Goal: Task Accomplishment & Management: Manage account settings

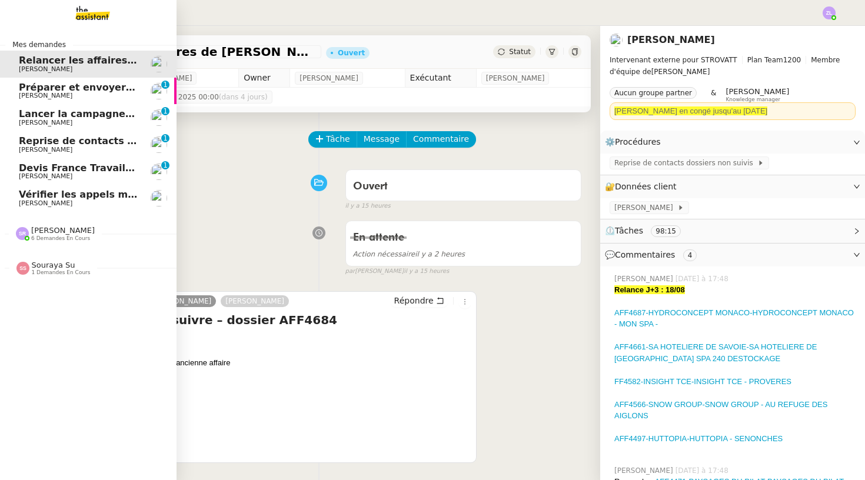
click at [27, 89] on span "Préparer et envoyer les contrats de formation" at bounding box center [141, 87] width 245 height 11
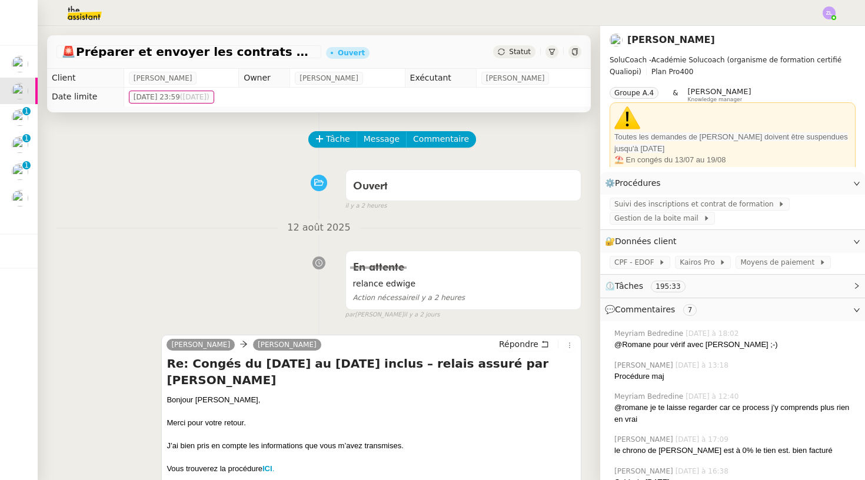
click at [516, 54] on span "Statut" at bounding box center [520, 52] width 22 height 8
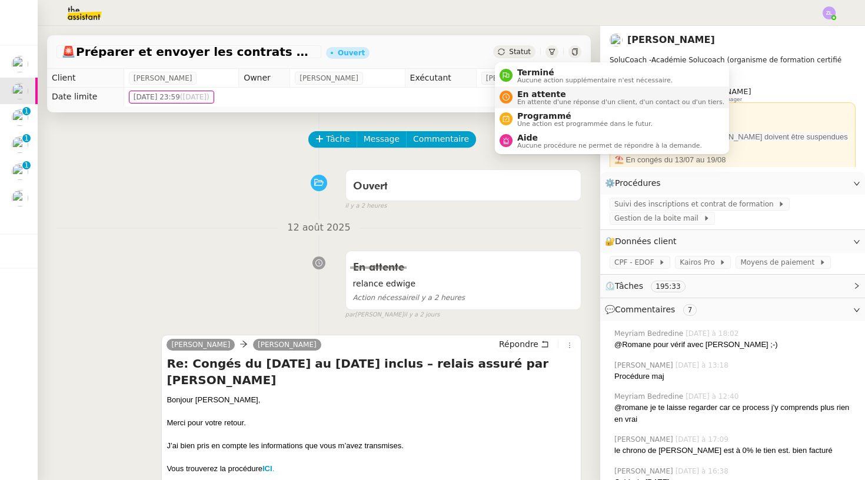
click at [529, 102] on span "En attente d'une réponse d'un client, d'un contact ou d'un tiers." at bounding box center [620, 102] width 207 height 6
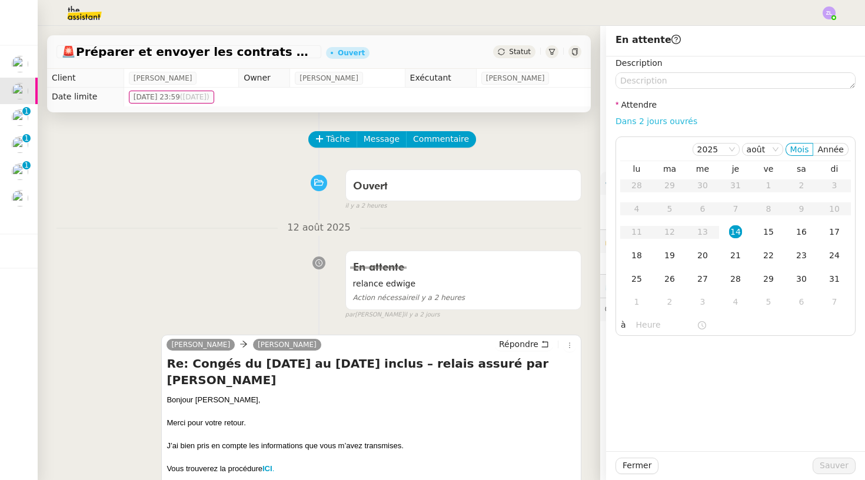
click at [648, 122] on link "Dans 2 jours ouvrés" at bounding box center [656, 120] width 82 height 9
click at [737, 233] on div "14" at bounding box center [735, 231] width 13 height 13
click at [642, 320] on input "07:00" at bounding box center [666, 325] width 61 height 14
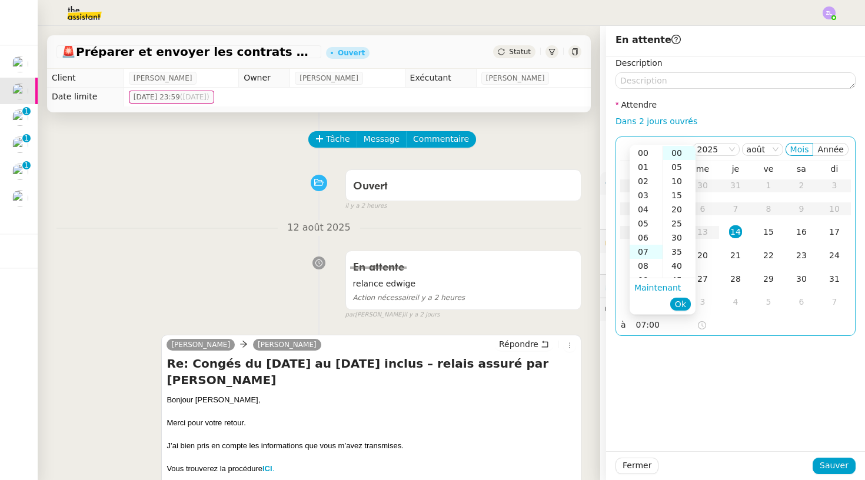
scroll to position [99, 0]
click at [645, 239] on div "13" at bounding box center [645, 238] width 33 height 14
type input "13:00"
click at [684, 303] on span "Ok" at bounding box center [680, 304] width 11 height 12
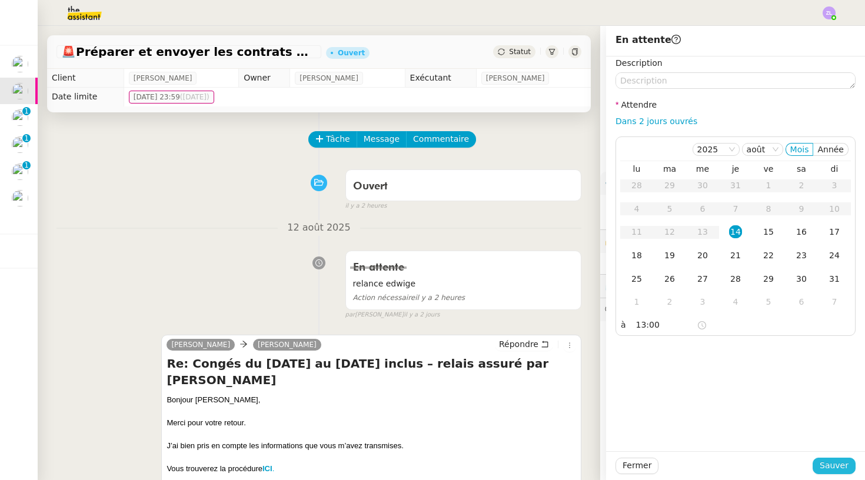
click at [833, 469] on span "Sauver" at bounding box center [833, 466] width 29 height 14
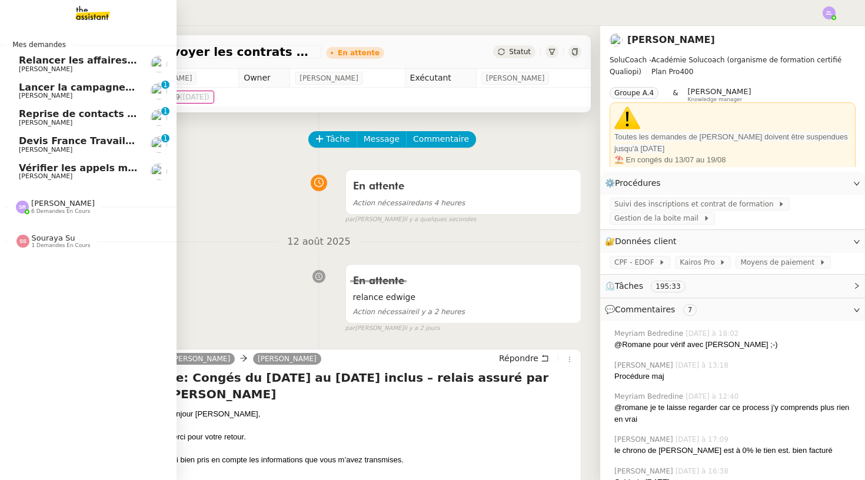
click at [26, 89] on span "Lancer la campagne de prospection" at bounding box center [113, 87] width 189 height 11
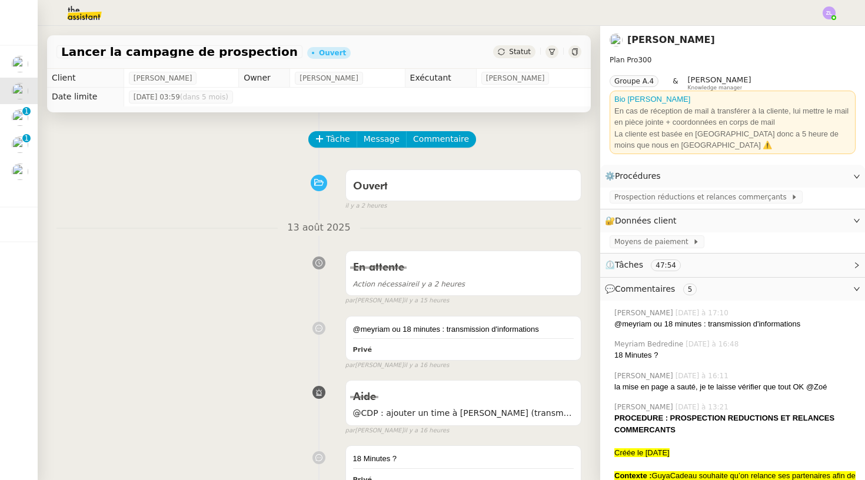
click at [515, 52] on span "Statut" at bounding box center [520, 52] width 22 height 8
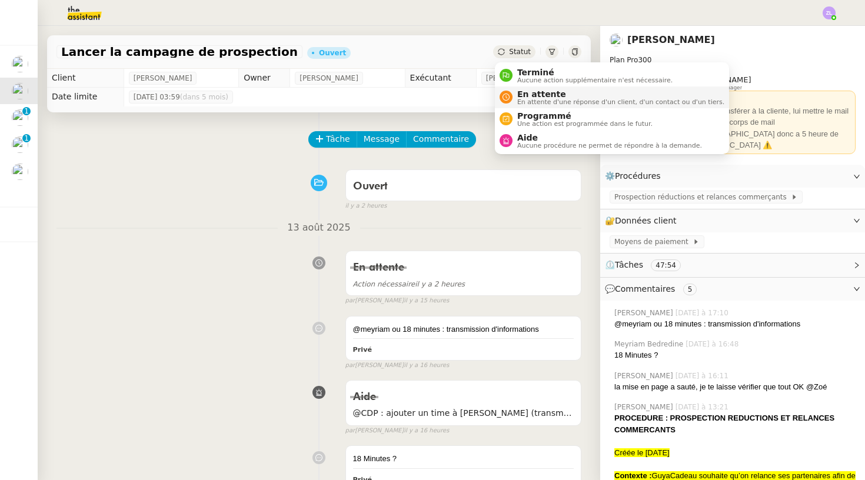
click at [524, 99] on span "En attente d'une réponse d'un client, d'un contact ou d'un tiers." at bounding box center [620, 102] width 207 height 6
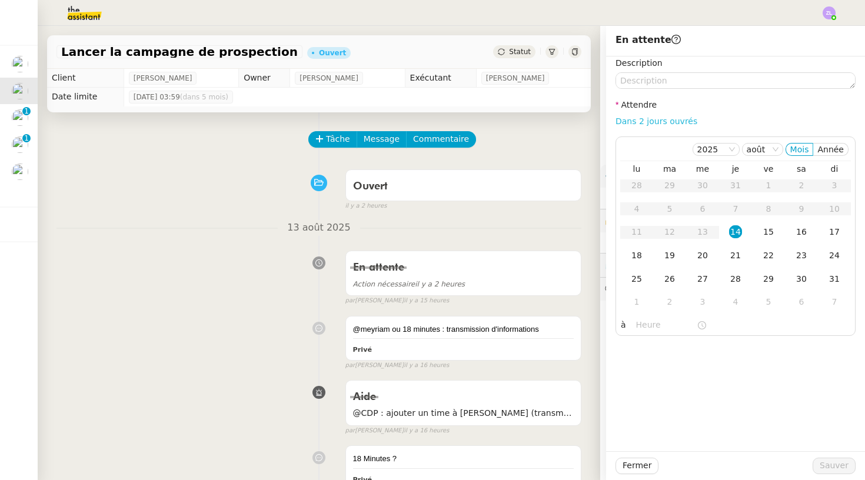
click at [666, 121] on link "Dans 2 jours ouvrés" at bounding box center [656, 120] width 82 height 9
click at [738, 225] on td "14" at bounding box center [735, 233] width 33 height 24
click at [641, 325] on input "07:00" at bounding box center [666, 325] width 61 height 14
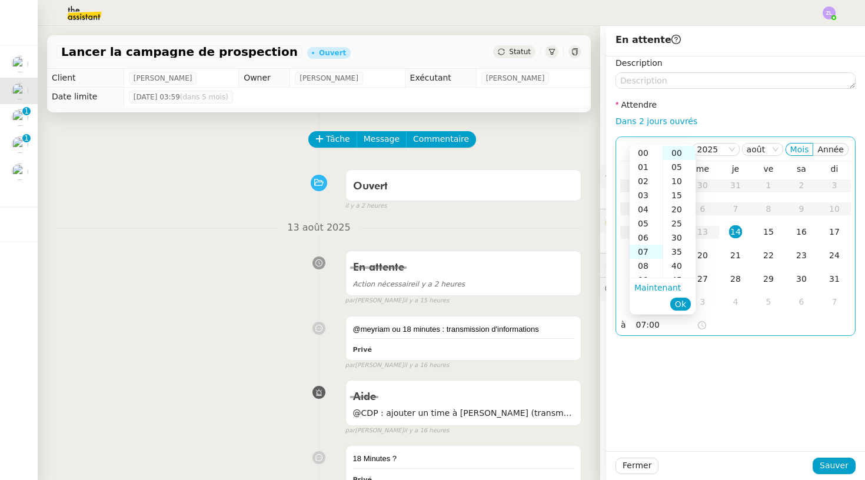
scroll to position [99, 0]
click at [645, 209] on div "11" at bounding box center [645, 209] width 33 height 14
type input "11:00"
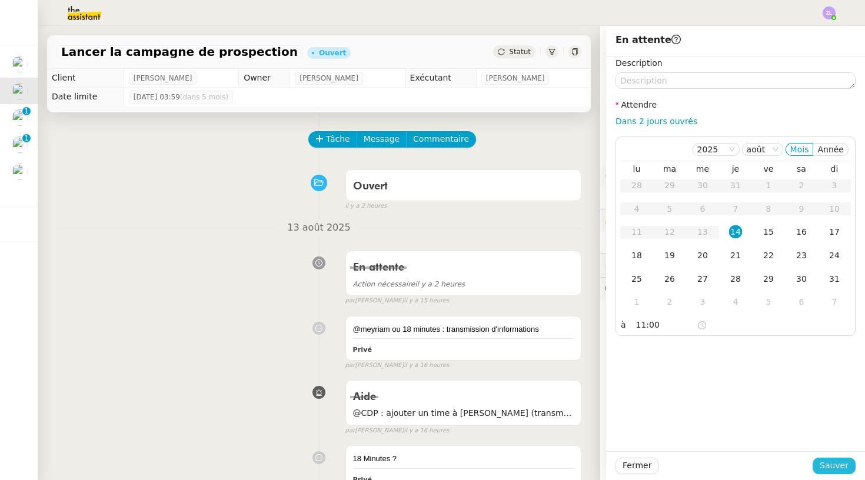
click at [855, 465] on button "Sauver" at bounding box center [833, 466] width 43 height 16
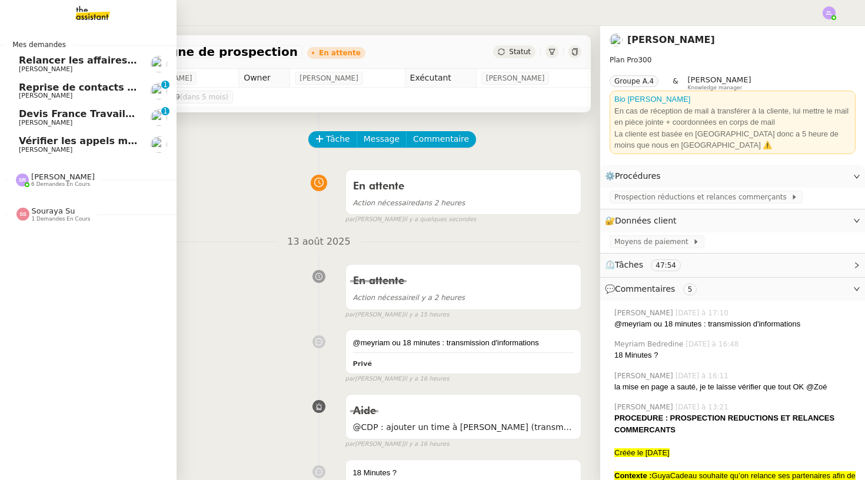
click at [29, 92] on span "[PERSON_NAME]" at bounding box center [46, 96] width 54 height 8
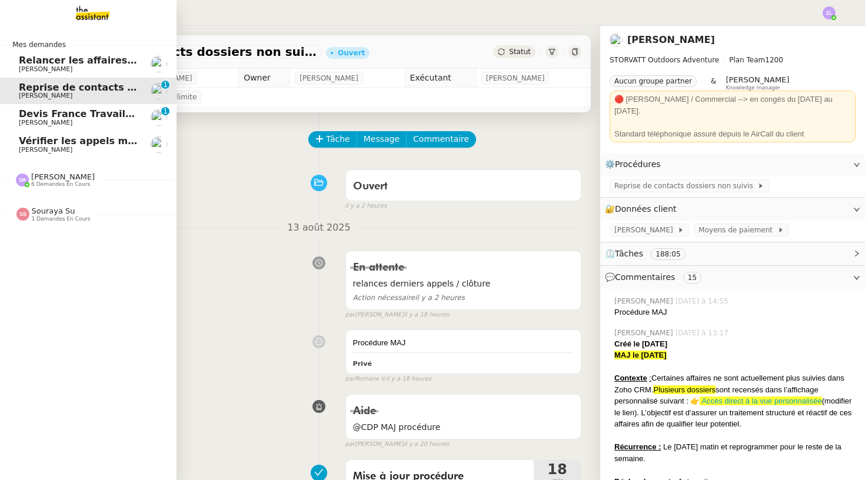
click at [29, 117] on span "Devis France Travail - Mme Talbi" at bounding box center [104, 113] width 171 height 11
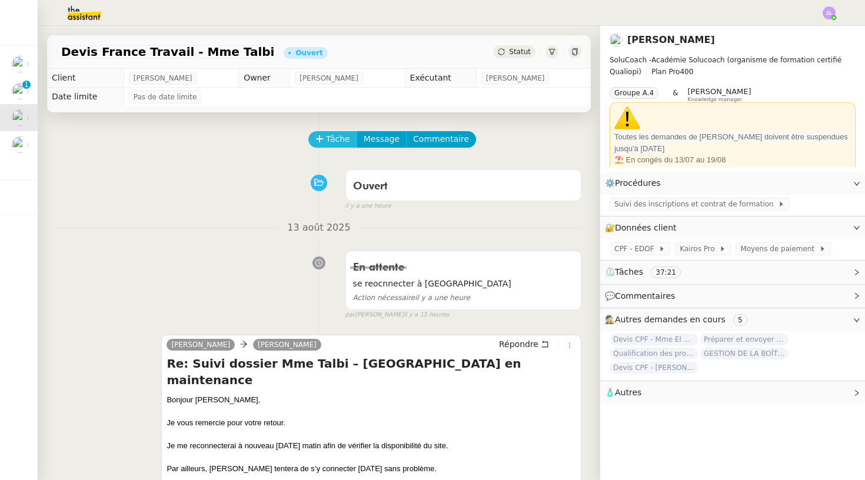
click at [332, 145] on span "Tâche" at bounding box center [338, 139] width 24 height 14
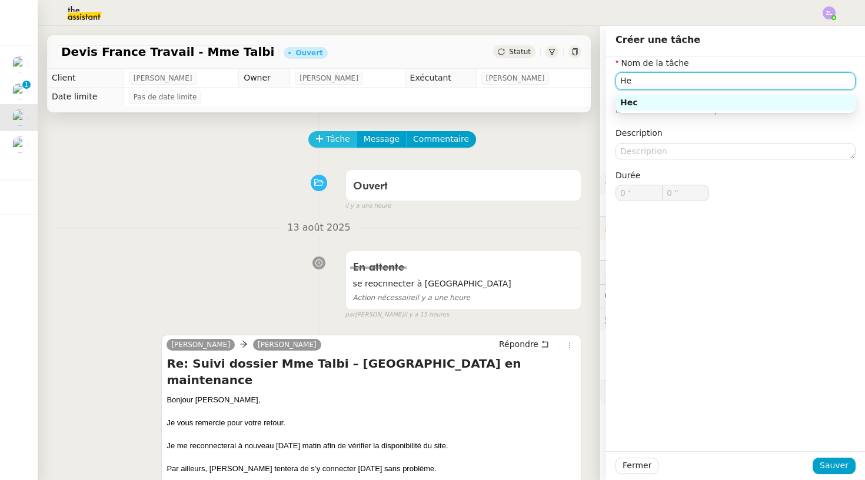
type input "H"
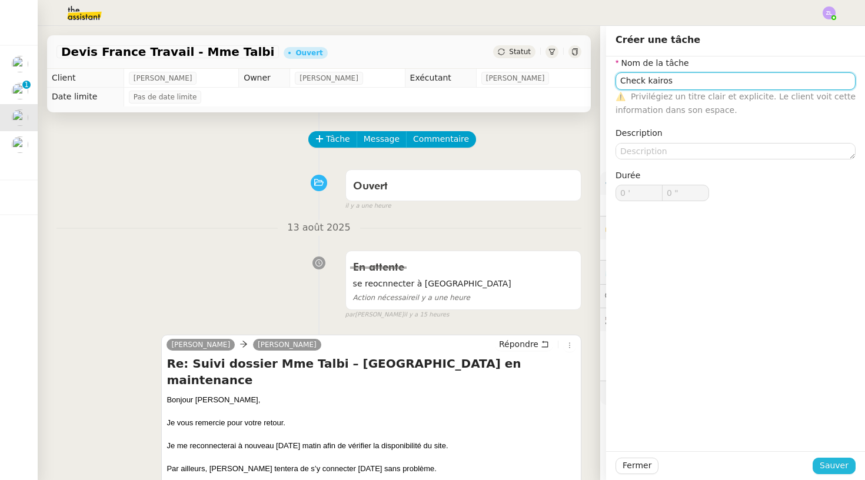
type input "Check kairos"
click at [826, 466] on span "Sauver" at bounding box center [833, 466] width 29 height 14
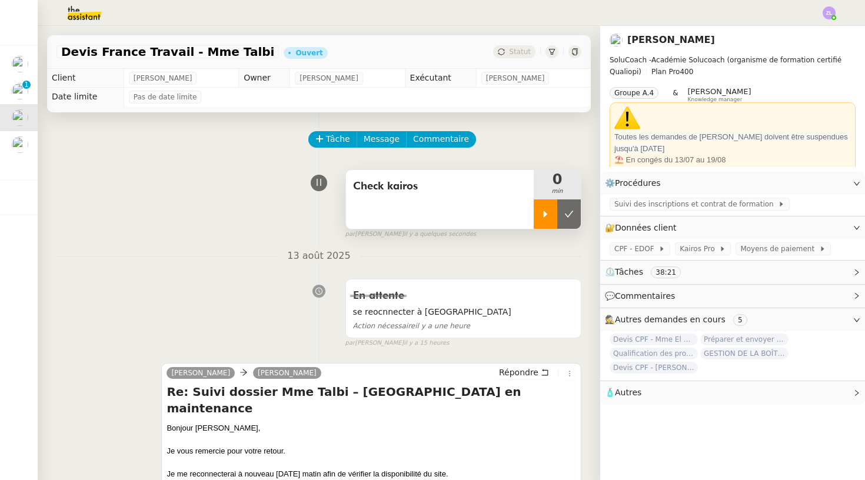
click at [541, 223] on div at bounding box center [545, 213] width 24 height 29
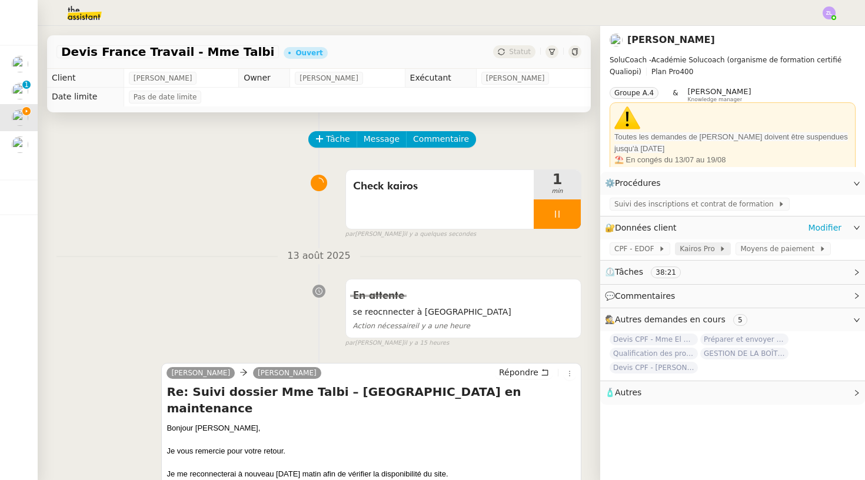
click at [715, 249] on span at bounding box center [717, 249] width 5 height 8
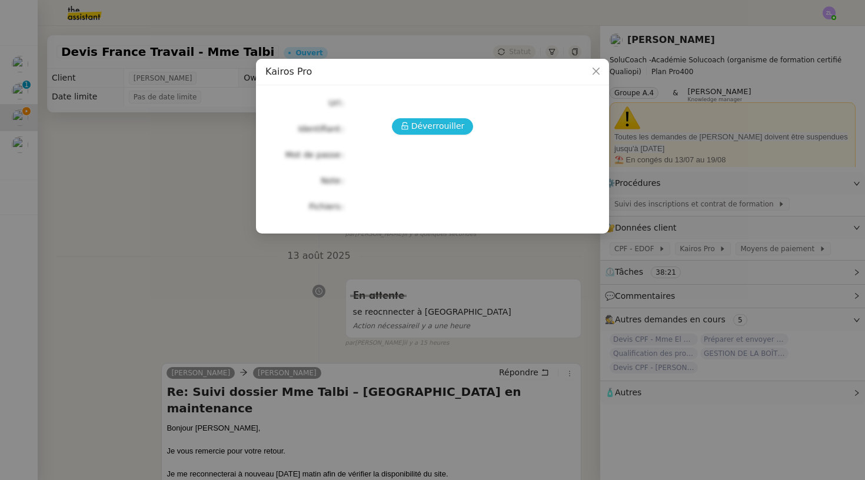
click at [432, 127] on span "Déverrouiller" at bounding box center [438, 126] width 54 height 14
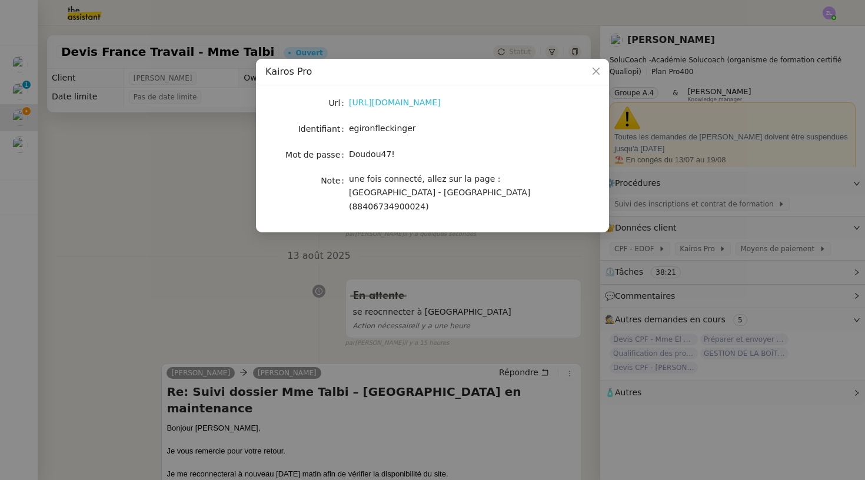
click at [386, 105] on link "https://www.portail-emploi.fr/portail-tap/mireconnexion" at bounding box center [395, 102] width 92 height 9
click at [202, 146] on nz-modal-container "Kairos Pro Url https://www.portail-emploi.fr/portail-tap/mireconnexion Identifi…" at bounding box center [432, 240] width 865 height 480
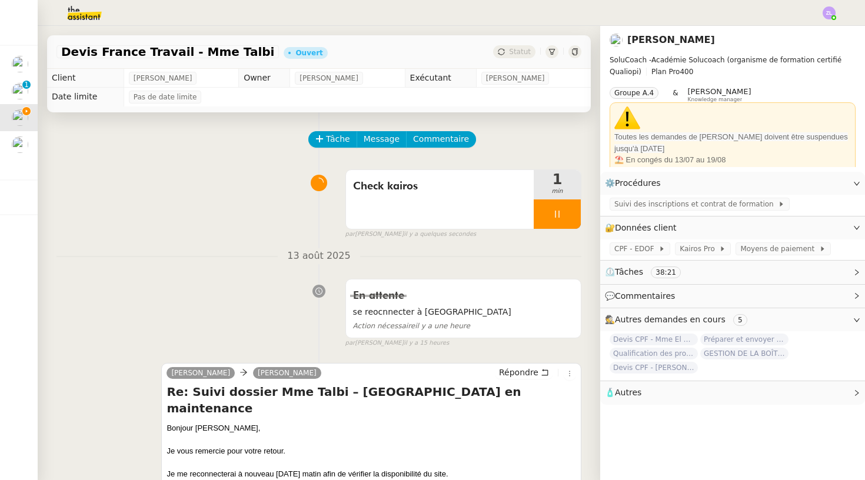
scroll to position [231, 0]
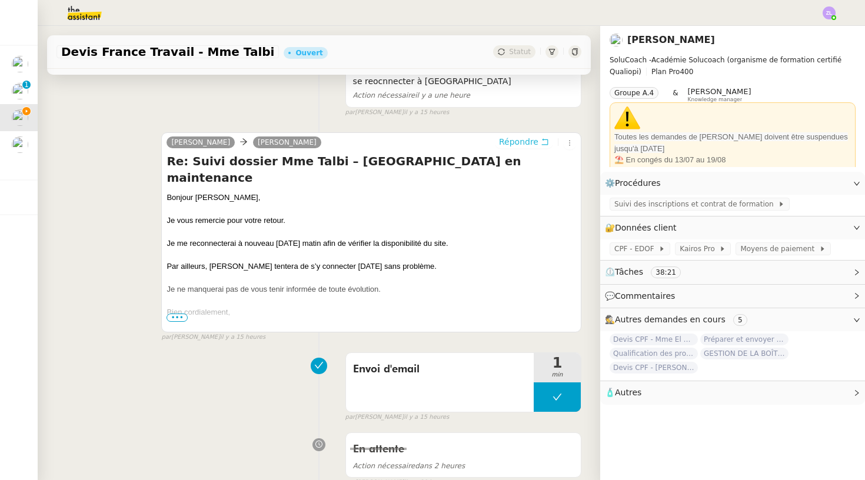
click at [513, 142] on span "Répondre" at bounding box center [518, 142] width 39 height 12
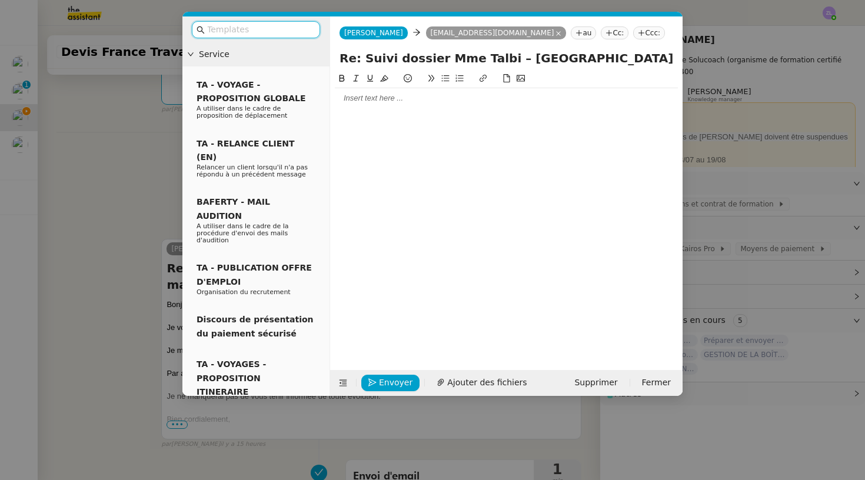
click at [389, 102] on div at bounding box center [506, 98] width 343 height 11
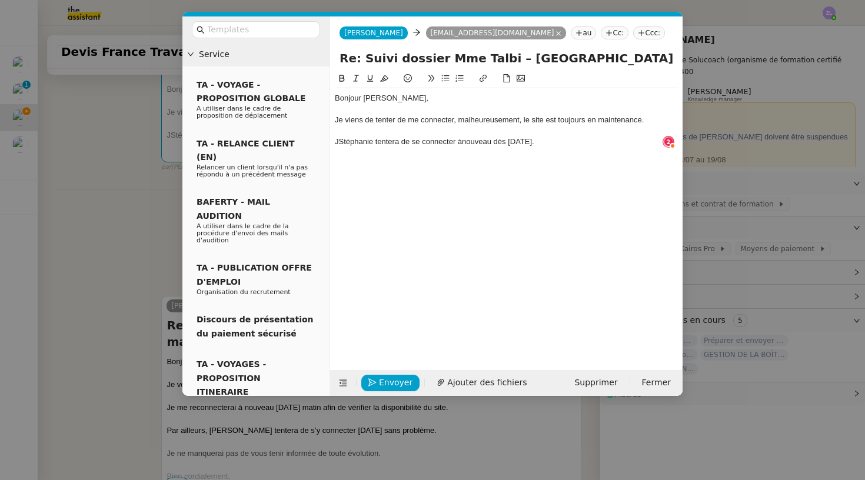
click at [462, 142] on div "JStéphanie tentera de se connecter ànouveau dès Lundi." at bounding box center [506, 141] width 343 height 11
click at [558, 139] on div "JStéphanie tentera de se connecter à nouveau dès Lundi." at bounding box center [506, 141] width 343 height 11
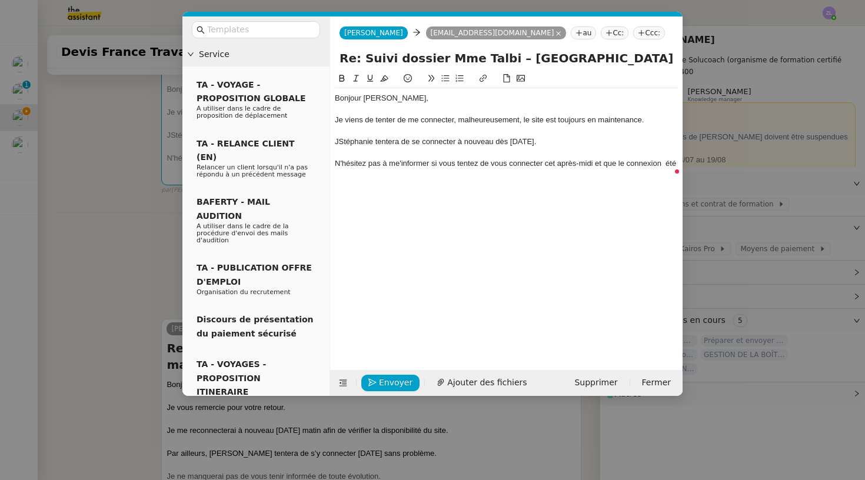
drag, startPoint x: 640, startPoint y: 165, endPoint x: 623, endPoint y: 167, distance: 16.6
click at [623, 168] on body "Mes demandes Relancer les affaires de Franck Thomas SOULIER Reprise de contacts…" at bounding box center [432, 240] width 865 height 480
click at [623, 167] on div "N'hésitez pas à me'informer si vous tentez de vous connecter cet après-midi et …" at bounding box center [506, 163] width 343 height 11
click at [650, 164] on div "N'hésitez pas à me'informer si vous tentez de vous connecter cet après-midi et …" at bounding box center [506, 163] width 343 height 11
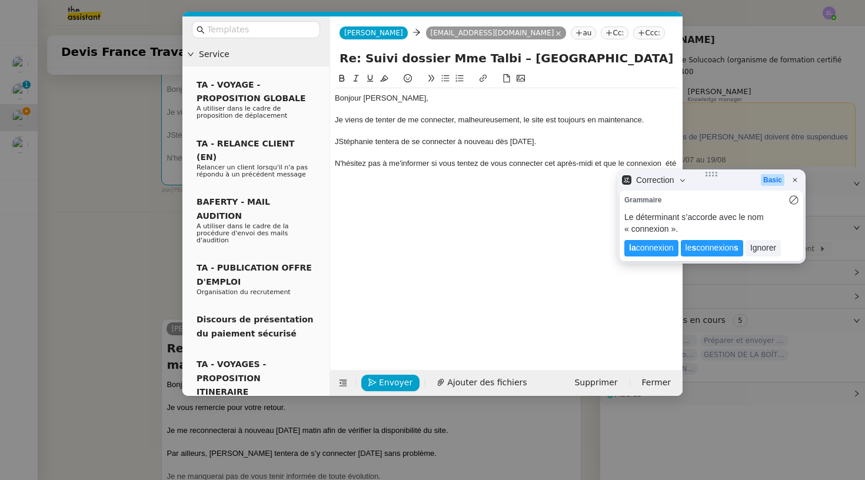
click at [666, 164] on lt-div at bounding box center [668, 163] width 12 height 12
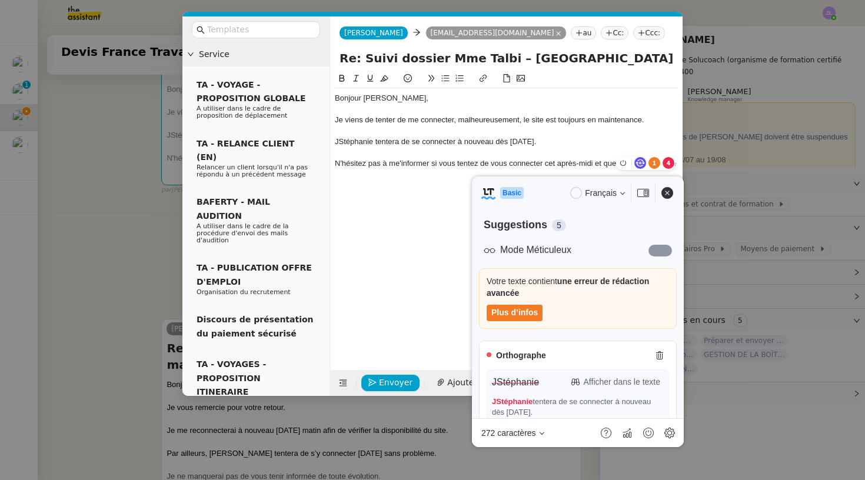
click at [639, 165] on lt-span at bounding box center [640, 163] width 12 height 12
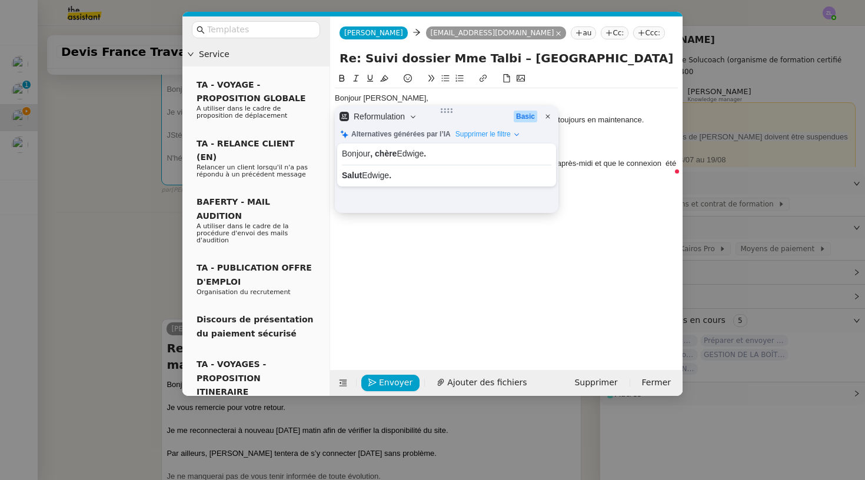
click at [551, 110] on lt-div "Basic Fermer" at bounding box center [535, 116] width 45 height 21
click at [549, 114] on lt-div "Fermer" at bounding box center [548, 117] width 12 height 12
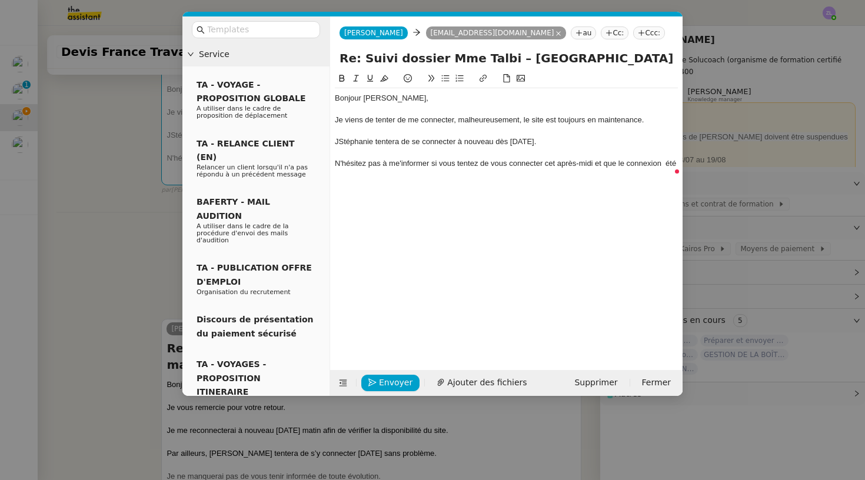
click at [632, 162] on div "N'hésitez pas à me'informer si vous tentez de vous connecter cet après-midi et …" at bounding box center [506, 163] width 343 height 11
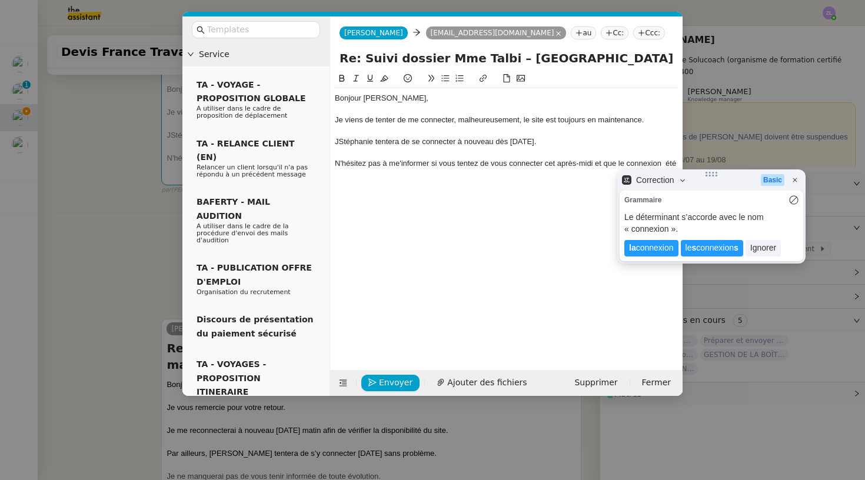
click at [621, 161] on div "N'hésitez pas à me'informer si vous tentez de vous connecter cet après-midi et …" at bounding box center [506, 163] width 343 height 11
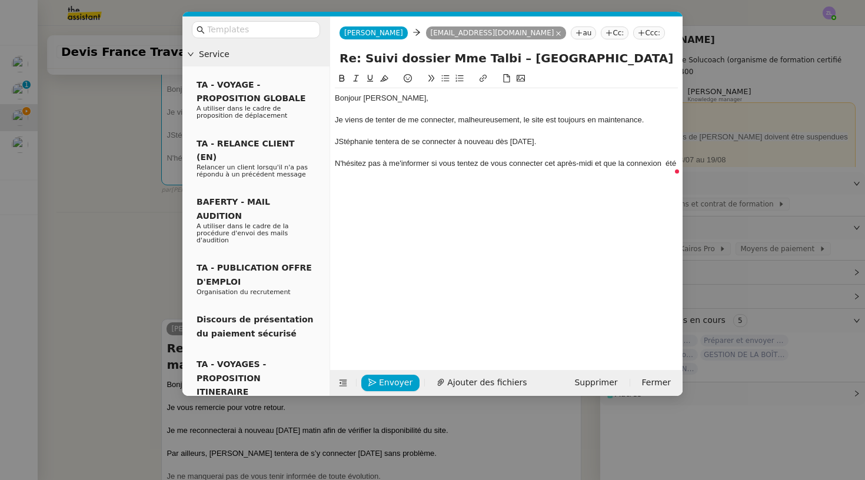
click at [662, 162] on div "N'hésitez pas à me'informer si vous tentez de vous connecter cet après-midi et …" at bounding box center [506, 163] width 343 height 11
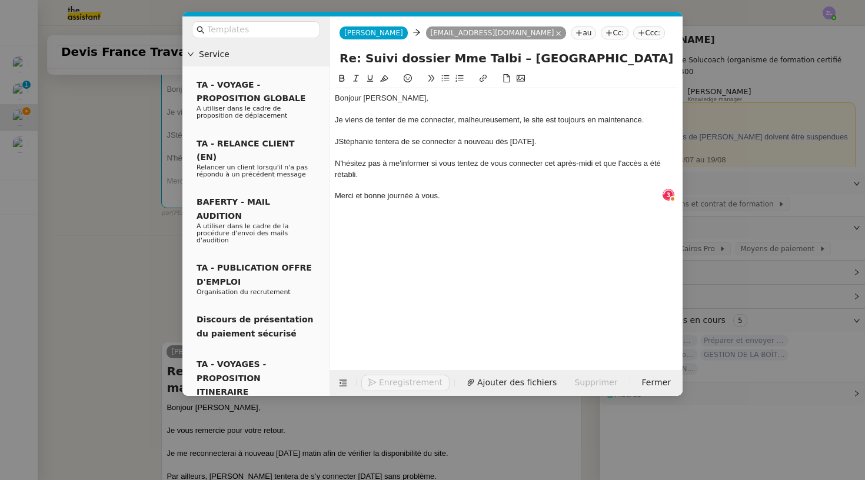
click at [339, 138] on div "JStéphanie tentera de se connecter à nouveau dès Lundi." at bounding box center [506, 141] width 343 height 11
click at [519, 141] on div "Stéphanie tentera de se connecter à nouveau dès Lundi." at bounding box center [506, 141] width 343 height 11
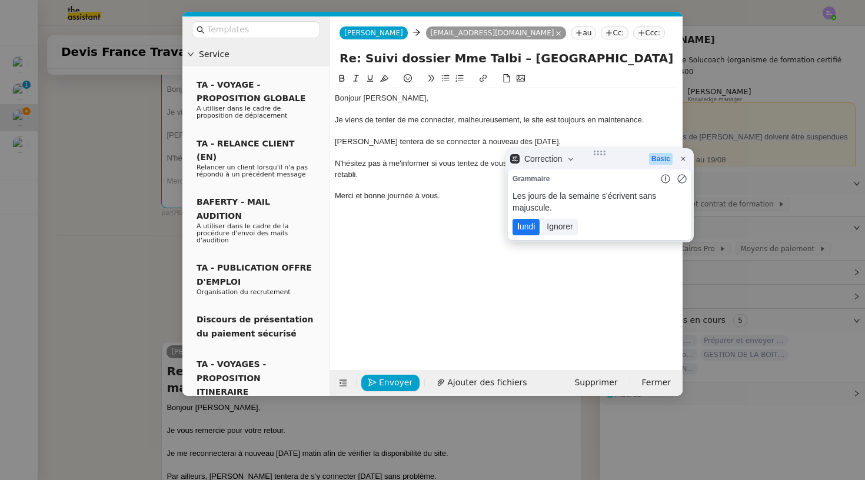
click at [532, 221] on lt-span "l undi" at bounding box center [525, 227] width 27 height 16
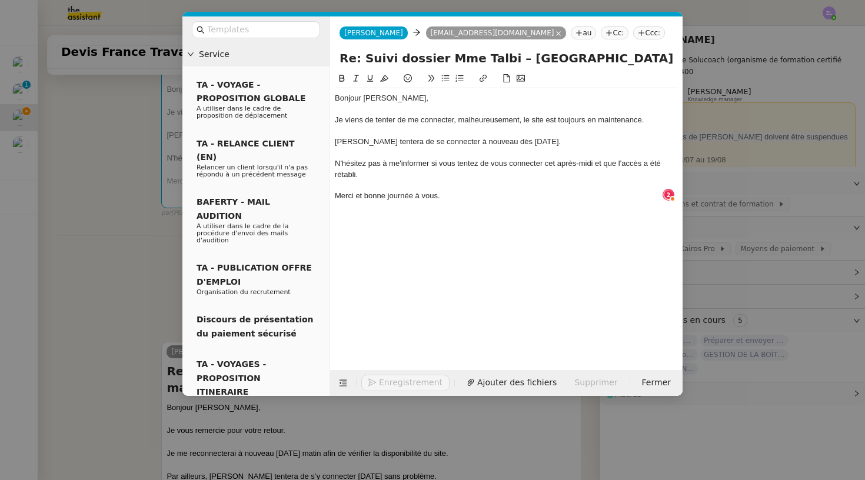
click at [401, 162] on div "N'hésitez pas à me'informer si vous tentez de vous connecter cet après-midi et …" at bounding box center [506, 169] width 343 height 22
click at [460, 188] on div at bounding box center [506, 185] width 343 height 11
click at [475, 384] on span "Ajouter des fichiers" at bounding box center [486, 383] width 79 height 14
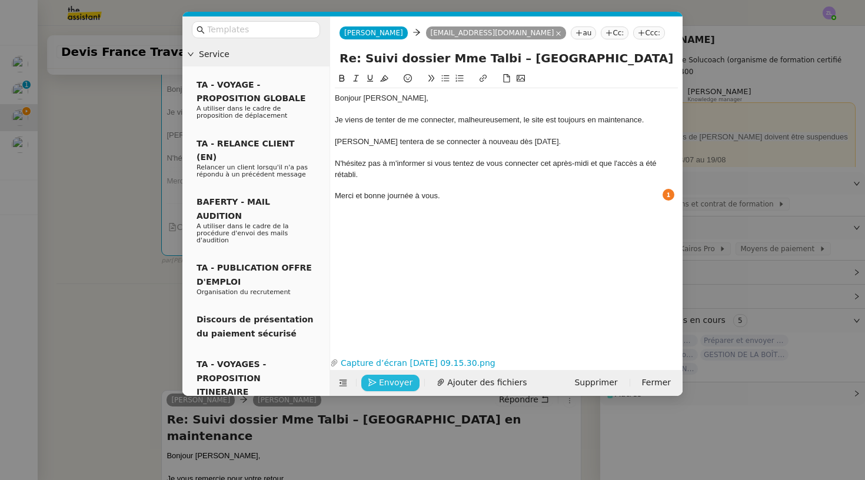
click at [393, 385] on span "Envoyer" at bounding box center [396, 383] width 34 height 14
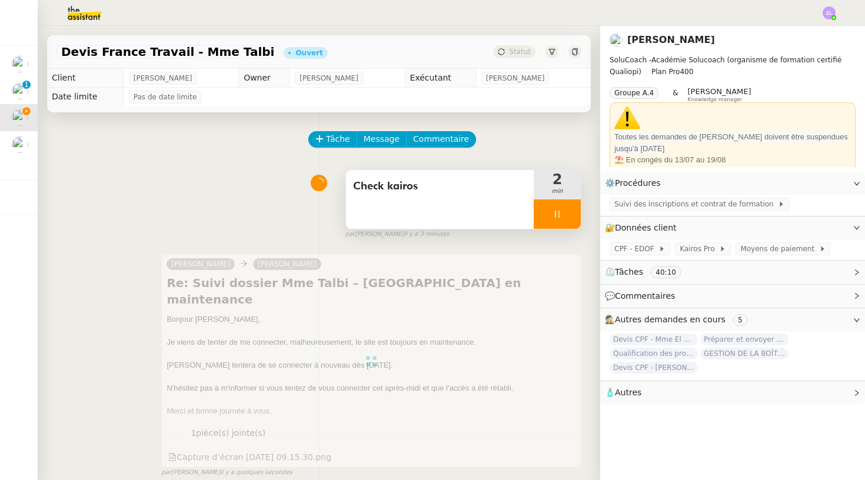
scroll to position [0, 0]
click at [545, 211] on div at bounding box center [556, 213] width 47 height 29
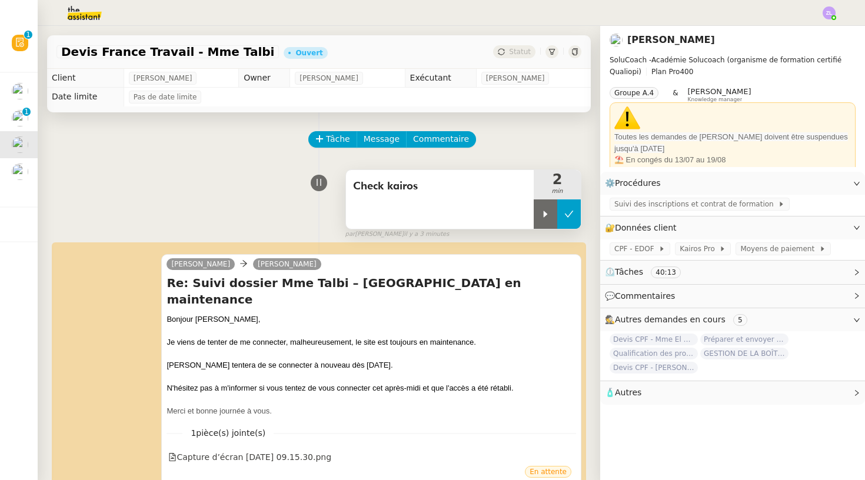
click at [568, 211] on icon at bounding box center [568, 213] width 9 height 9
click at [511, 49] on span "Statut" at bounding box center [520, 52] width 22 height 8
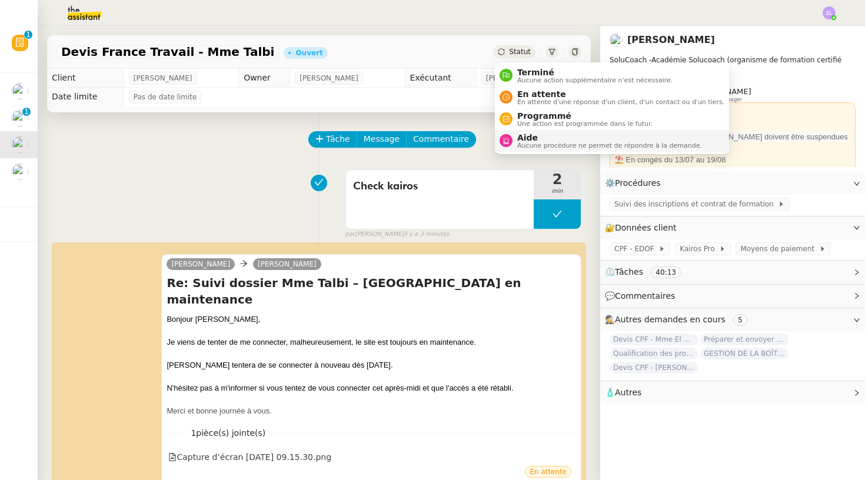
click at [522, 135] on span "Aide" at bounding box center [609, 137] width 185 height 9
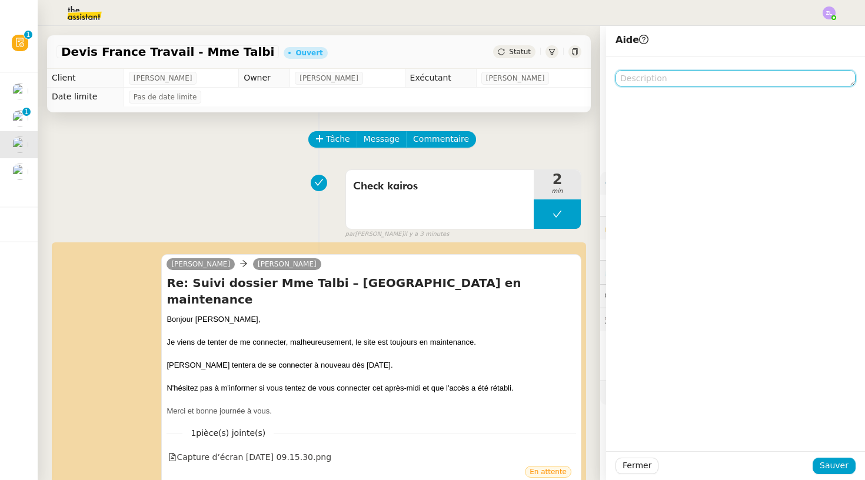
click at [629, 78] on textarea at bounding box center [735, 78] width 240 height 16
click at [640, 455] on div "Fermer Sauver" at bounding box center [735, 465] width 259 height 29
click at [640, 471] on span "Fermer" at bounding box center [636, 466] width 29 height 14
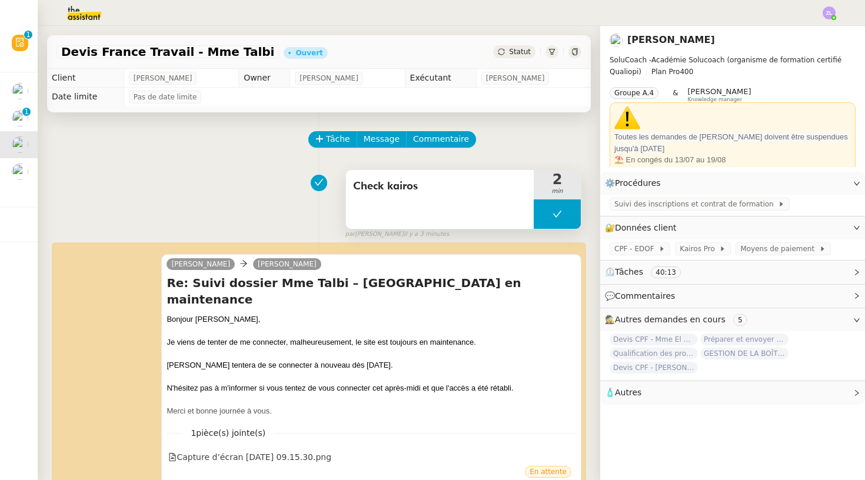
click at [542, 215] on button at bounding box center [556, 213] width 47 height 29
click at [542, 215] on icon at bounding box center [545, 213] width 9 height 9
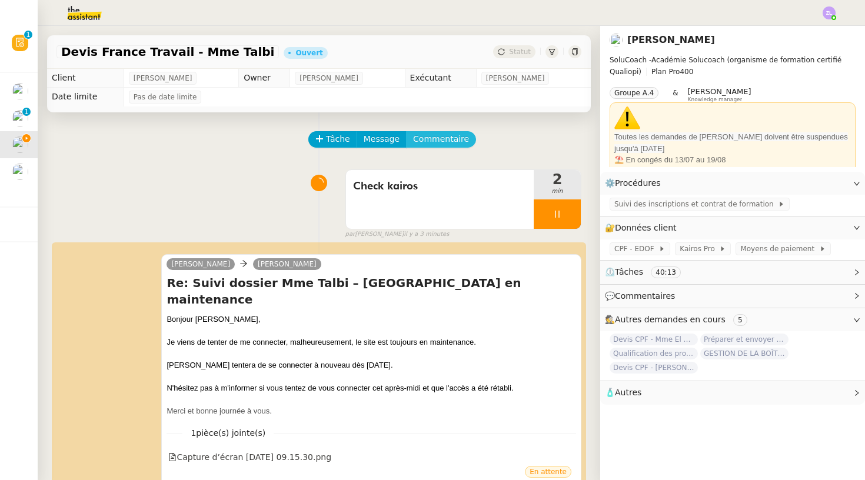
click at [425, 139] on span "Commentaire" at bounding box center [441, 139] width 56 height 14
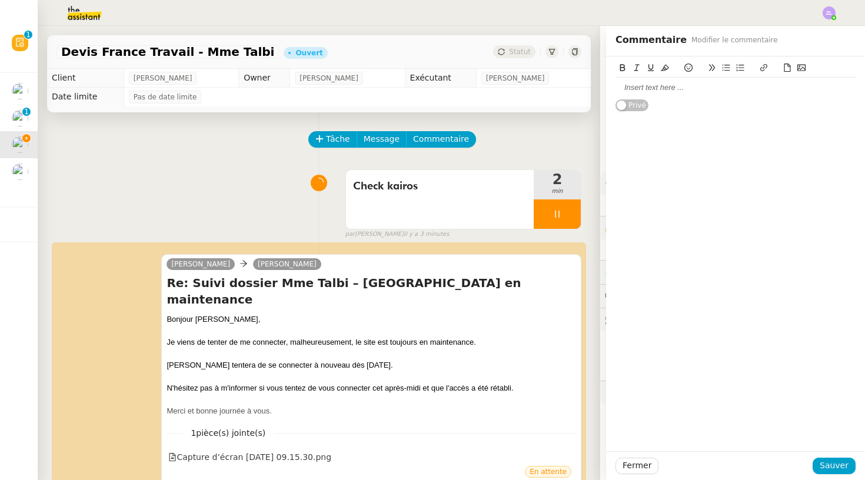
click at [626, 82] on div at bounding box center [735, 87] width 240 height 11
click at [726, 68] on icon at bounding box center [726, 68] width 8 height 6
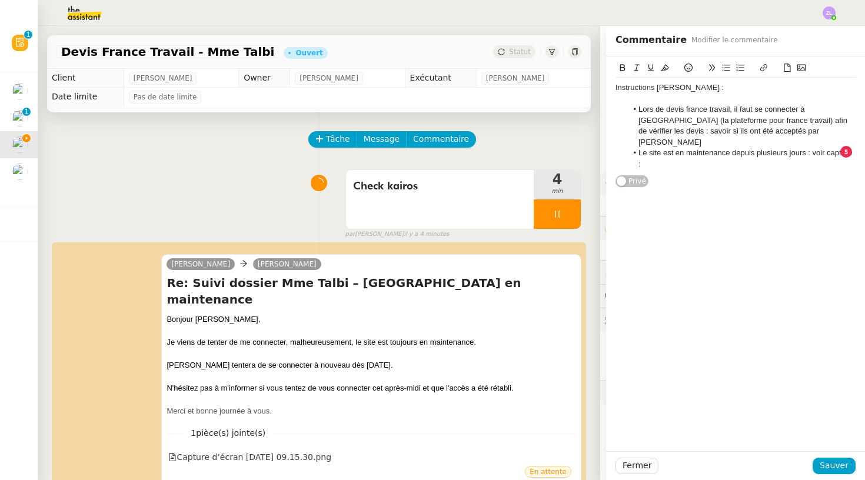
click at [806, 69] on button at bounding box center [801, 68] width 14 height 14
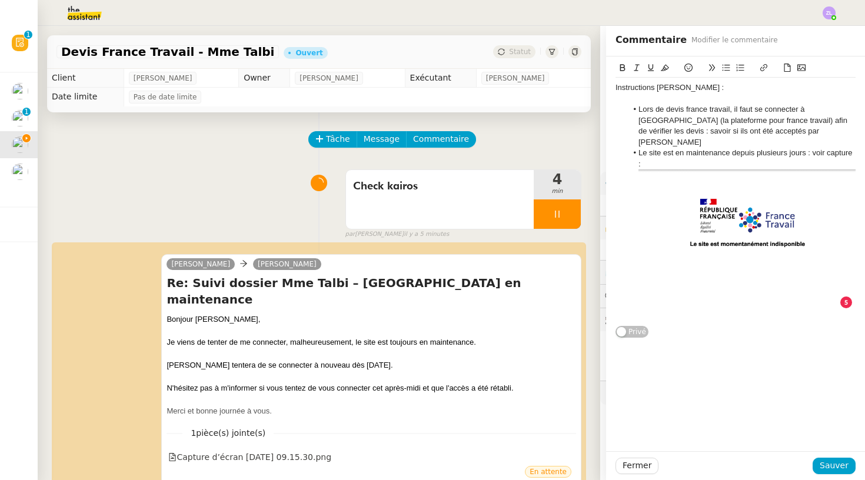
click at [668, 329] on div "Capture d’écran 2025-08-14 à 09.15.30.png Instructions stéphanie : Lors de de…" at bounding box center [735, 253] width 259 height 395
click at [677, 315] on div "Capture d’écran 2025-08-14 à 09.15.30.png Instructions stéphanie : Lors de de…" at bounding box center [735, 197] width 240 height 282
click at [647, 152] on li "Le site est en maintenance depuis plusieurs jours : voir capture :" at bounding box center [741, 234] width 229 height 172
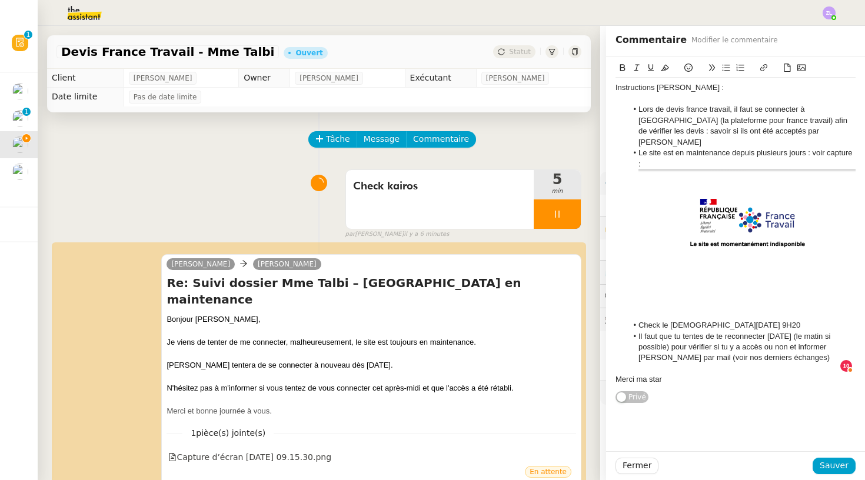
click at [684, 68] on icon at bounding box center [688, 68] width 8 height 8
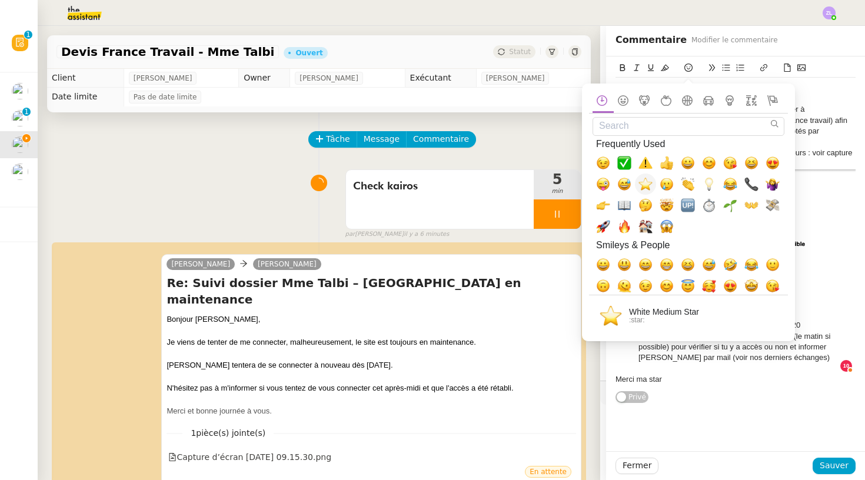
click at [649, 191] on span "⭐, star" at bounding box center [645, 184] width 21 height 21
click at [718, 371] on div "Instructions stéphanie : Lors de devis france travail, il faut se connecter à K…" at bounding box center [735, 234] width 240 height 312
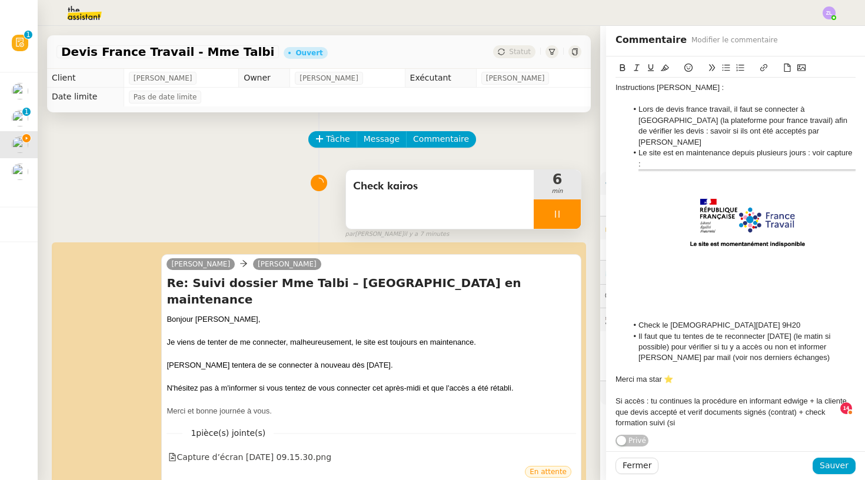
click at [542, 212] on div at bounding box center [556, 213] width 47 height 29
click at [566, 216] on icon at bounding box center [569, 214] width 9 height 6
click at [480, 201] on div "Check kairos" at bounding box center [440, 199] width 188 height 59
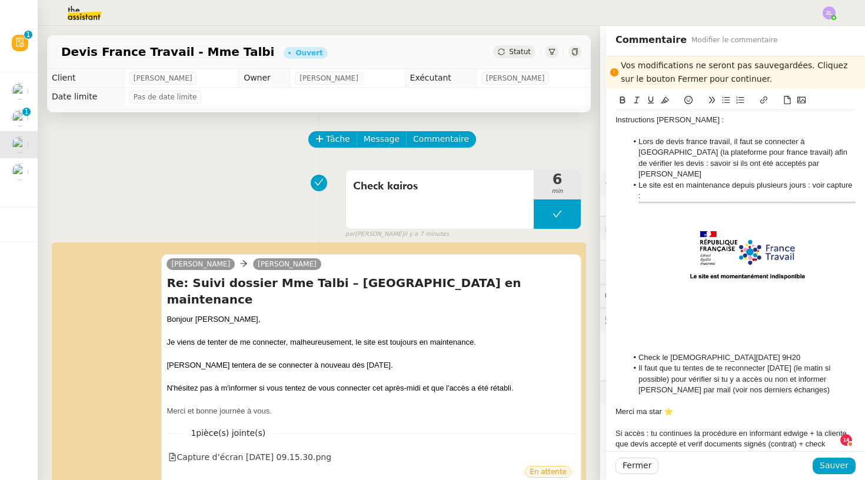
click at [689, 445] on div "Instructions stéphanie : Lors de devis france travail, il faut se connecter à K…" at bounding box center [735, 287] width 240 height 355
click at [826, 465] on span "Sauver" at bounding box center [833, 466] width 29 height 14
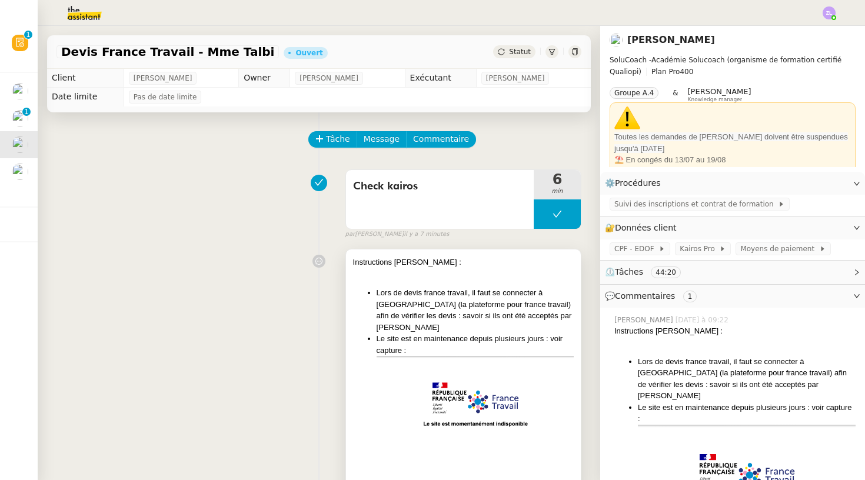
click at [473, 356] on img at bounding box center [474, 424] width 197 height 137
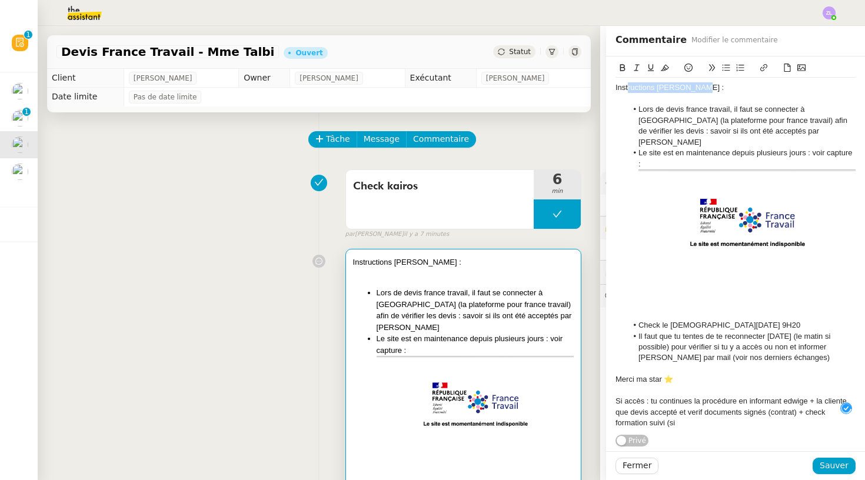
drag, startPoint x: 699, startPoint y: 90, endPoint x: 621, endPoint y: 69, distance: 80.5
click at [604, 87] on app-ticket "Devis France Travail - Mme Talbi Ouvert Statut Client Edwige Giron-Fleckinger O…" at bounding box center [451, 253] width 827 height 454
click at [622, 69] on icon at bounding box center [622, 68] width 8 height 8
click at [667, 69] on icon at bounding box center [665, 68] width 8 height 8
click at [678, 407] on div "Si accès : tu continues la procédure en informant edwige + la cliente que devis…" at bounding box center [735, 412] width 240 height 32
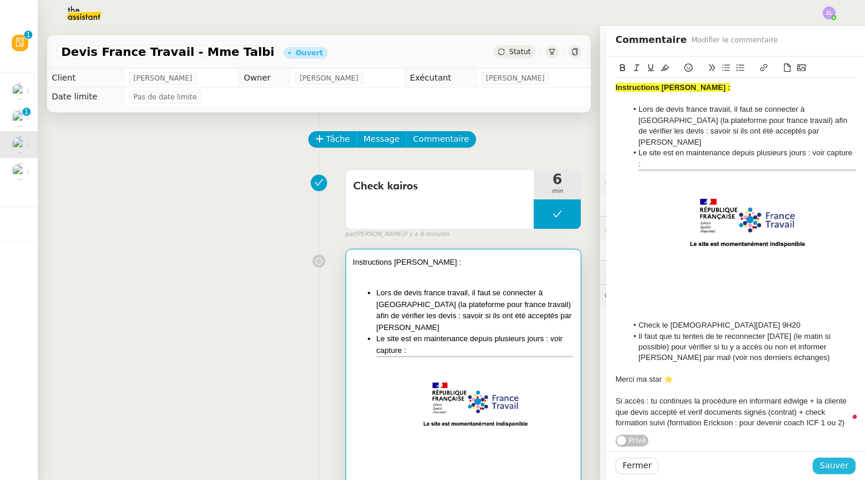
click at [824, 461] on span "Sauver" at bounding box center [833, 466] width 29 height 14
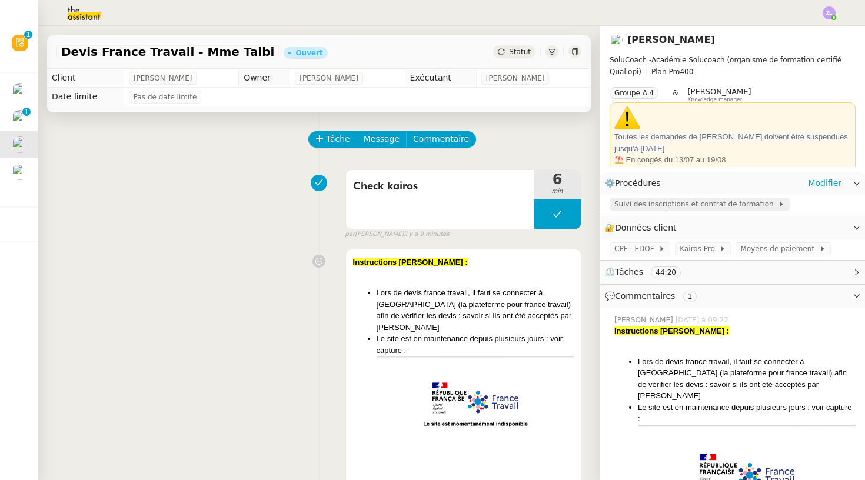
click at [669, 205] on span "Suivi des inscriptions et contrat de formation" at bounding box center [696, 204] width 164 height 12
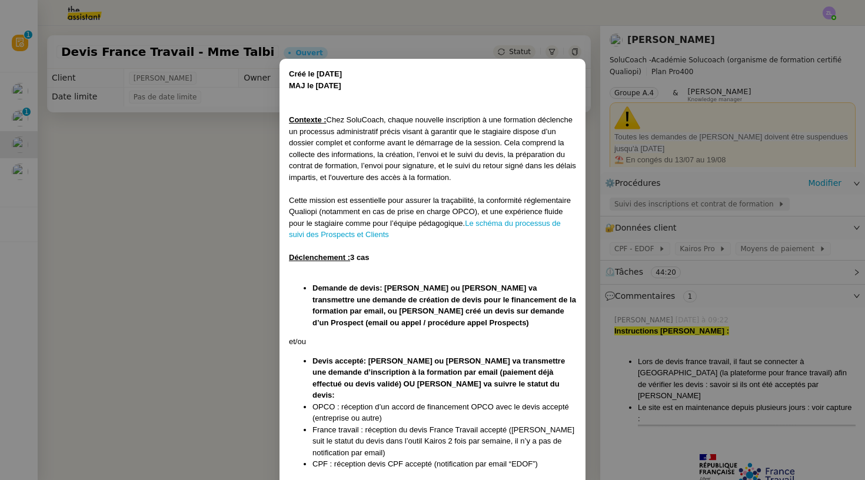
click at [669, 205] on nz-modal-container "Créé le 15/07/2025 MAJ le 21/07/2025 Contexte : Chez SoluCoach, chaque nouvelle…" at bounding box center [432, 240] width 865 height 480
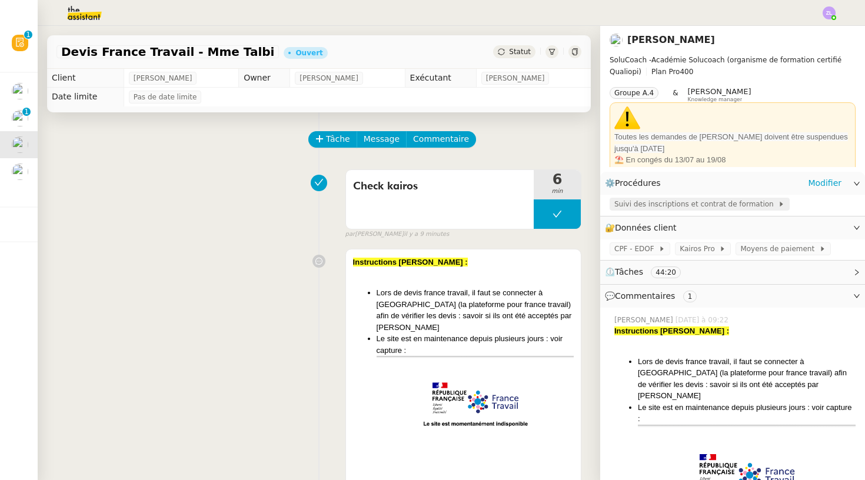
click at [669, 205] on span "Suivi des inscriptions et contrat de formation" at bounding box center [696, 204] width 164 height 12
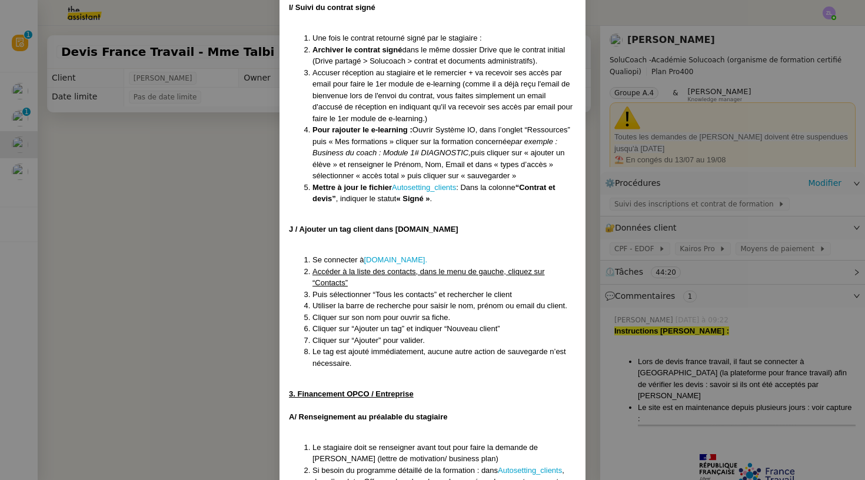
scroll to position [7010, 0]
click at [171, 293] on nz-modal-container "Créé le 15/07/2025 MAJ le 21/07/2025 Contexte : Chez SoluCoach, chaque nouvelle…" at bounding box center [432, 240] width 865 height 480
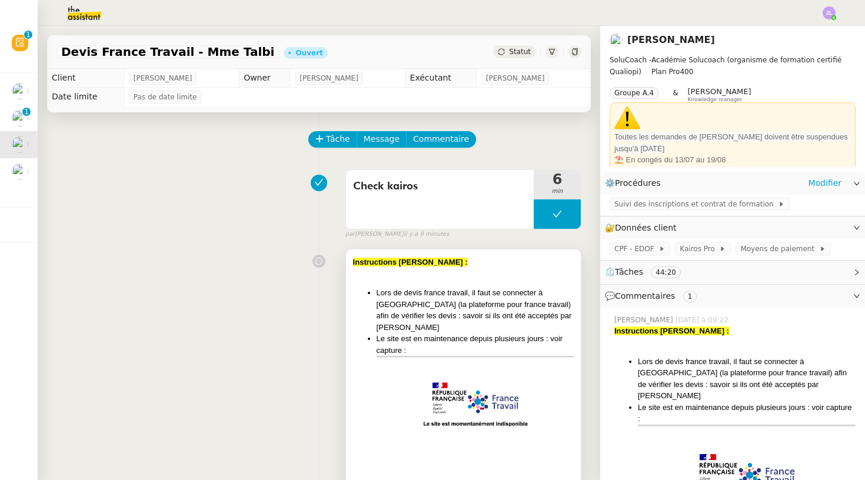
click at [407, 356] on img at bounding box center [474, 424] width 197 height 137
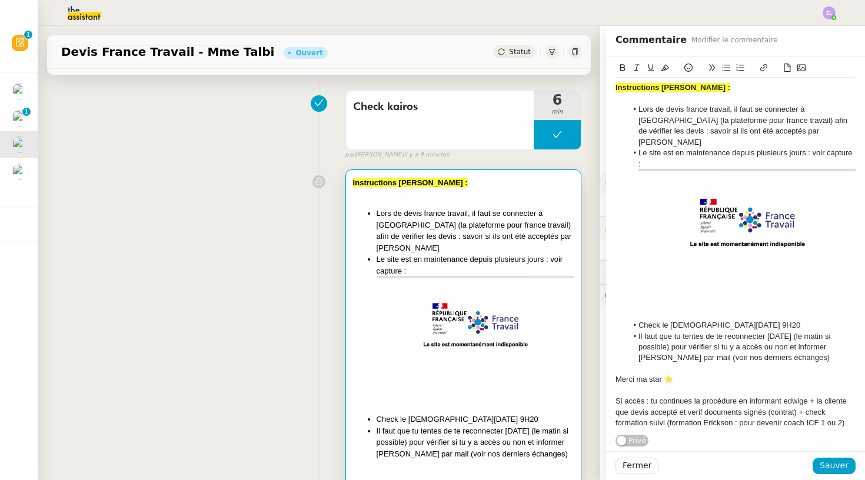
click at [850, 410] on div "Si accès : tu continues la procédure en informant edwige + la cliente que devis…" at bounding box center [735, 412] width 240 height 32
click at [633, 439] on div "Dnas la procédure pas" at bounding box center [735, 444] width 240 height 11
click at [705, 439] on div "Dans la procédure pas" at bounding box center [735, 444] width 240 height 11
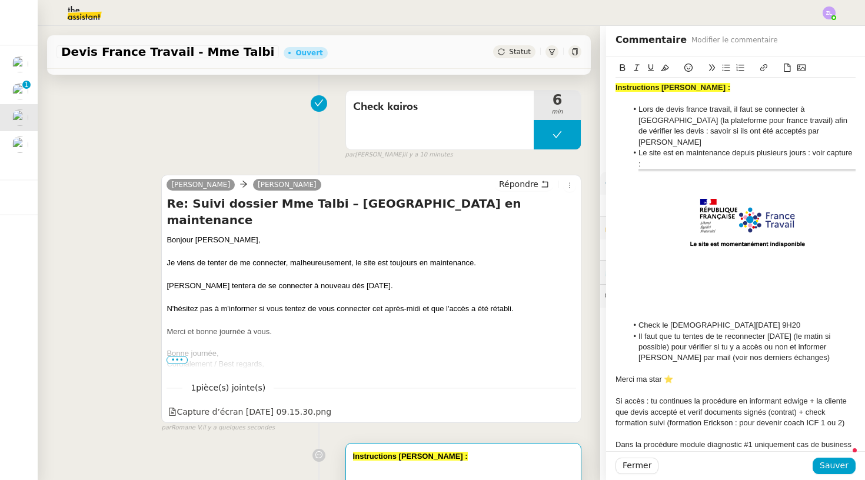
scroll to position [4, 0]
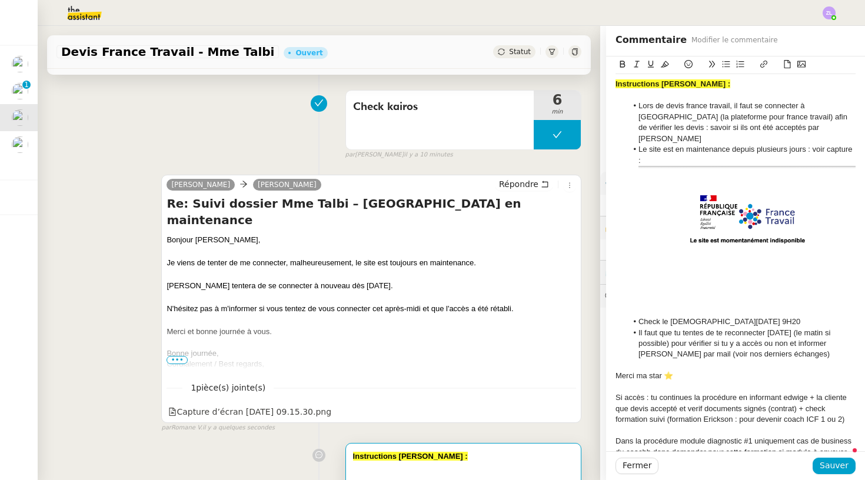
click at [648, 436] on div "Dans la procédure module diagnostic #1 uniquement cas de business du coachh don…" at bounding box center [735, 452] width 240 height 32
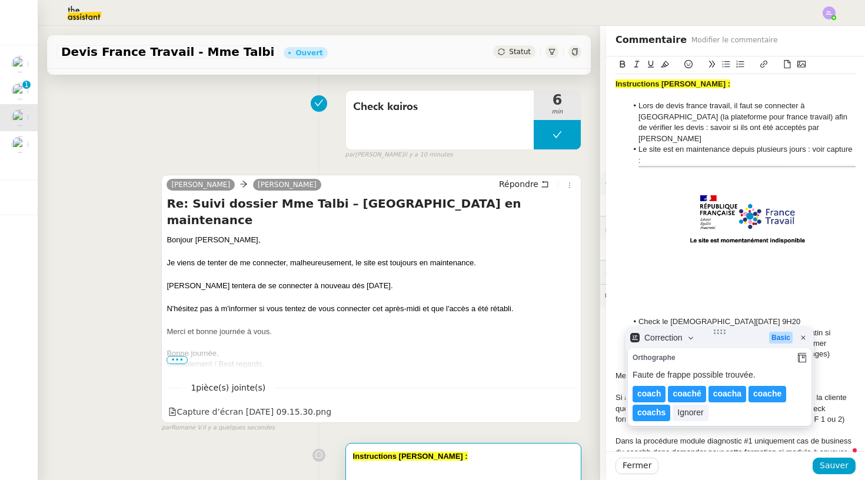
click at [650, 436] on div "Dans la procédure module diagnostic #1 uniquement cas de business du coachh don…" at bounding box center [735, 452] width 240 height 32
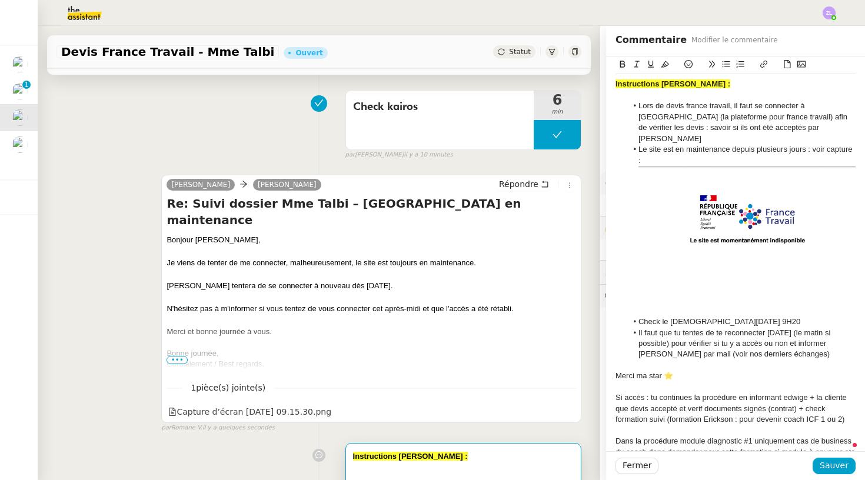
click at [705, 436] on div "Dans la procédure module diagnostic #1 uniquement cas de business du coach donc…" at bounding box center [735, 447] width 240 height 22
click at [828, 468] on span "Sauver" at bounding box center [833, 466] width 29 height 14
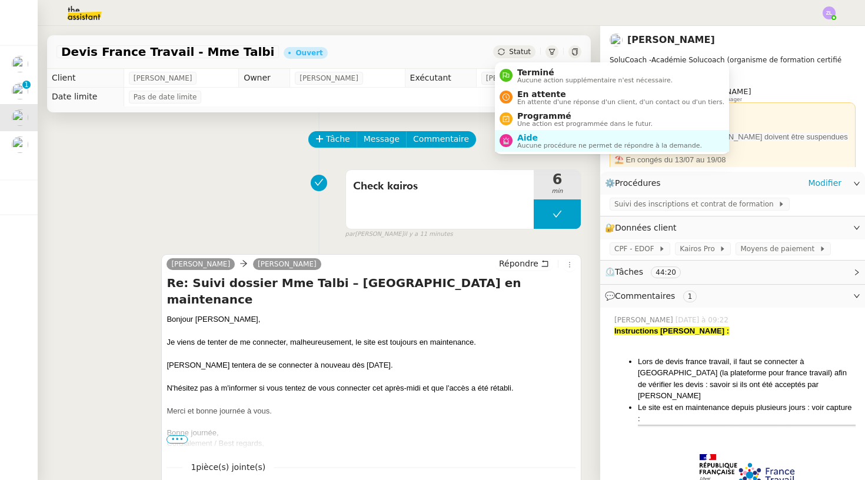
click at [525, 50] on span "Statut" at bounding box center [520, 52] width 22 height 8
click at [529, 139] on span "Aide" at bounding box center [609, 137] width 185 height 9
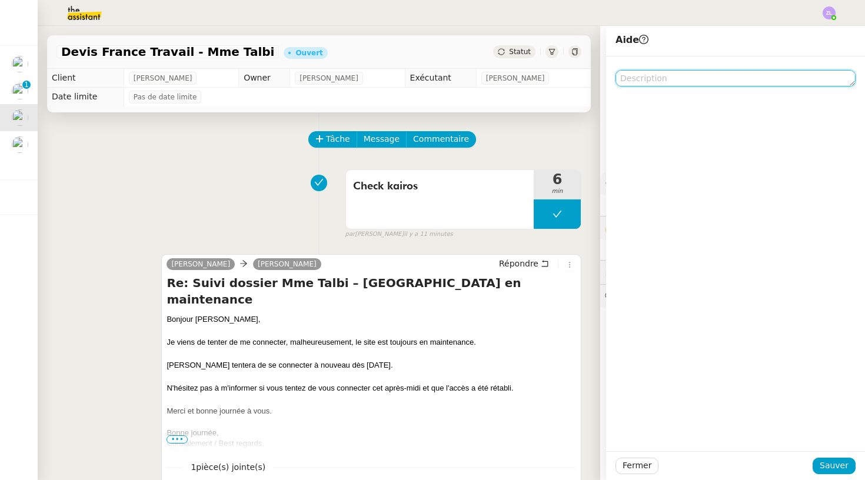
click at [636, 80] on textarea at bounding box center [735, 78] width 240 height 16
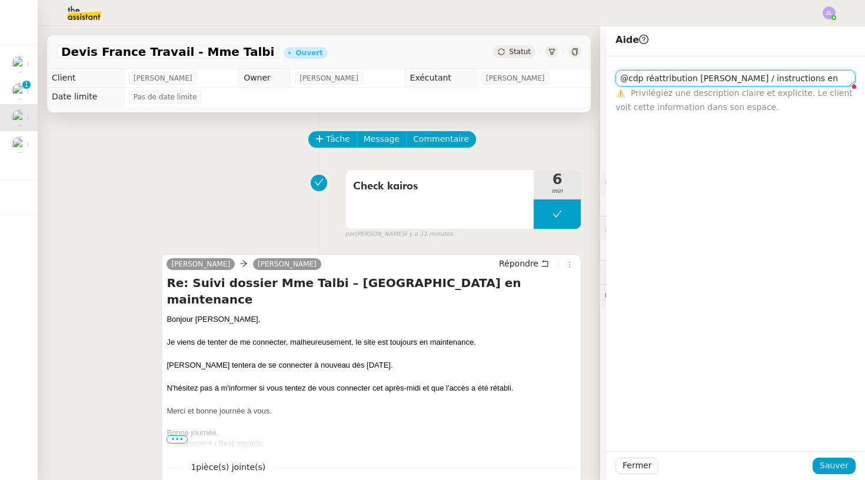
type textarea "@cdp réattribution stéphanie / instructions en commentaire"
click at [838, 476] on div "Fermer Sauver" at bounding box center [735, 465] width 259 height 29
click at [835, 465] on span "Sauver" at bounding box center [833, 466] width 29 height 14
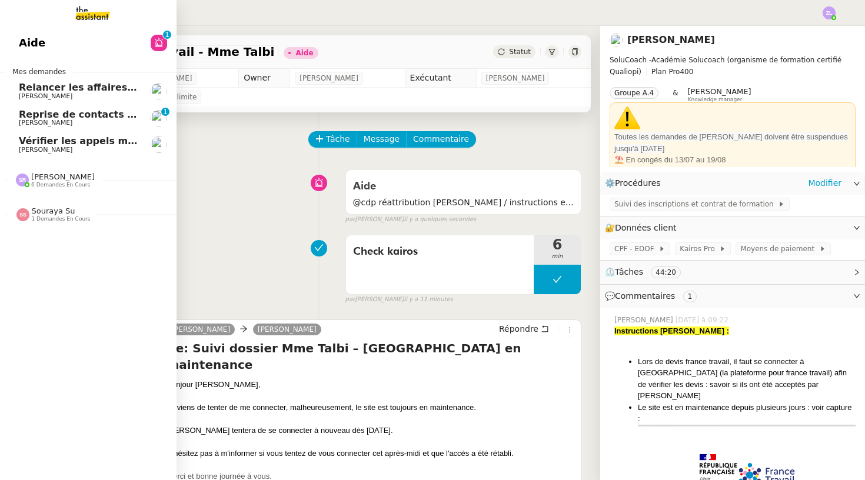
click at [44, 184] on span "6 demandes en cours" at bounding box center [60, 185] width 59 height 6
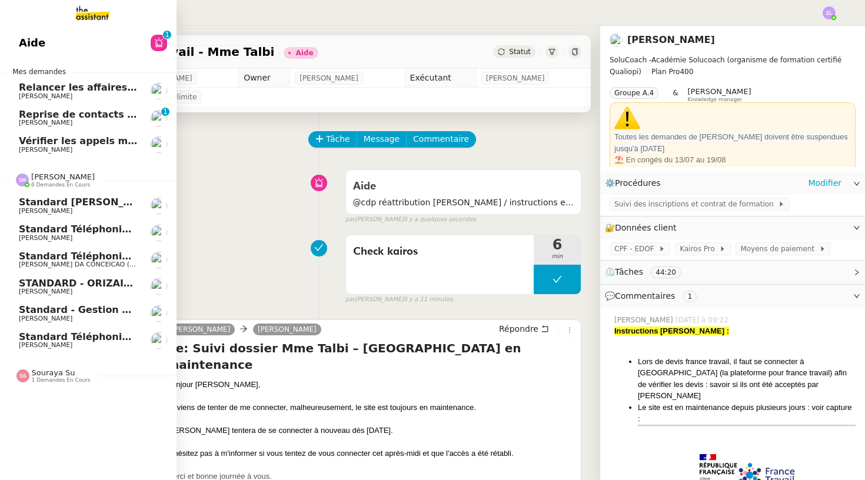
click at [72, 341] on span "[PERSON_NAME]" at bounding box center [46, 345] width 54 height 8
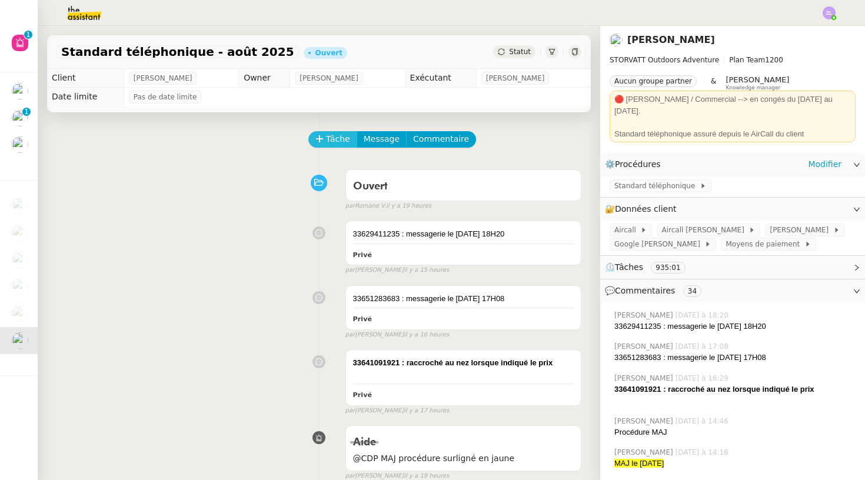
click at [336, 146] on span "Tâche" at bounding box center [338, 139] width 24 height 14
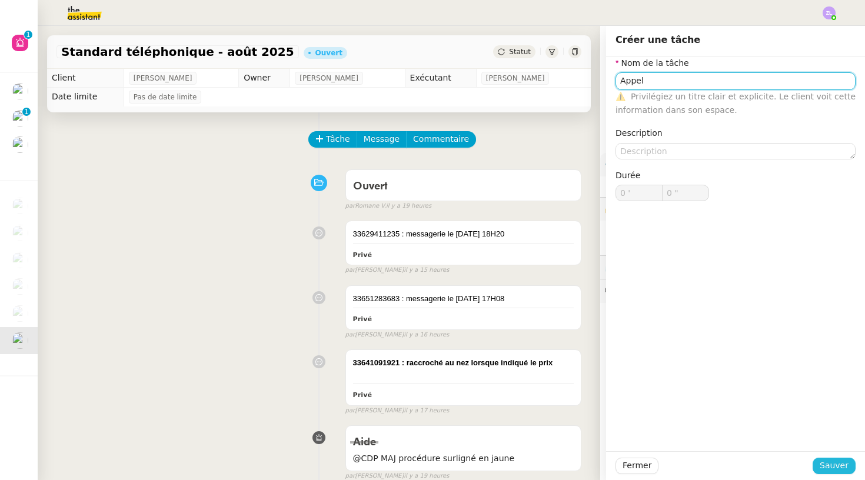
type input "Appel"
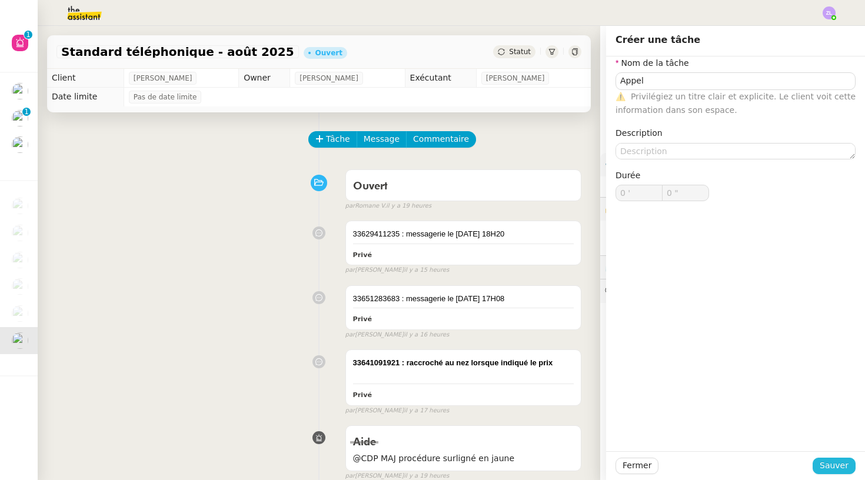
click at [851, 465] on button "Sauver" at bounding box center [833, 466] width 43 height 16
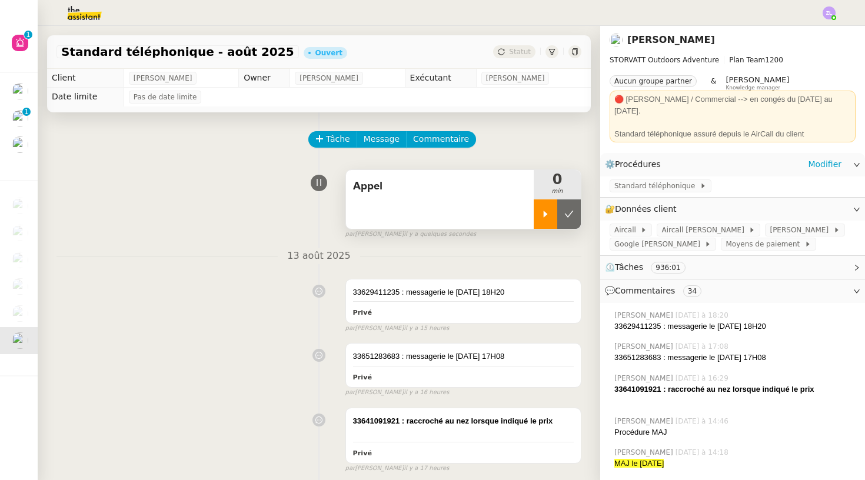
click at [547, 216] on icon at bounding box center [545, 213] width 9 height 9
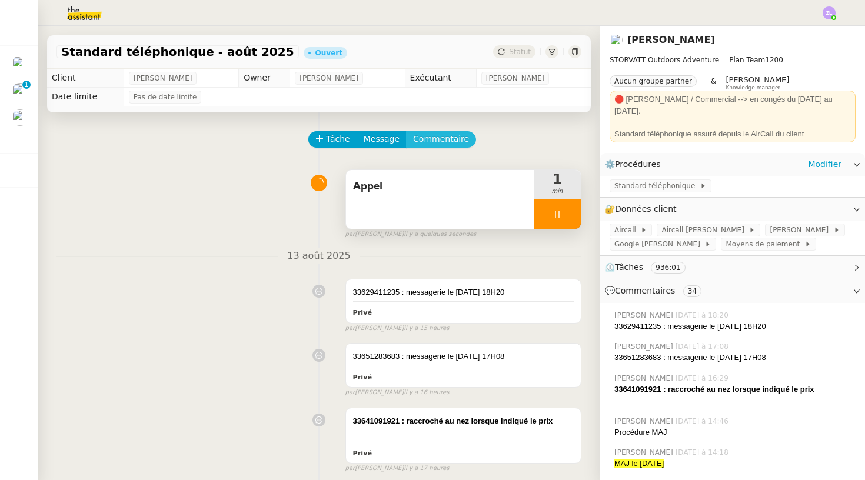
click at [428, 142] on span "Commentaire" at bounding box center [441, 139] width 56 height 14
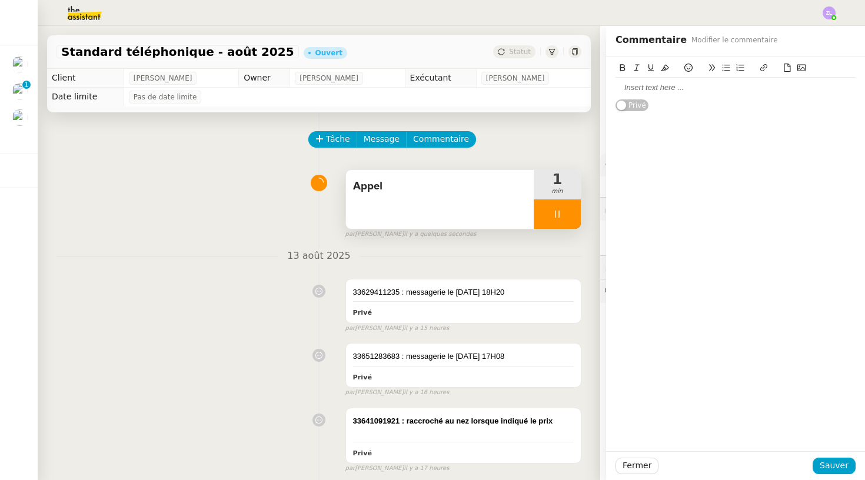
click at [624, 86] on div at bounding box center [735, 87] width 240 height 11
click at [830, 458] on button "Sauver" at bounding box center [833, 466] width 43 height 16
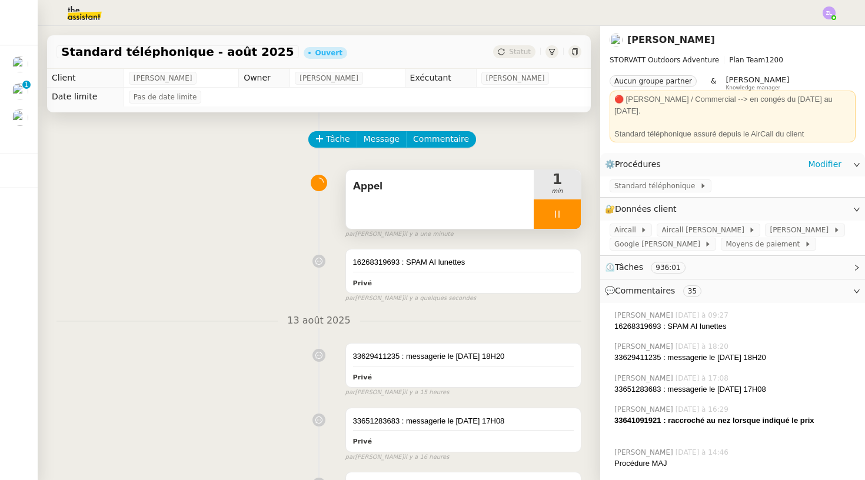
click at [549, 217] on div at bounding box center [556, 213] width 47 height 29
click at [572, 214] on icon at bounding box center [568, 213] width 9 height 9
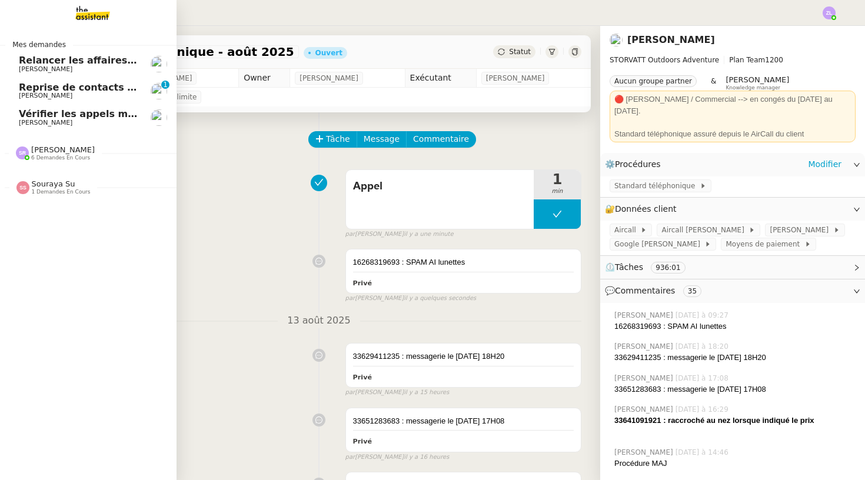
click at [25, 95] on span "[PERSON_NAME]" at bounding box center [46, 96] width 54 height 8
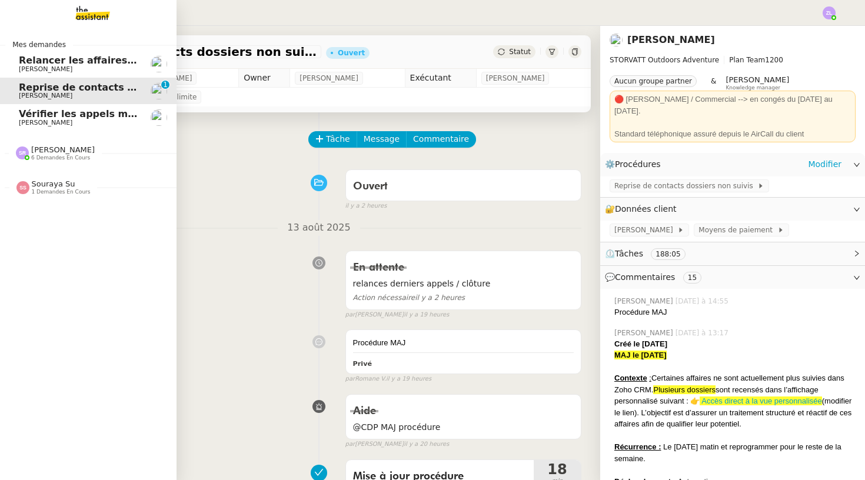
click at [30, 122] on span "[PERSON_NAME]" at bounding box center [46, 123] width 54 height 8
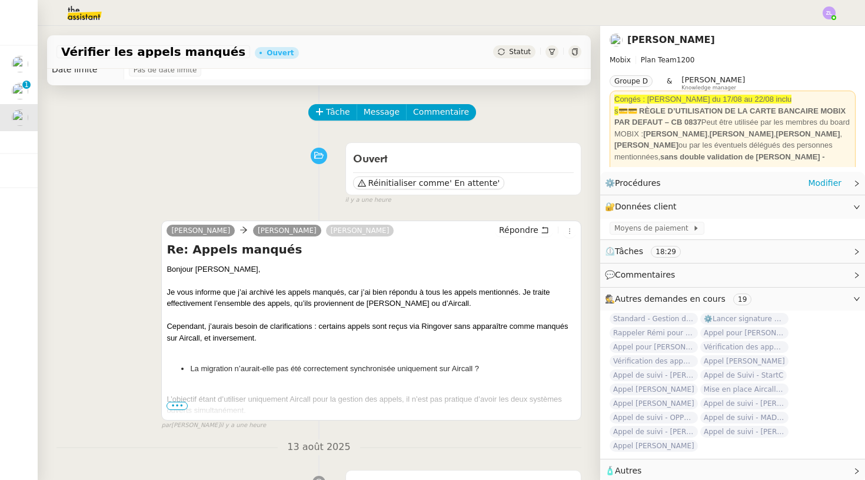
scroll to position [30, 0]
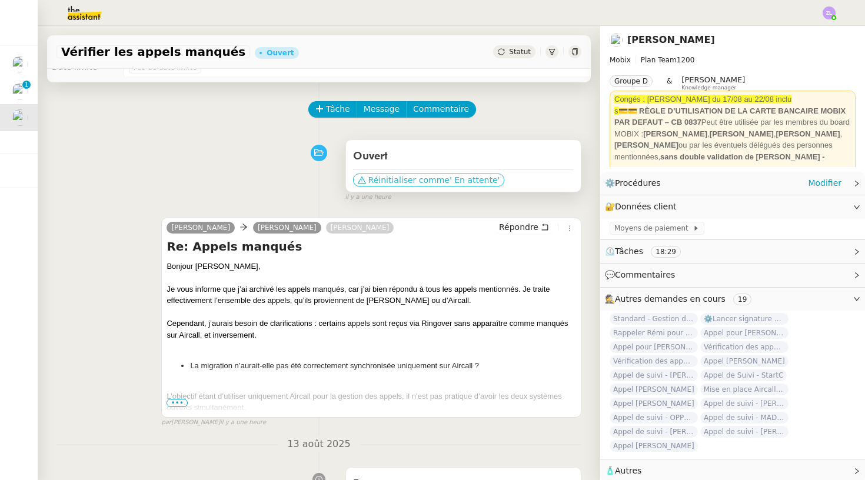
click at [403, 185] on span "Réinitialiser comme" at bounding box center [408, 180] width 81 height 12
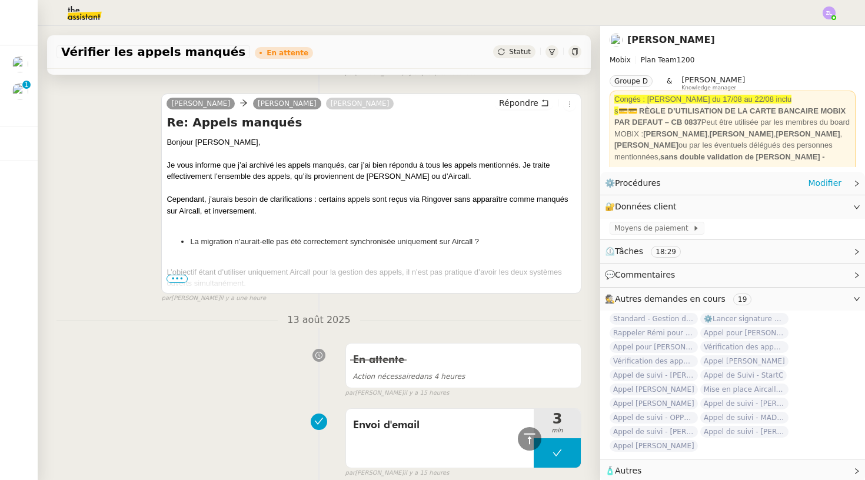
scroll to position [142, 0]
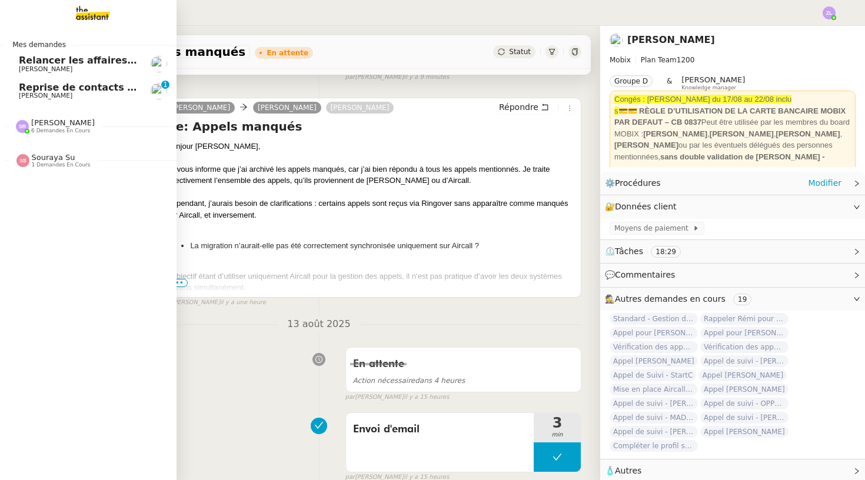
click at [60, 122] on span "[PERSON_NAME]" at bounding box center [63, 122] width 64 height 9
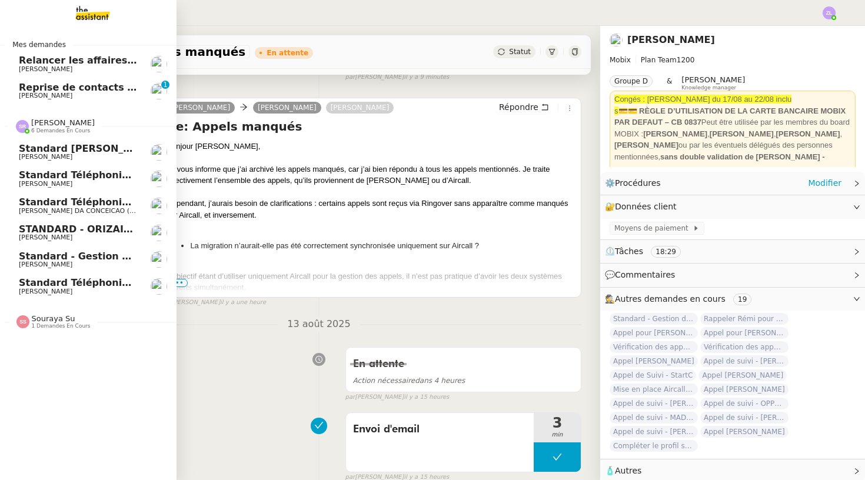
click at [72, 288] on span "[PERSON_NAME]" at bounding box center [46, 292] width 54 height 8
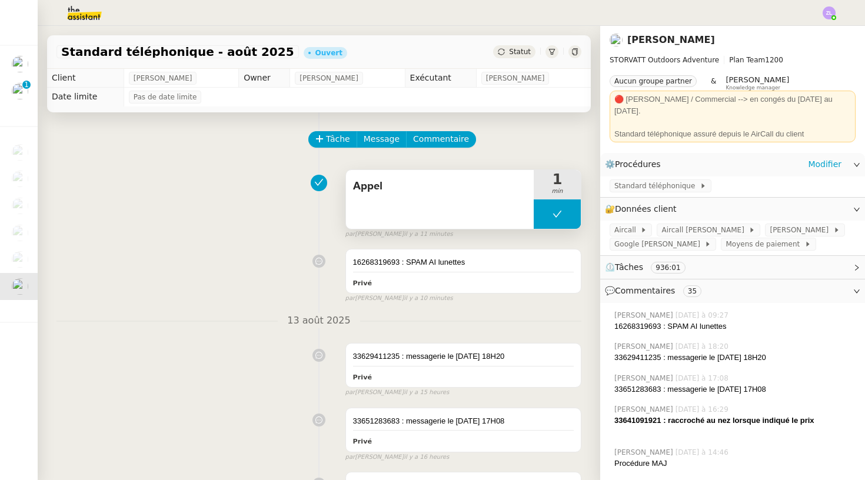
click at [541, 216] on button at bounding box center [556, 213] width 47 height 29
click at [541, 216] on icon at bounding box center [545, 213] width 9 height 9
click at [539, 219] on div at bounding box center [556, 213] width 47 height 29
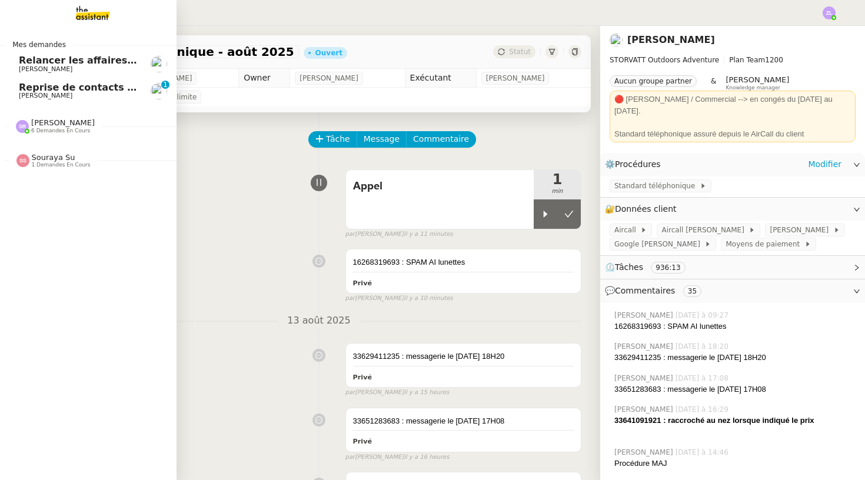
click at [39, 120] on span "[PERSON_NAME]" at bounding box center [63, 122] width 64 height 9
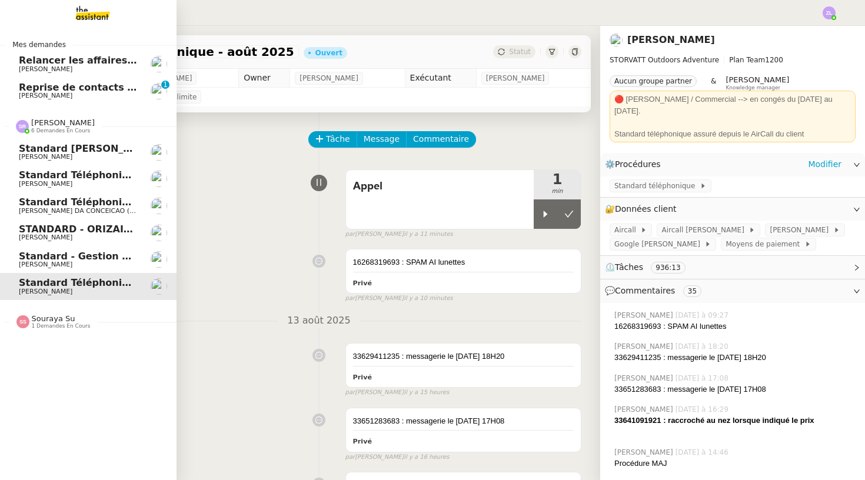
click at [50, 210] on span "[PERSON_NAME] DA CONCEICAO (thermisure)" at bounding box center [94, 211] width 150 height 8
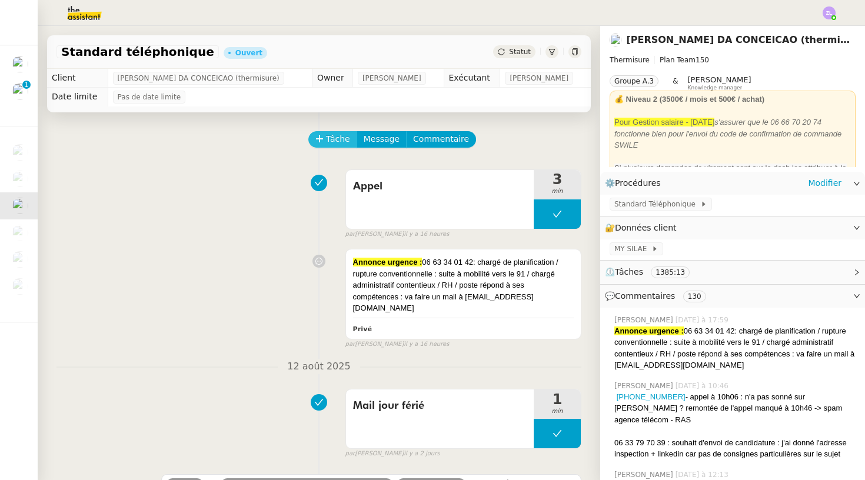
click at [340, 142] on span "Tâche" at bounding box center [338, 139] width 24 height 14
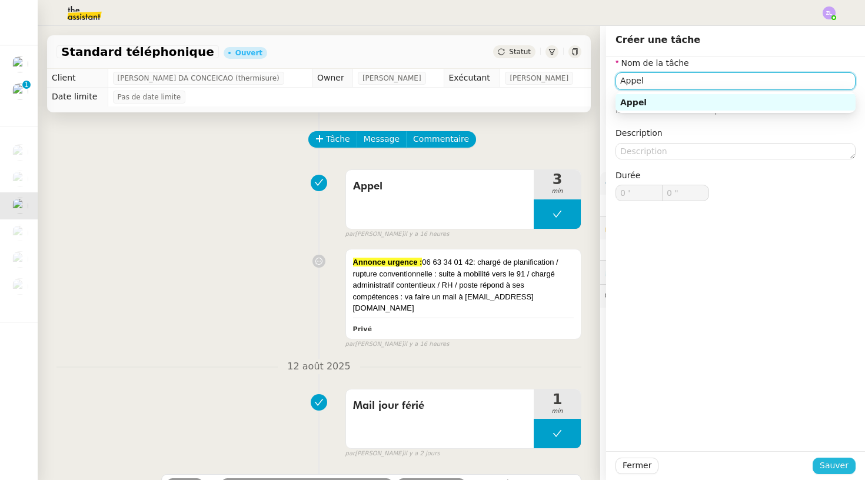
type input "Appel"
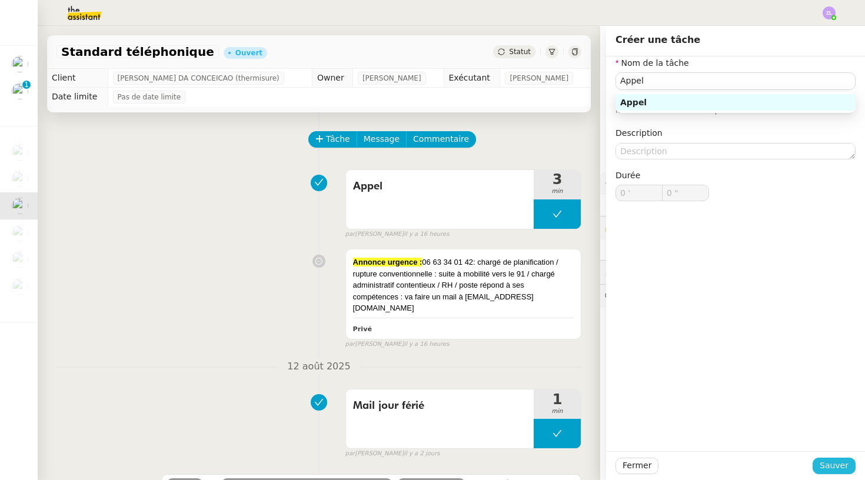
click at [838, 469] on span "Sauver" at bounding box center [833, 466] width 29 height 14
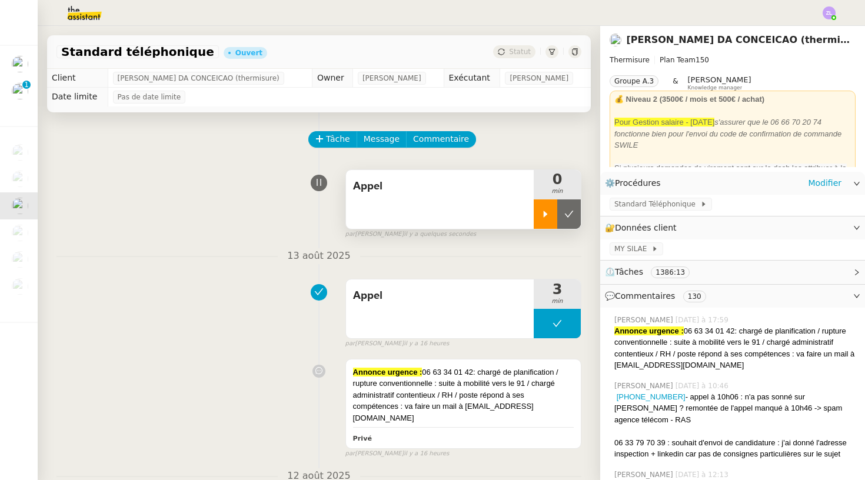
click at [549, 214] on icon at bounding box center [545, 213] width 9 height 9
click at [379, 144] on span "Message" at bounding box center [381, 139] width 36 height 14
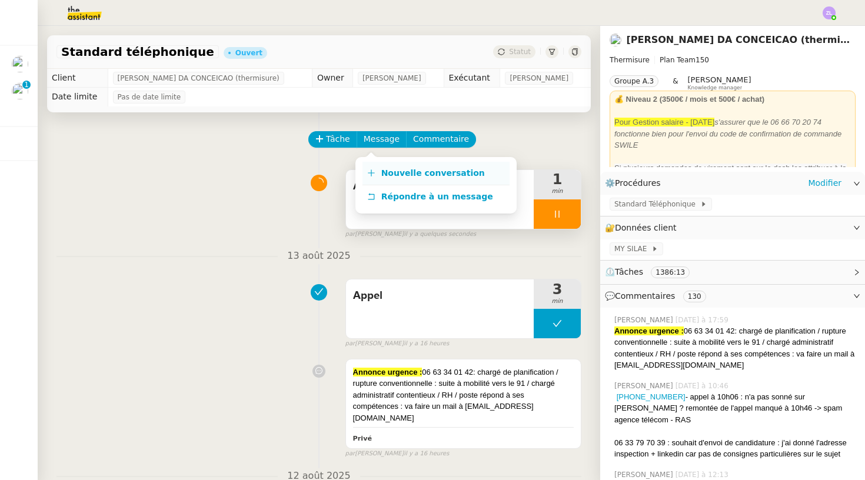
click at [401, 177] on span "Nouvelle conversation" at bounding box center [433, 172] width 104 height 9
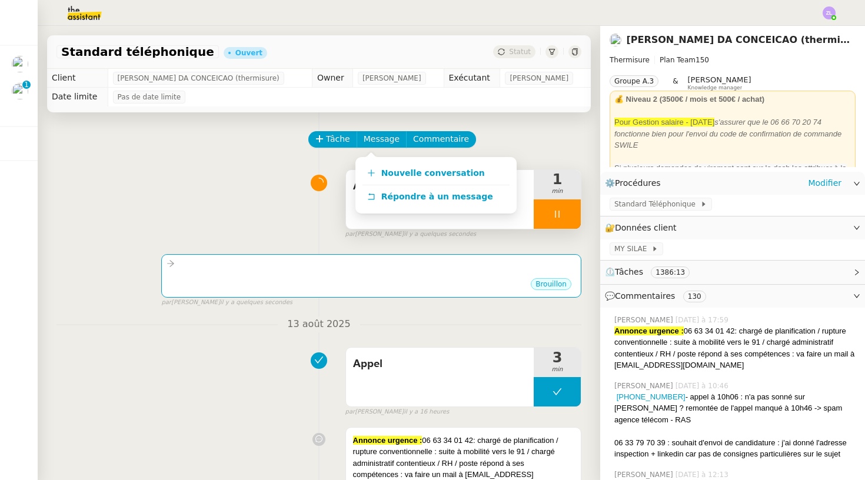
scroll to position [164, 0]
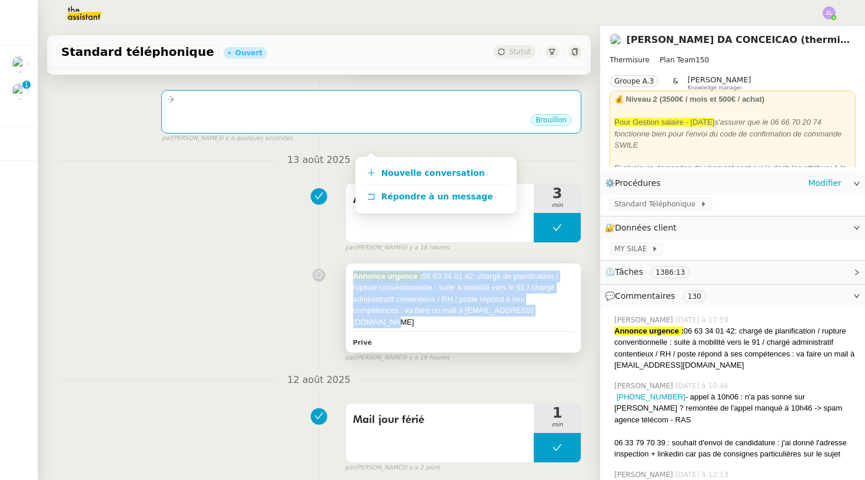
drag, startPoint x: 562, startPoint y: 309, endPoint x: 349, endPoint y: 276, distance: 216.1
click at [349, 276] on div "Annonce urgence : 06 63 34 01 42: chargé de planification / rupture conventionn…" at bounding box center [463, 307] width 235 height 89
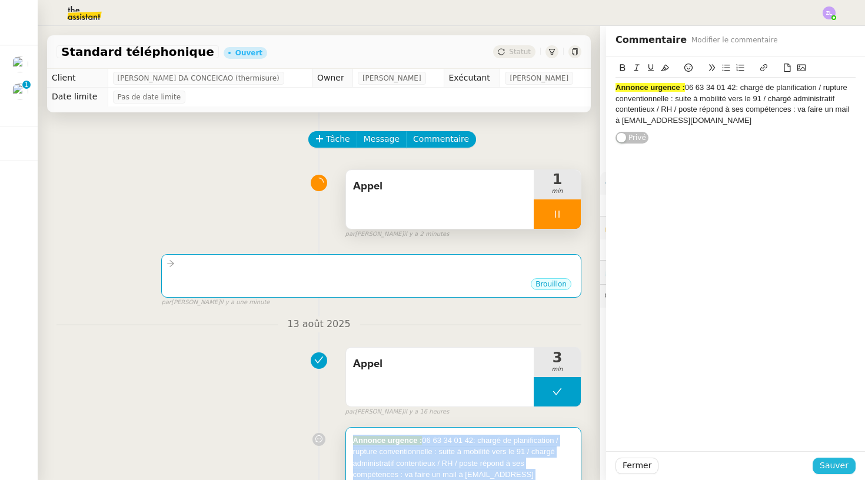
click at [831, 469] on span "Sauver" at bounding box center [833, 466] width 29 height 14
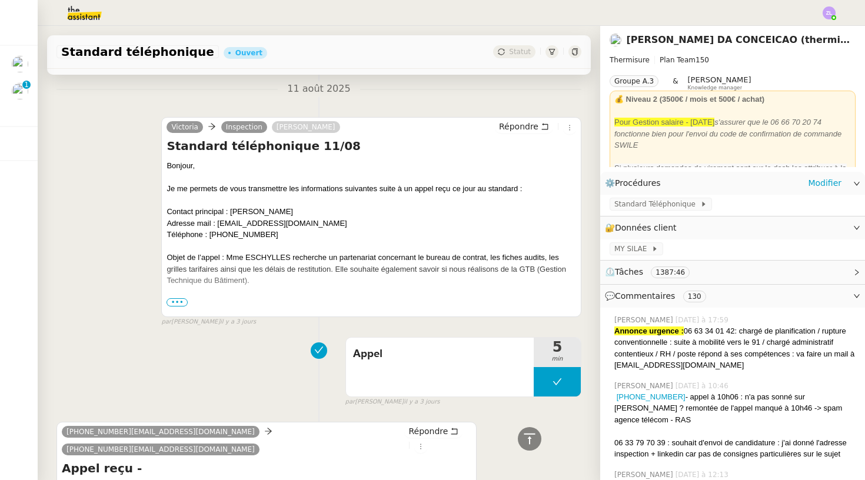
scroll to position [1230, 0]
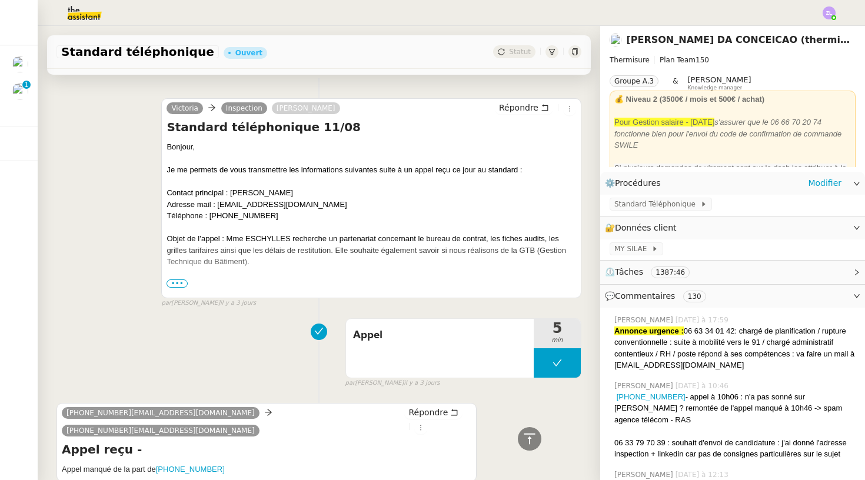
click at [172, 279] on span "•••" at bounding box center [176, 283] width 21 height 8
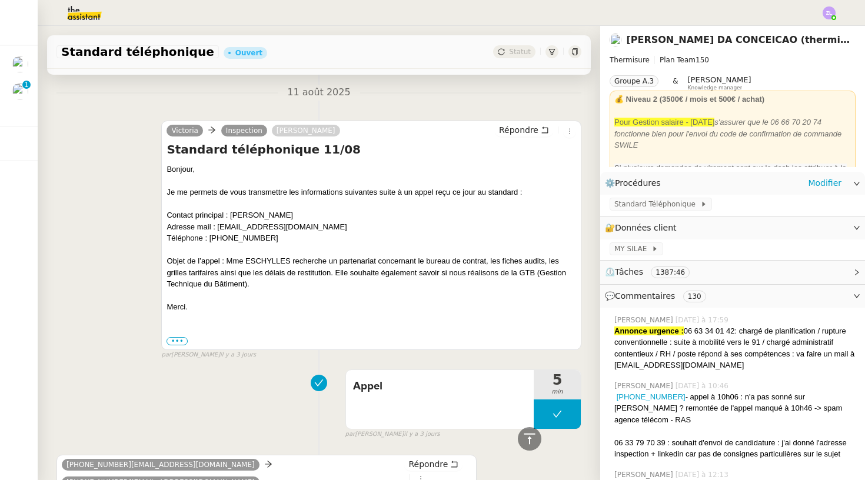
scroll to position [1197, 0]
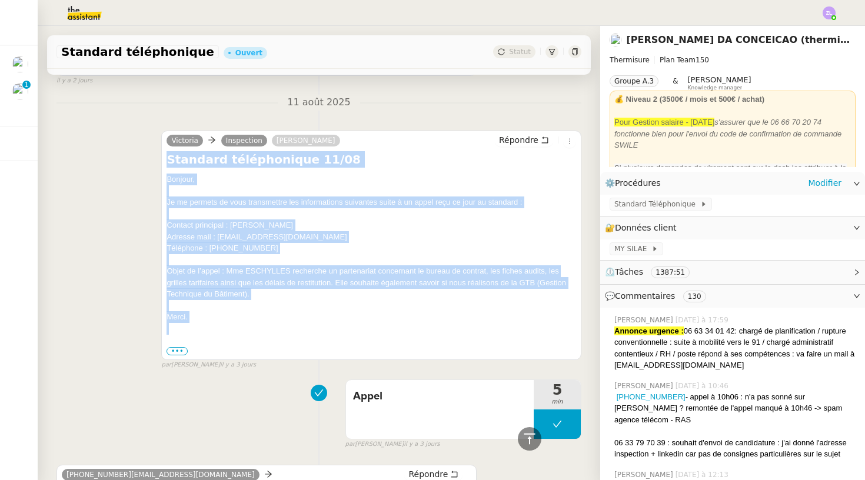
drag, startPoint x: 168, startPoint y: 119, endPoint x: 214, endPoint y: 281, distance: 168.0
click at [214, 281] on div "Standard téléphonique 11/08 Bonjour, Je me permets de vous transmettre les info…" at bounding box center [370, 254] width 409 height 206
copy div "Standard téléphonique 11/08 Bonjour, Je me permets de vous transmettre les info…"
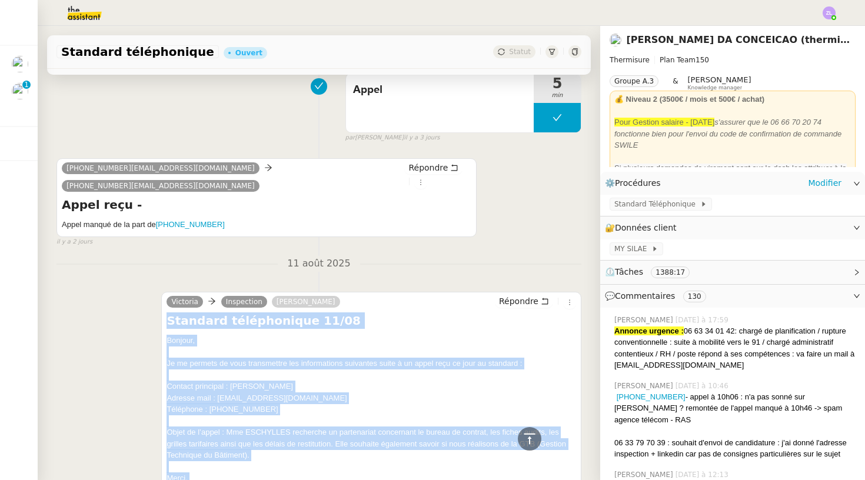
scroll to position [1068, 0]
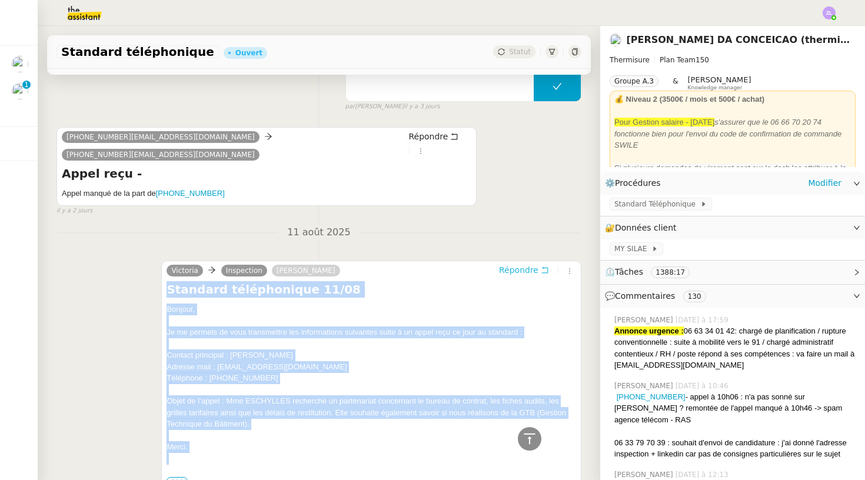
click at [516, 263] on button "Répondre" at bounding box center [524, 269] width 58 height 13
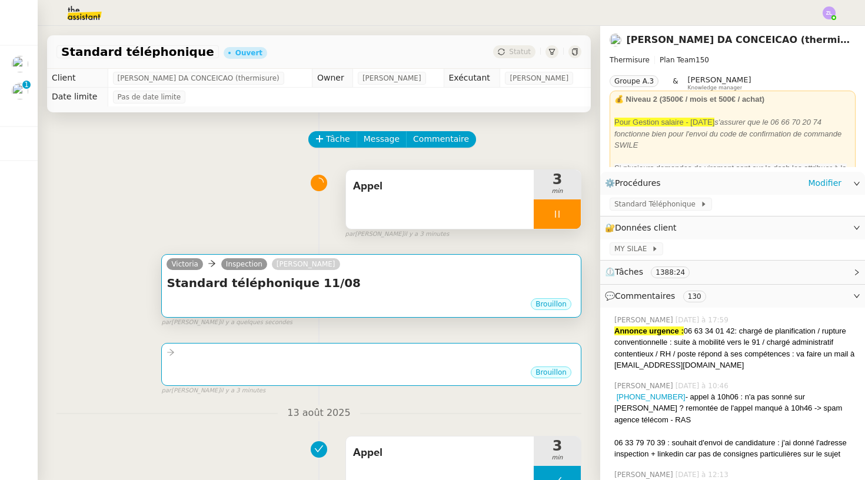
scroll to position [0, 0]
click at [396, 282] on h4 "Standard téléphonique 11/08" at bounding box center [370, 283] width 409 height 16
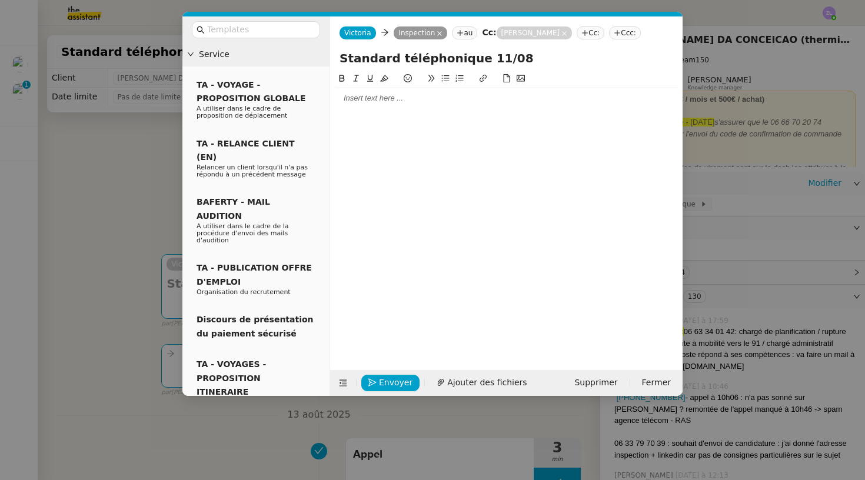
click at [373, 64] on input "Standard téléphonique 11/08" at bounding box center [505, 58] width 333 height 18
paste input "4"
type input "Standard téléphonique 14/08"
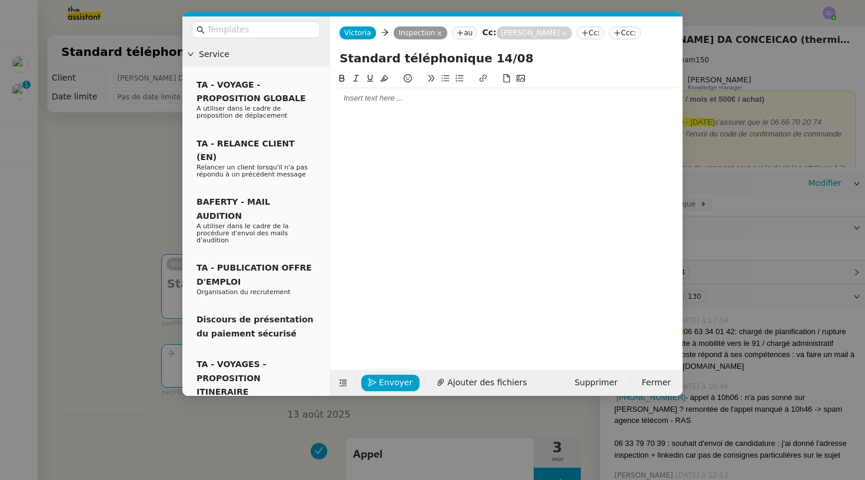
click at [356, 98] on div at bounding box center [506, 98] width 343 height 11
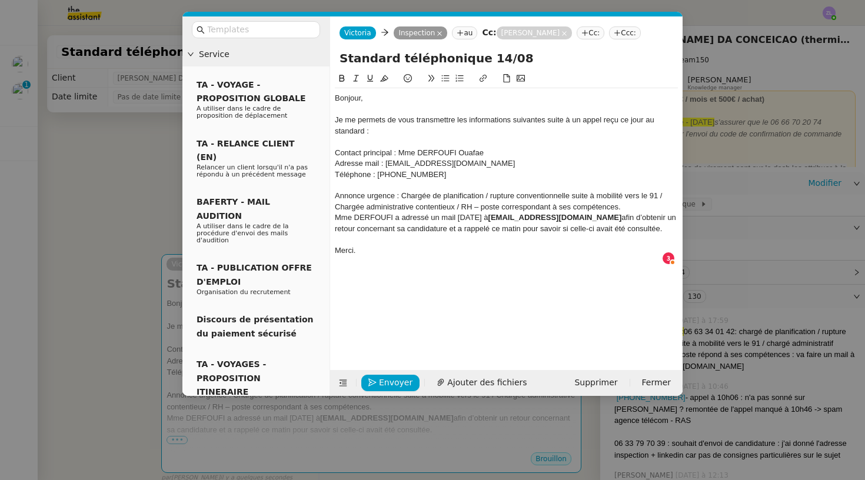
click at [621, 208] on div "Annonce urgence : Chargée de planification / rupture conventionnelle suite à mo…" at bounding box center [506, 202] width 343 height 22
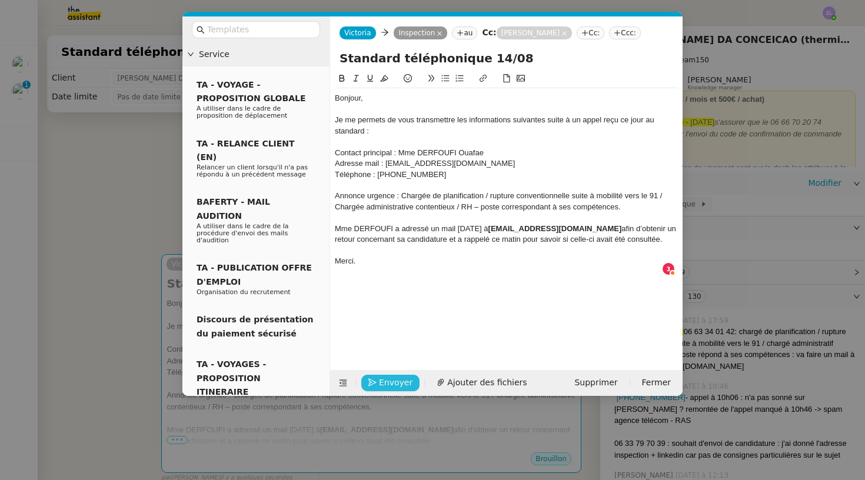
click at [383, 382] on span "Envoyer" at bounding box center [396, 383] width 34 height 14
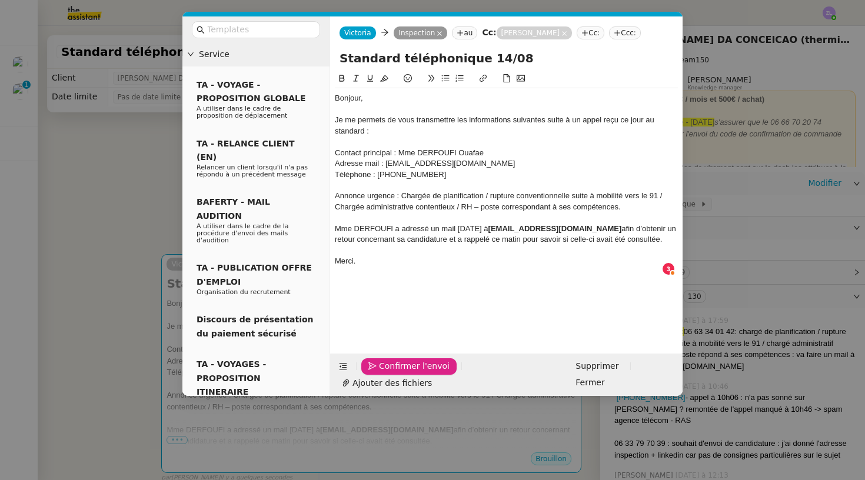
click at [383, 373] on span "Confirmer l'envoi" at bounding box center [414, 366] width 71 height 14
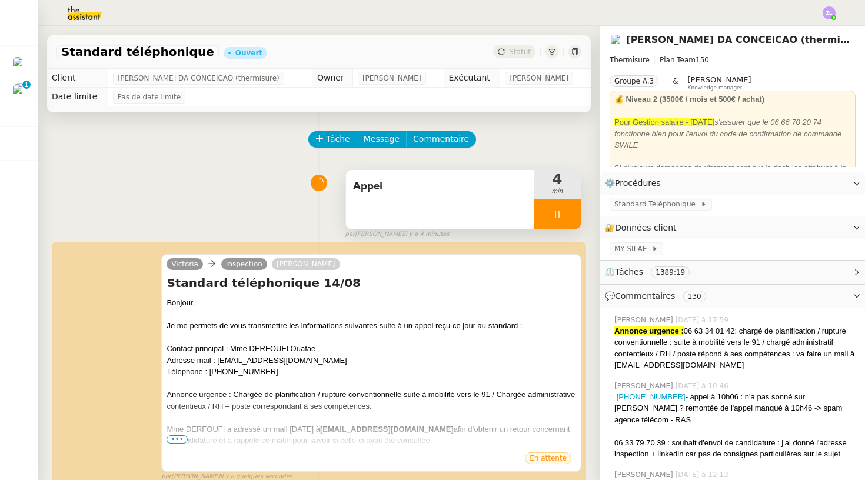
click at [547, 212] on div at bounding box center [556, 213] width 47 height 29
click at [576, 213] on button at bounding box center [569, 213] width 24 height 29
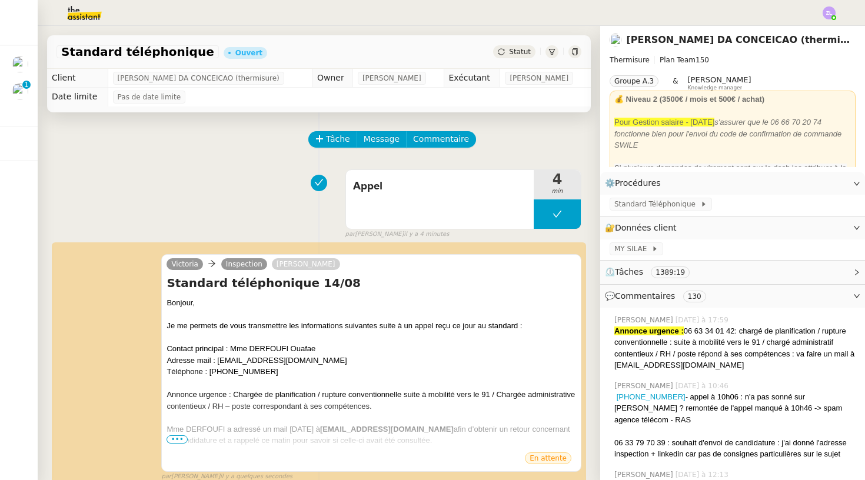
click at [836, 6] on nz-header at bounding box center [432, 13] width 865 height 26
click at [831, 10] on img at bounding box center [828, 12] width 13 height 13
click at [816, 29] on li "Suivi" at bounding box center [797, 33] width 76 height 16
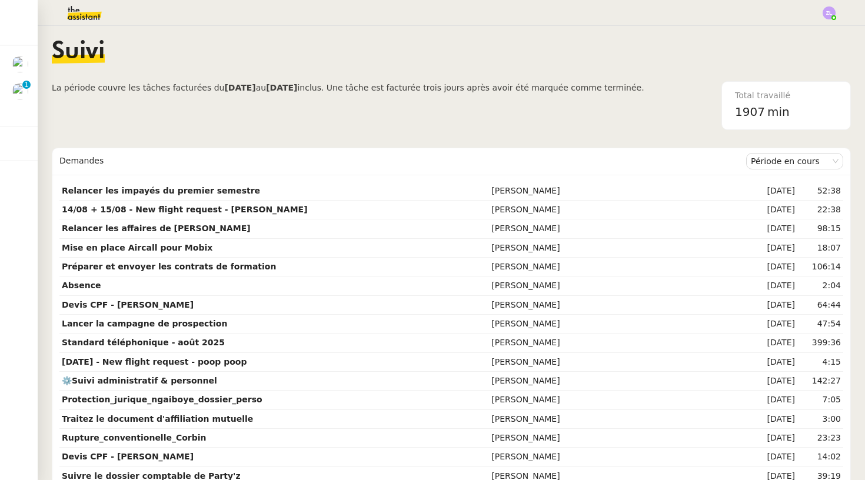
click at [80, 18] on img at bounding box center [74, 13] width 91 height 26
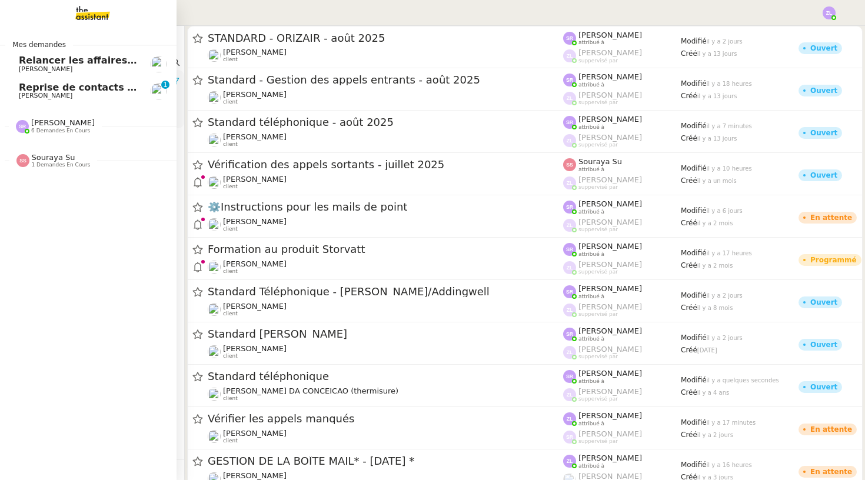
click at [55, 122] on span "[PERSON_NAME]" at bounding box center [63, 122] width 64 height 9
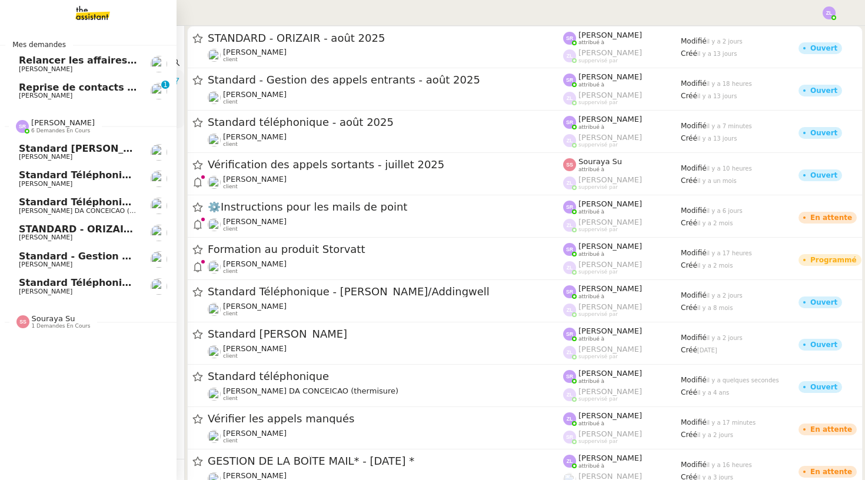
click at [106, 288] on span "[PERSON_NAME]" at bounding box center [78, 291] width 119 height 7
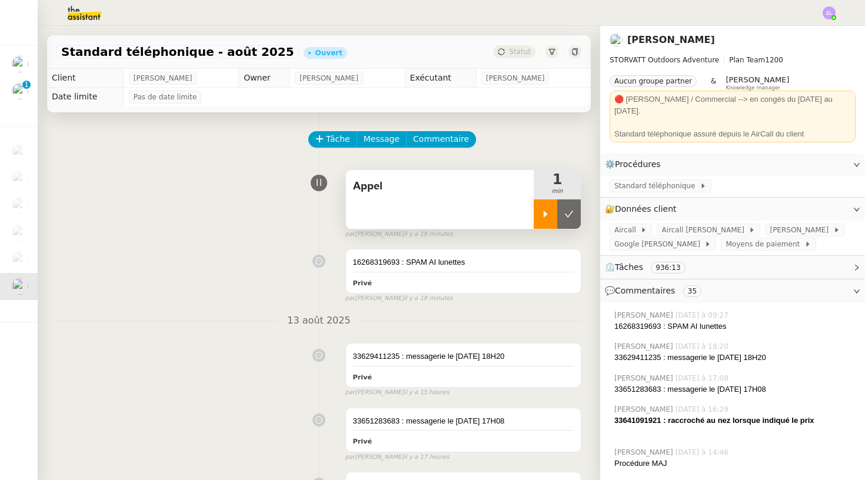
click at [545, 208] on div at bounding box center [545, 213] width 24 height 29
click at [543, 212] on div at bounding box center [556, 213] width 47 height 29
click at [569, 214] on icon at bounding box center [568, 213] width 9 height 9
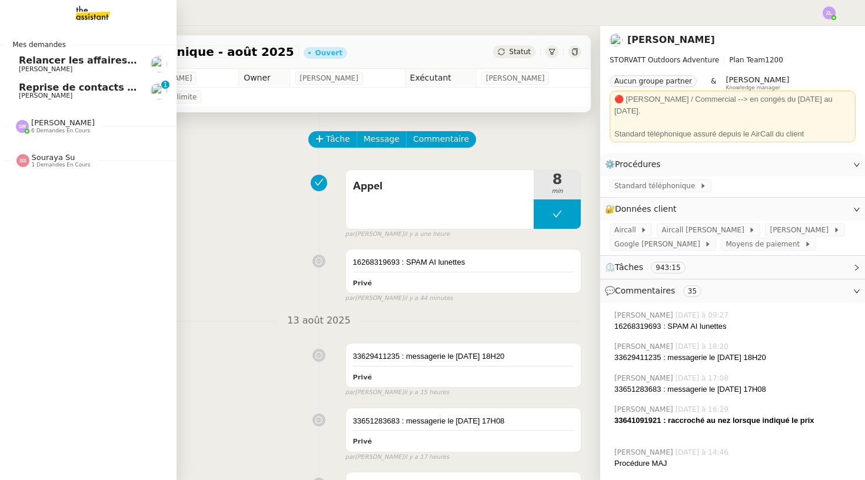
click at [54, 130] on span "6 demandes en cours" at bounding box center [60, 131] width 59 height 6
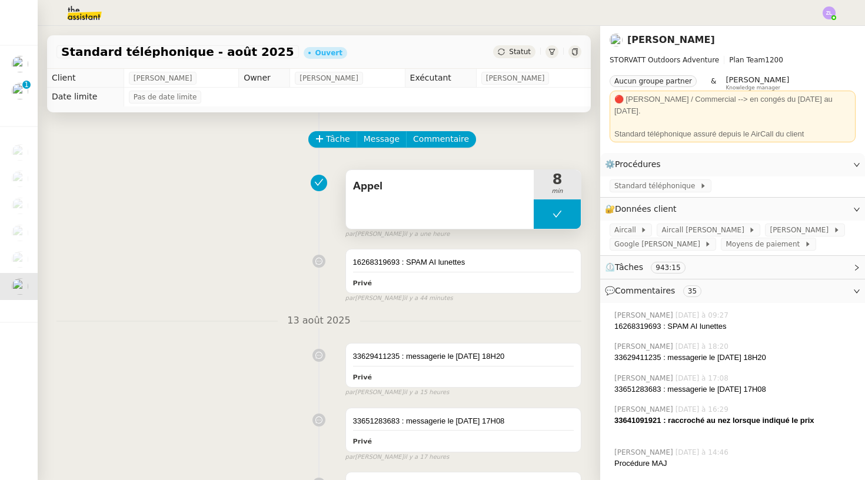
click at [542, 214] on button at bounding box center [556, 213] width 47 height 29
click at [542, 214] on icon at bounding box center [545, 213] width 9 height 9
click at [541, 209] on div at bounding box center [556, 213] width 47 height 29
click at [562, 212] on button at bounding box center [569, 213] width 24 height 29
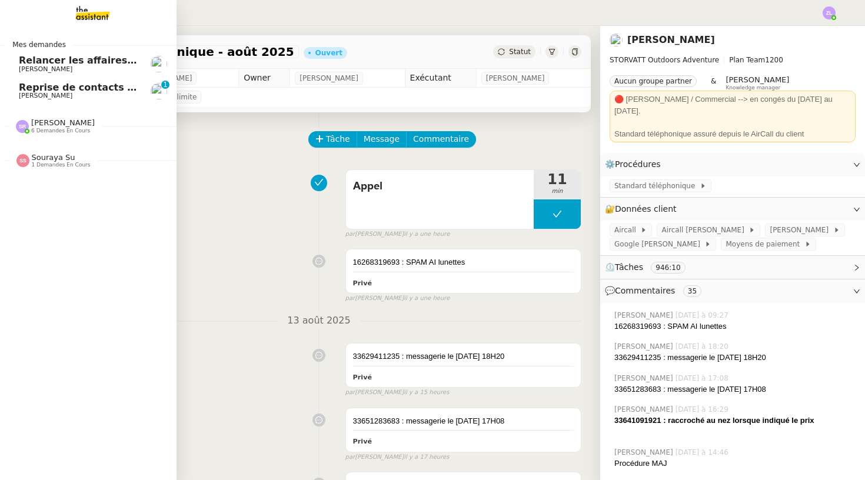
click at [45, 129] on span "6 demandes en cours" at bounding box center [60, 131] width 59 height 6
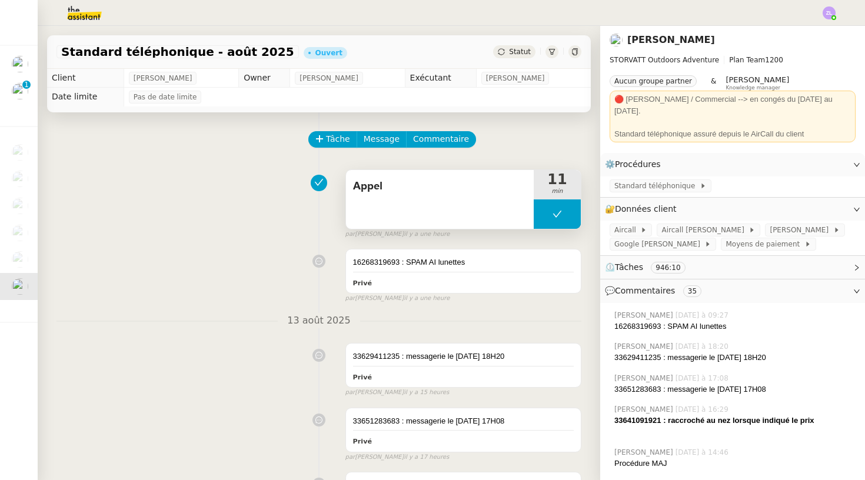
click at [551, 229] on div "Appel 11 min" at bounding box center [463, 199] width 236 height 60
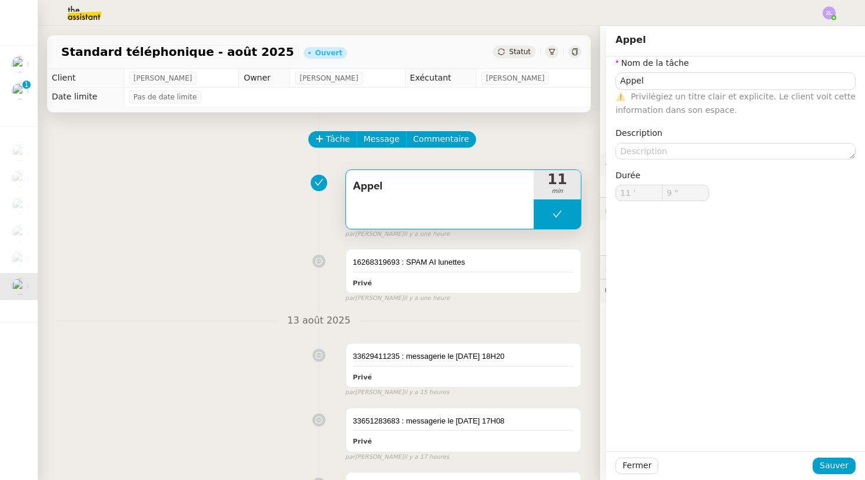
click at [549, 221] on button at bounding box center [556, 213] width 47 height 29
type input "Appel"
type input "11 '"
type input "9 ""
type input "Appel"
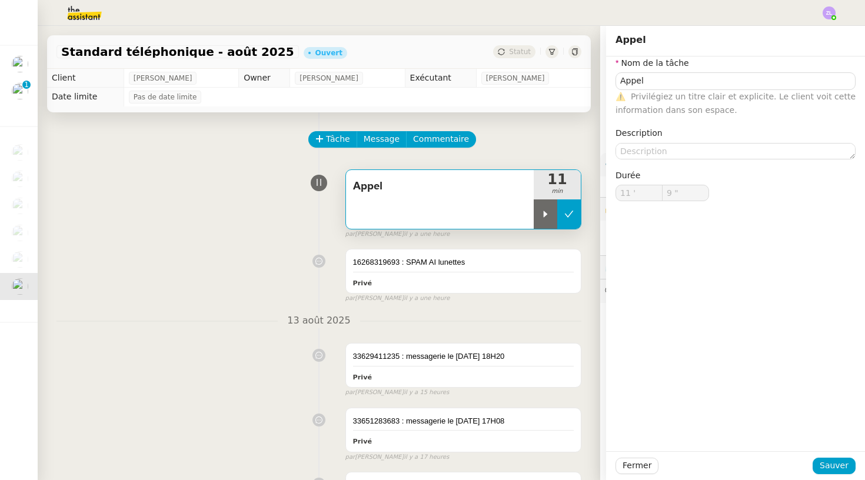
type input "11 '"
type input "9 ""
click at [549, 221] on div at bounding box center [545, 213] width 24 height 29
type input "Appel"
type input "11 '"
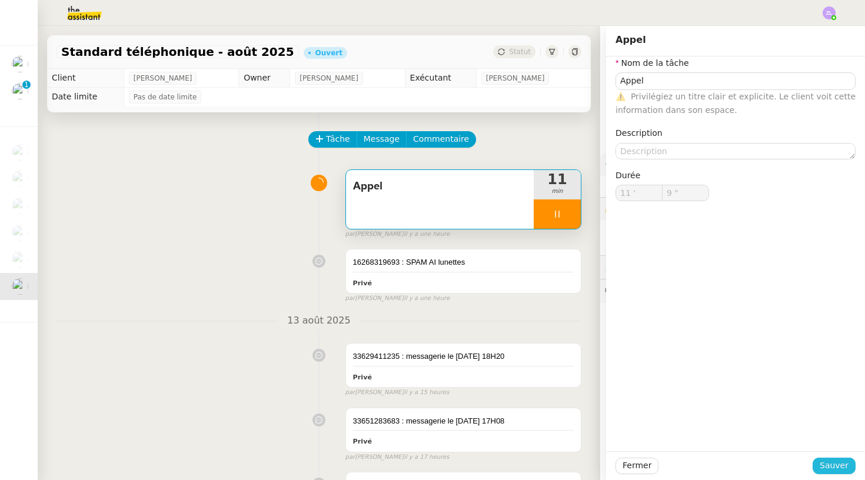
click at [825, 462] on span "Sauver" at bounding box center [833, 466] width 29 height 14
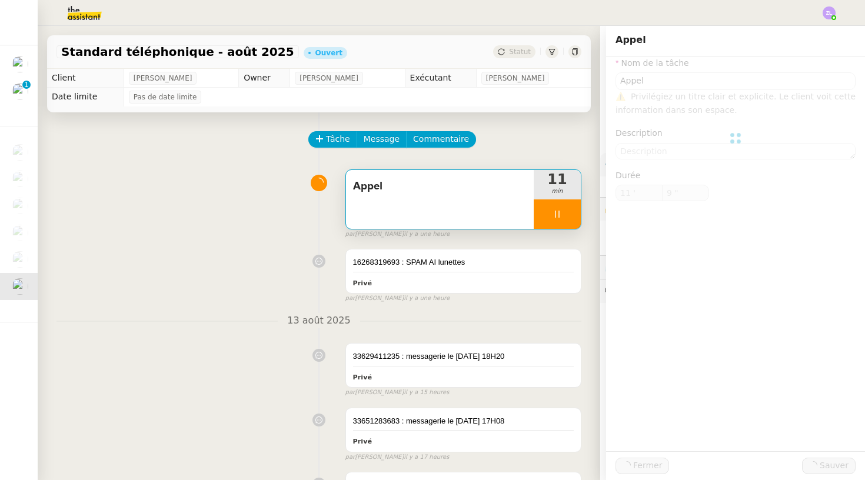
type input "10 ""
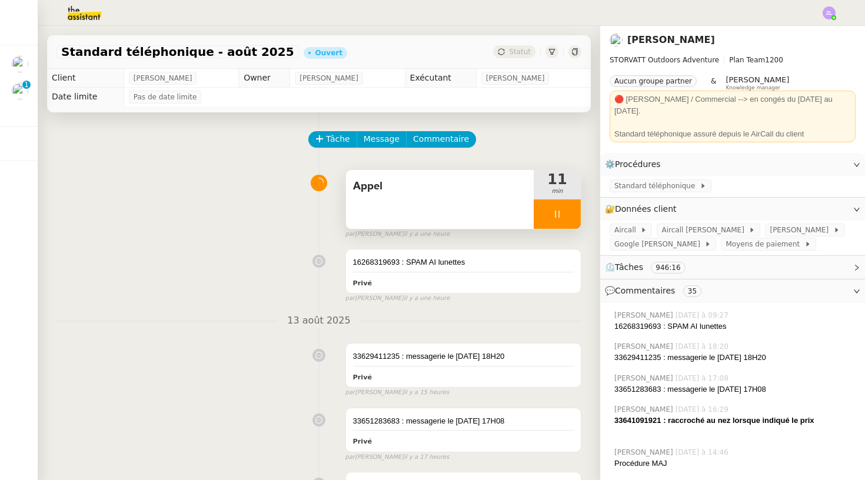
click at [545, 215] on div at bounding box center [556, 213] width 47 height 29
click at [548, 213] on icon at bounding box center [545, 213] width 9 height 9
click at [546, 211] on div at bounding box center [556, 213] width 47 height 29
click at [549, 218] on icon at bounding box center [545, 213] width 9 height 9
click at [544, 221] on div at bounding box center [556, 213] width 47 height 29
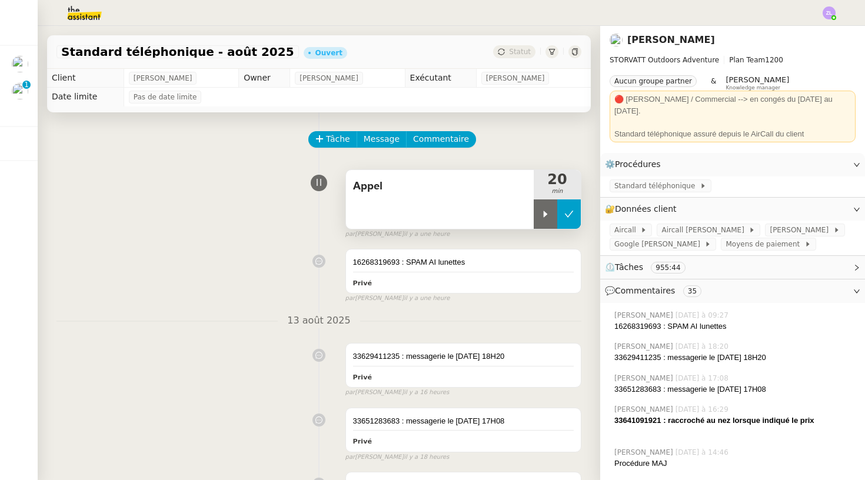
click at [568, 213] on icon at bounding box center [568, 213] width 9 height 9
click at [542, 221] on button at bounding box center [556, 213] width 47 height 29
click at [542, 221] on div at bounding box center [545, 213] width 24 height 29
click at [544, 215] on div at bounding box center [556, 213] width 47 height 29
click at [559, 215] on button at bounding box center [569, 213] width 24 height 29
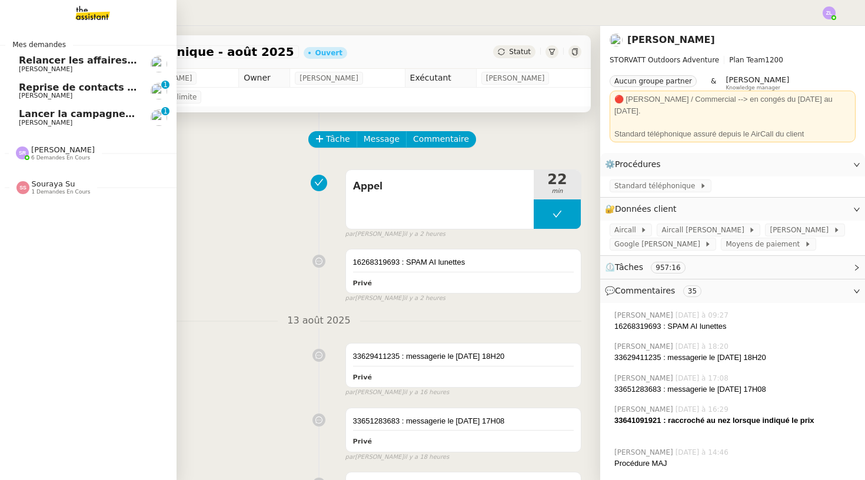
click at [43, 111] on span "Lancer la campagne de prospection" at bounding box center [113, 113] width 189 height 11
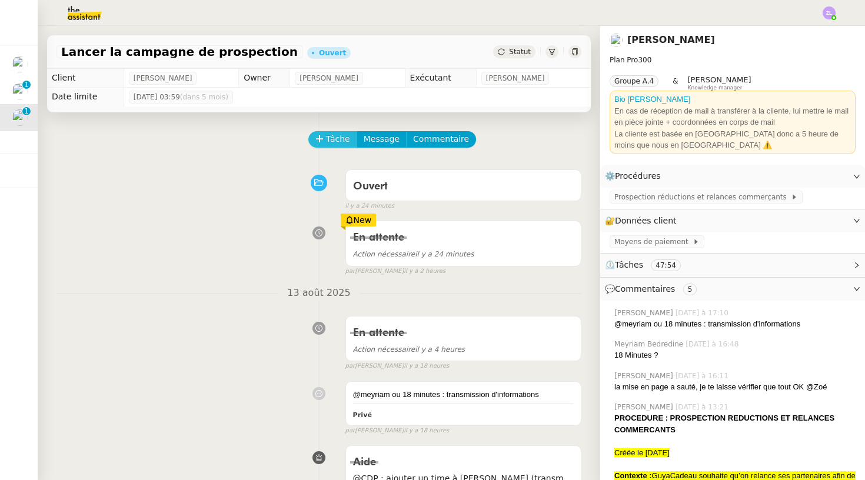
click at [322, 146] on button "Tâche" at bounding box center [332, 139] width 49 height 16
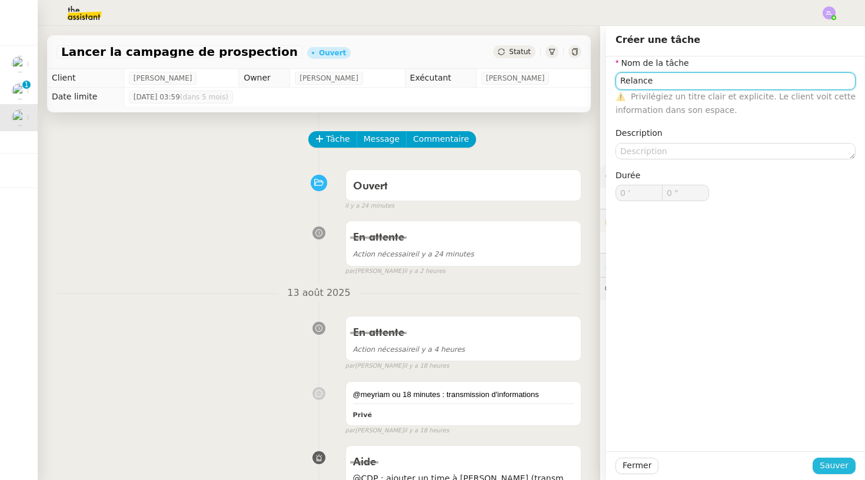
type input "Relance"
click at [836, 468] on span "Sauver" at bounding box center [833, 466] width 29 height 14
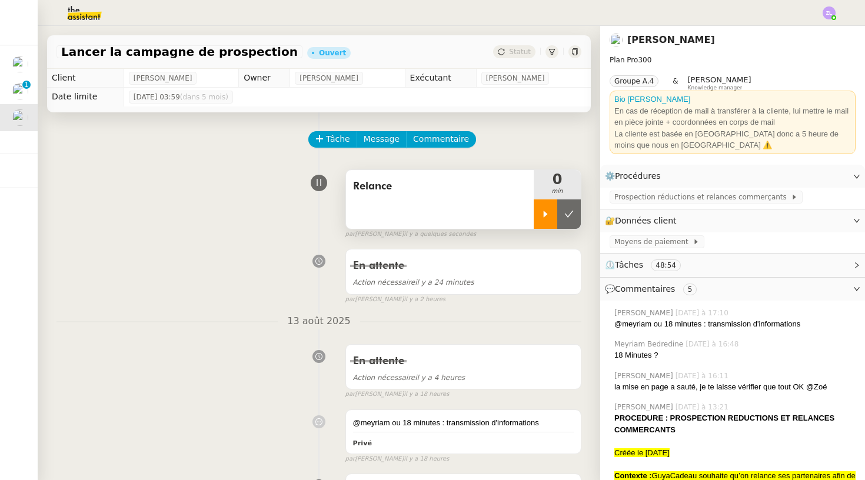
click at [553, 217] on div at bounding box center [545, 213] width 24 height 29
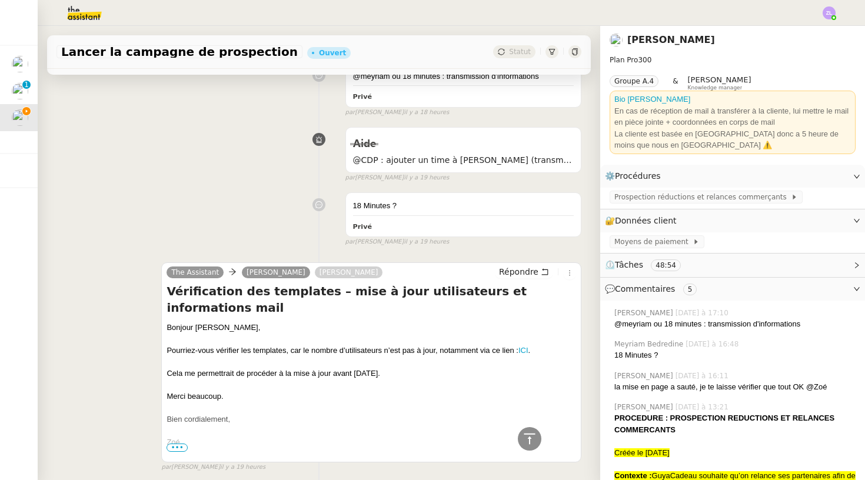
scroll to position [388, 0]
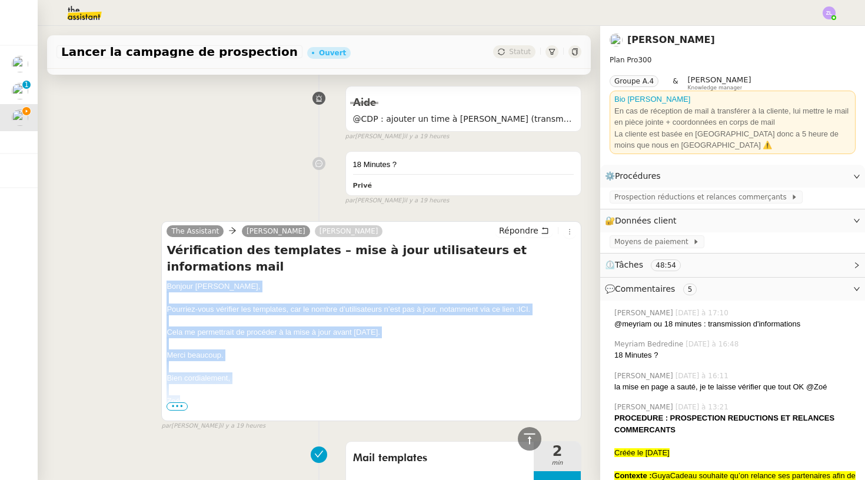
drag, startPoint x: 181, startPoint y: 379, endPoint x: 162, endPoint y: 270, distance: 111.0
click at [162, 270] on div "The Assistant [PERSON_NAME] [PERSON_NAME] Répondre Vérification des templates –…" at bounding box center [371, 321] width 420 height 200
copy div "Bonjour [PERSON_NAME], Pourriez-vous vérifier les templates, car le nombre d’ut…"
click at [520, 225] on span "Répondre" at bounding box center [518, 231] width 39 height 12
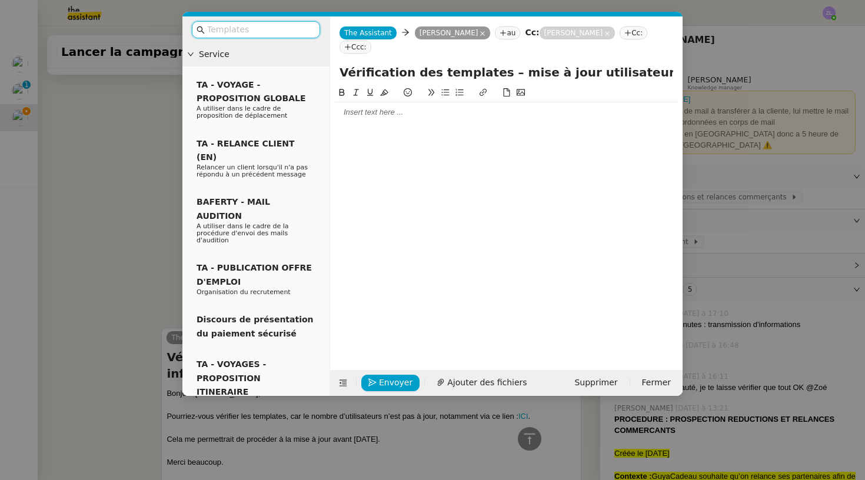
click at [352, 106] on div at bounding box center [506, 112] width 343 height 20
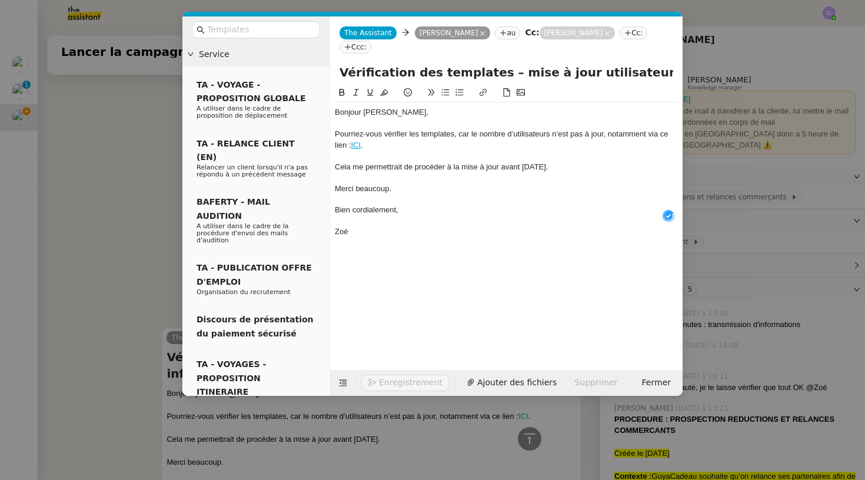
click at [415, 107] on div "Bonjour [PERSON_NAME]," at bounding box center [506, 112] width 343 height 11
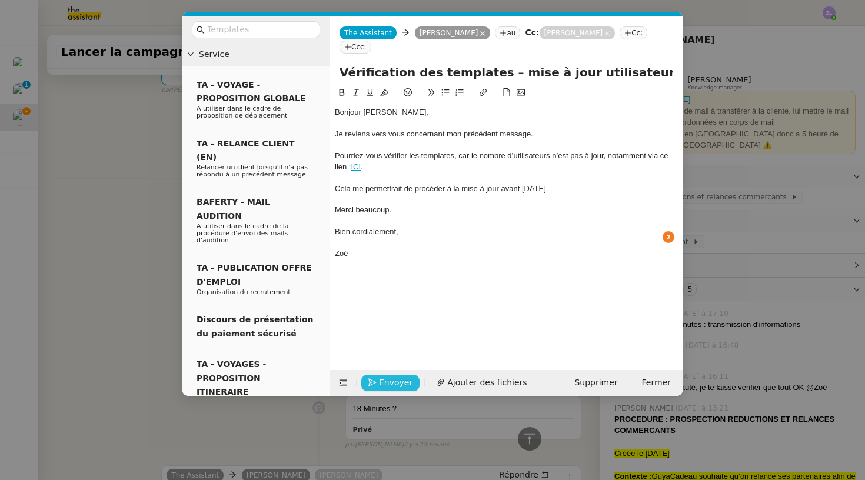
click at [399, 382] on span "Envoyer" at bounding box center [396, 383] width 34 height 14
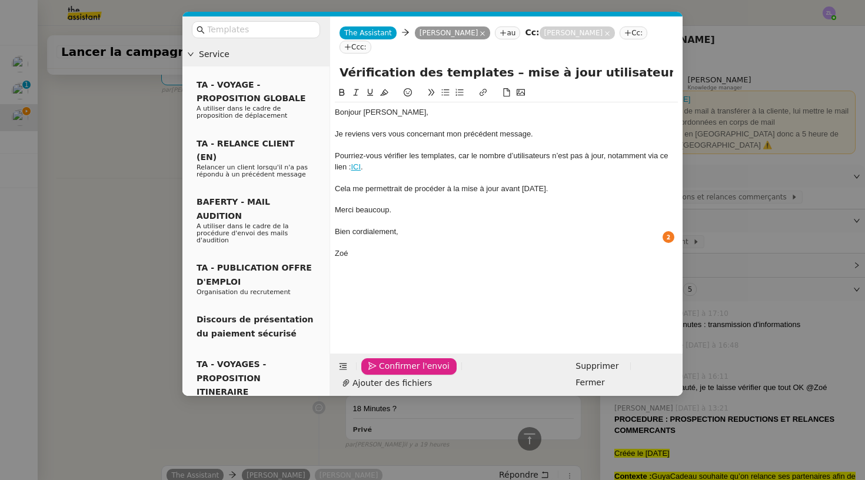
click at [399, 373] on span "Confirmer l'envoi" at bounding box center [414, 366] width 71 height 14
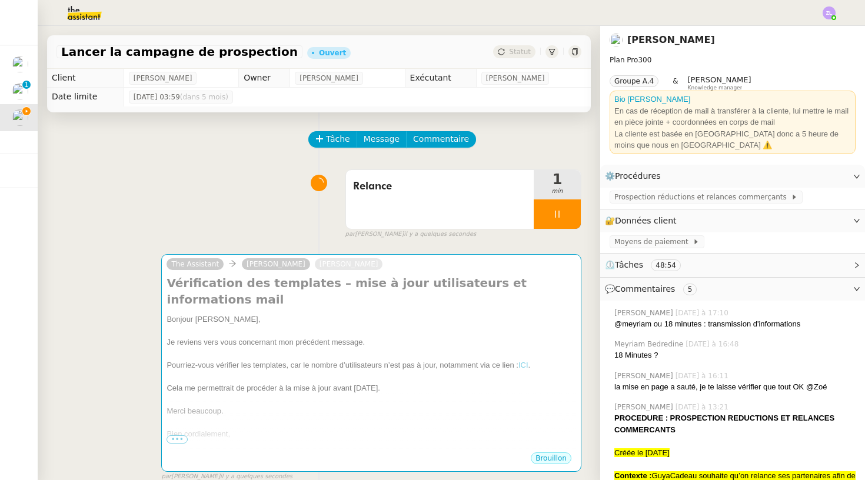
scroll to position [0, 0]
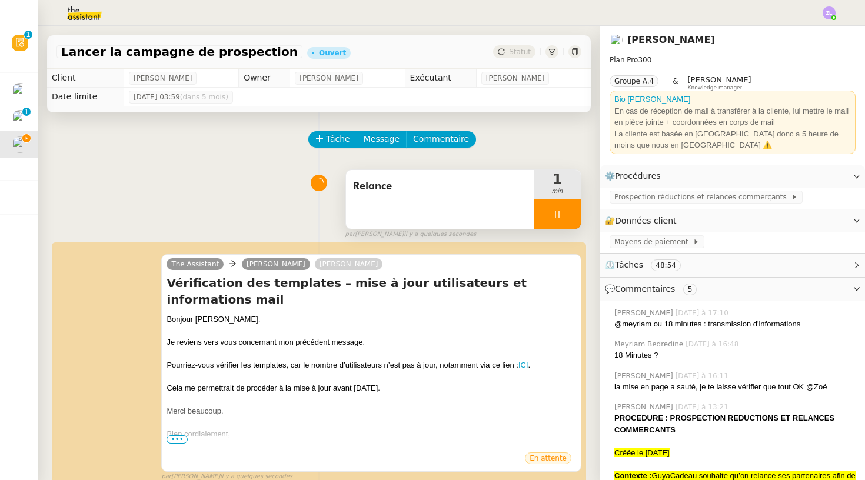
click at [543, 214] on div at bounding box center [556, 213] width 47 height 29
click at [559, 214] on button at bounding box center [569, 213] width 24 height 29
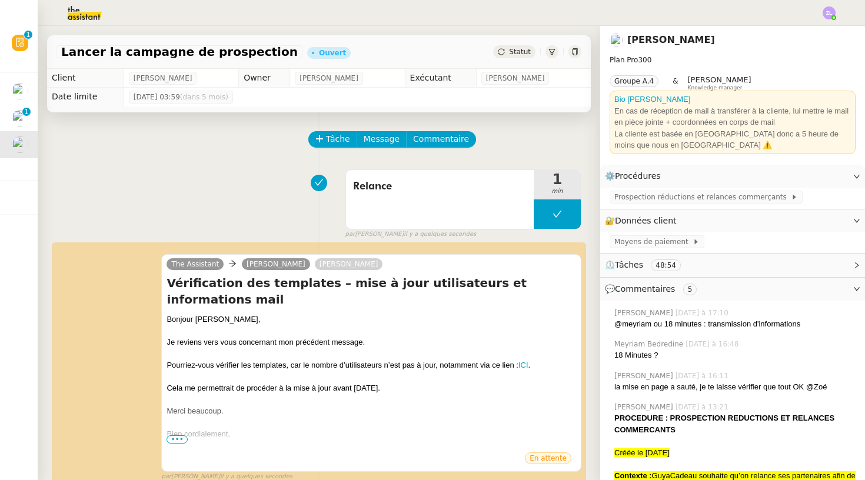
click at [516, 61] on div "Lancer la campagne de prospection Ouvert Statut" at bounding box center [318, 52] width 543 height 34
click at [516, 54] on span "Statut" at bounding box center [520, 52] width 22 height 8
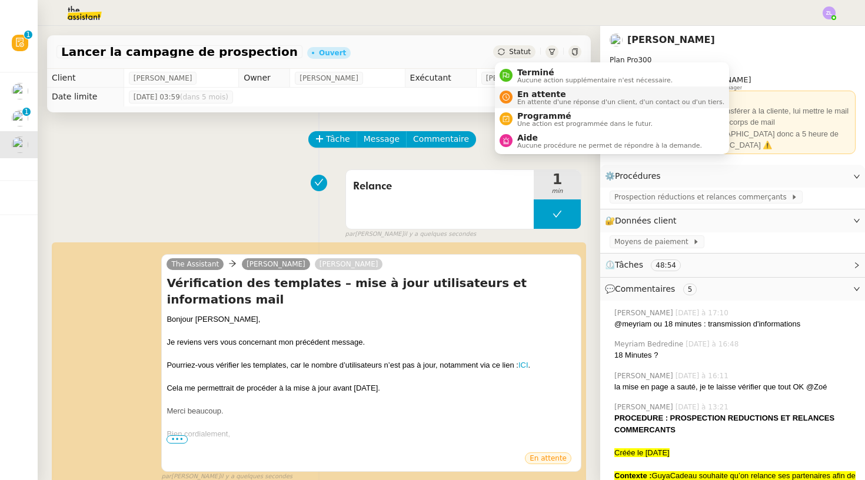
click at [529, 101] on span "En attente d'une réponse d'un client, d'un contact ou d'un tiers." at bounding box center [620, 102] width 207 height 6
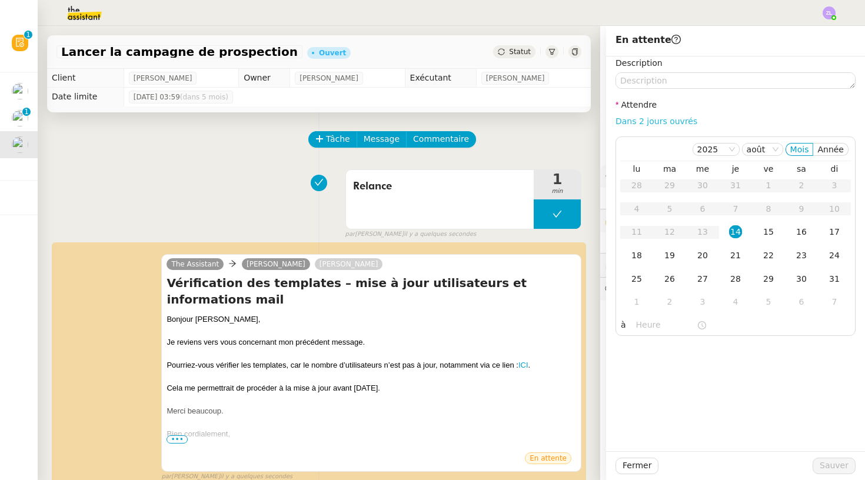
click at [631, 121] on link "Dans 2 jours ouvrés" at bounding box center [656, 120] width 82 height 9
click at [736, 228] on div "14" at bounding box center [735, 231] width 13 height 13
click at [640, 326] on input "07:00" at bounding box center [666, 325] width 61 height 14
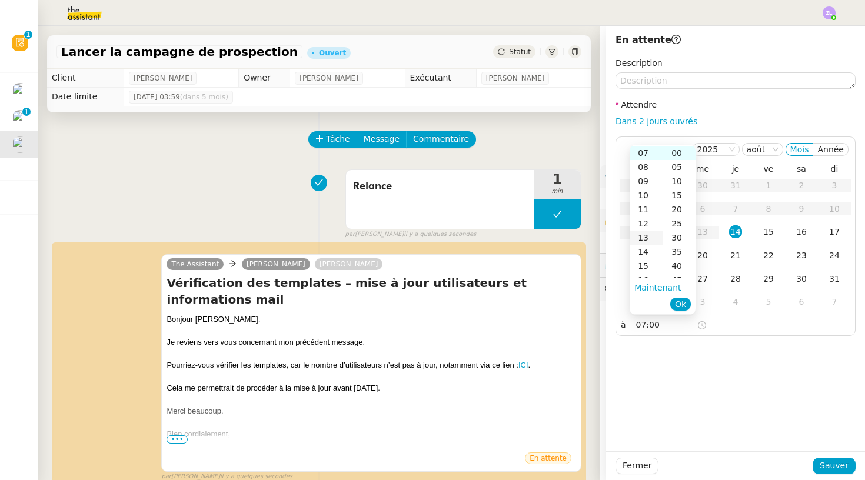
scroll to position [120, 0]
click at [648, 269] on div "17" at bounding box center [645, 273] width 33 height 14
type input "17:00"
click at [678, 302] on span "Ok" at bounding box center [680, 304] width 11 height 12
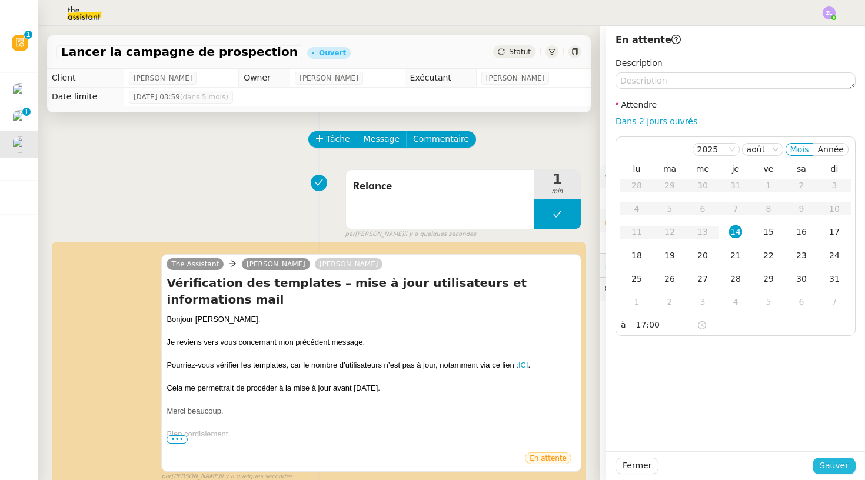
click at [840, 467] on span "Sauver" at bounding box center [833, 466] width 29 height 14
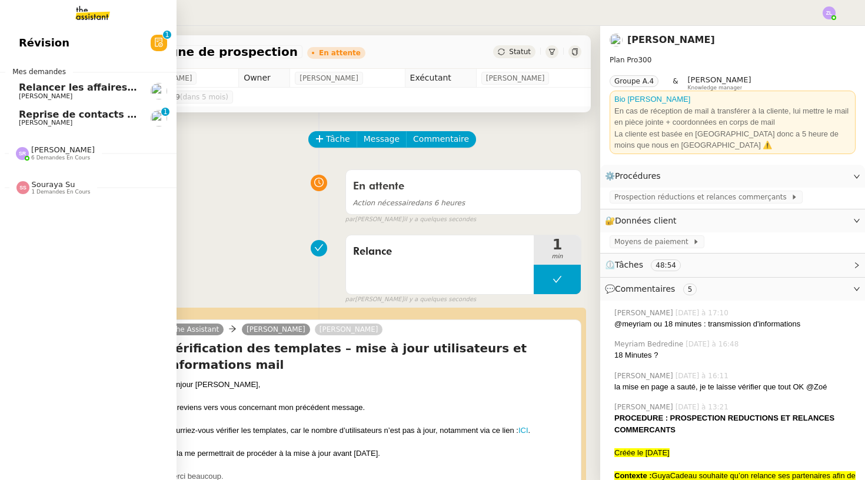
click at [25, 109] on span "Reprise de contacts dossiers non suivis - [DATE]" at bounding box center [147, 114] width 256 height 11
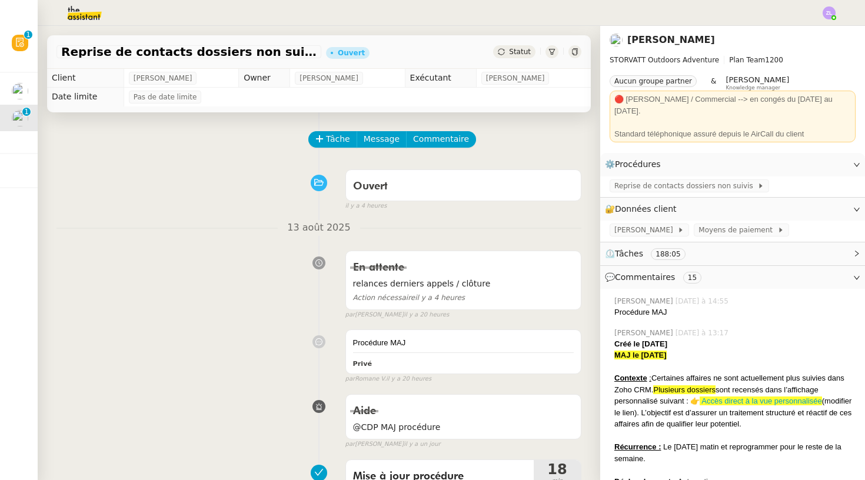
scroll to position [56, 0]
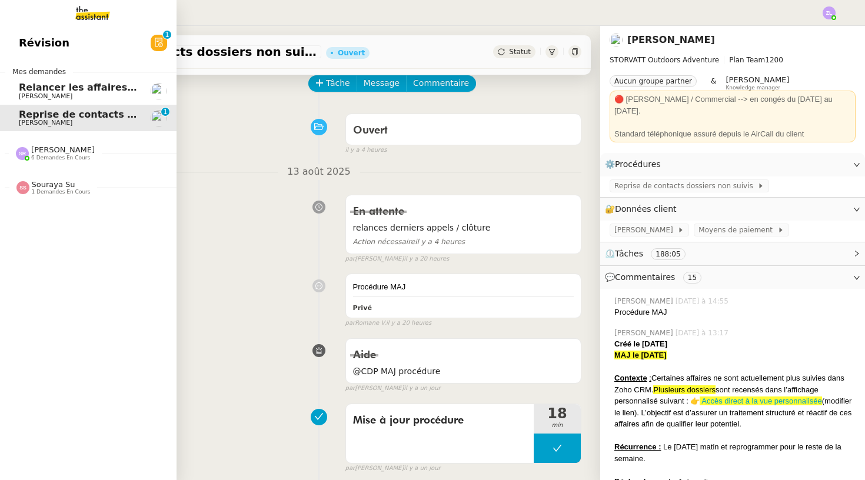
click at [21, 92] on span "[PERSON_NAME]" at bounding box center [46, 96] width 54 height 8
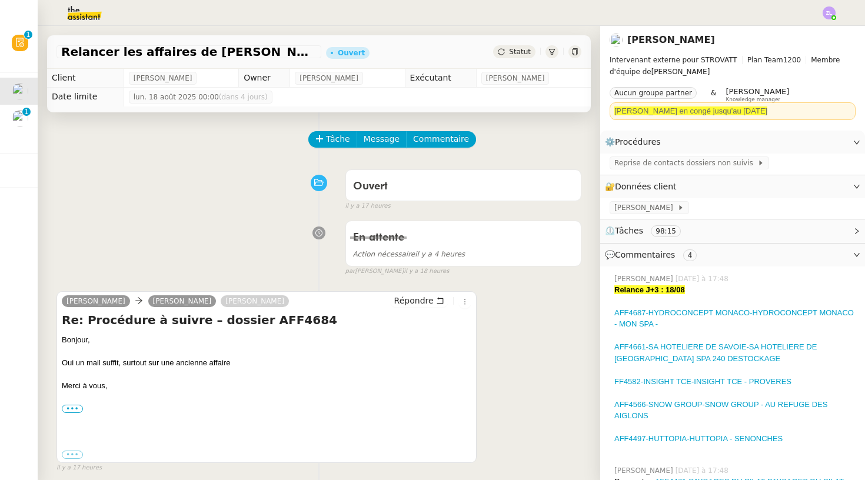
click at [250, 4] on div at bounding box center [432, 13] width 806 height 26
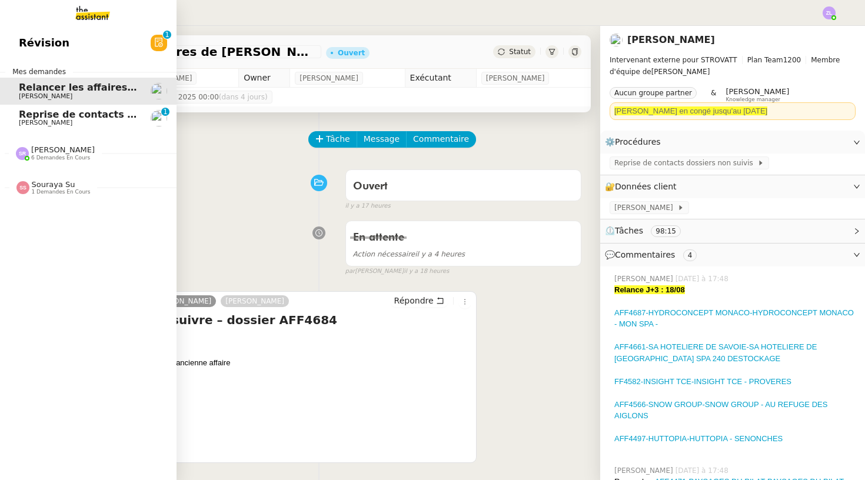
click at [67, 152] on span "[PERSON_NAME]" at bounding box center [63, 149] width 64 height 9
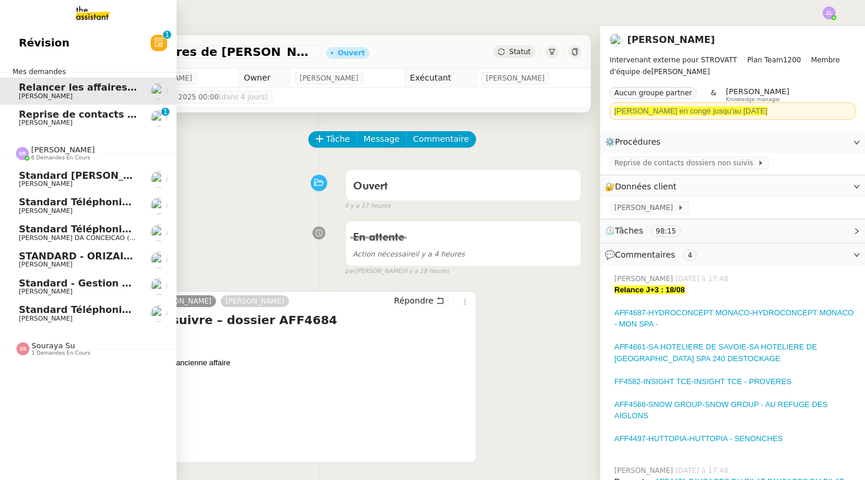
click at [16, 318] on link "Standard téléphonique - [DATE] [PERSON_NAME]" at bounding box center [88, 313] width 176 height 27
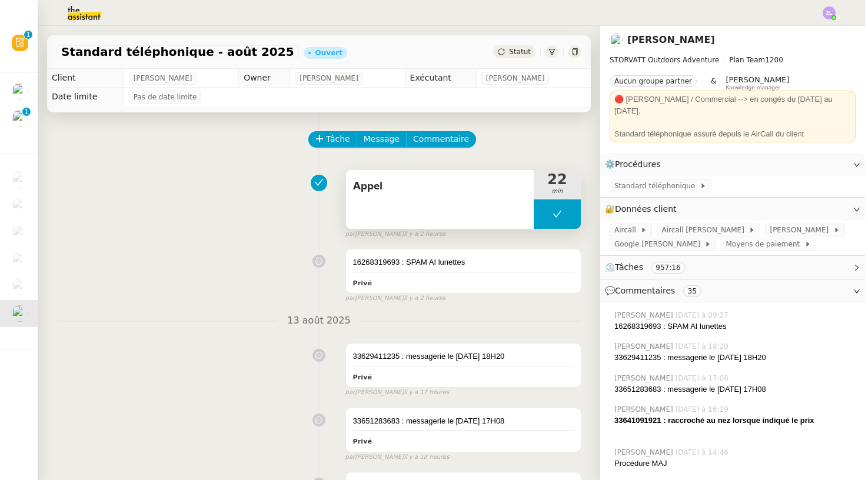
click at [525, 221] on div "Appel" at bounding box center [440, 199] width 188 height 59
click at [542, 221] on button at bounding box center [556, 213] width 47 height 29
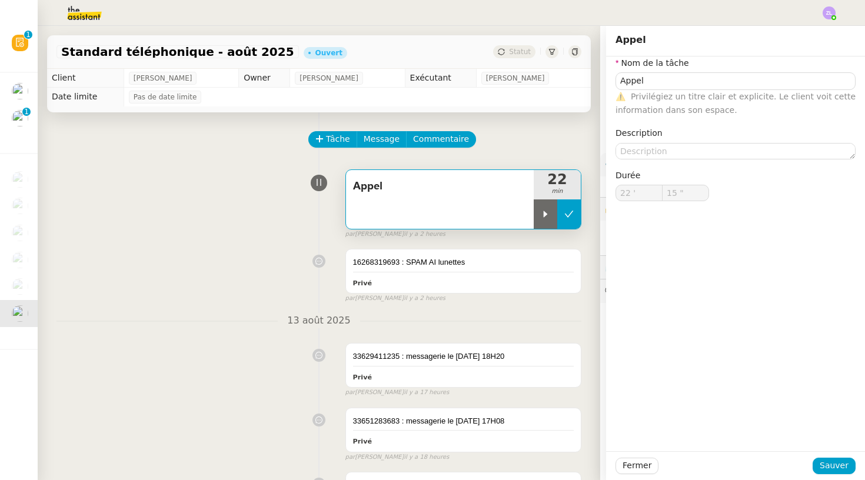
type input "Appel"
type input "22 '"
type input "15 ""
type input "Appel"
type input "22 '"
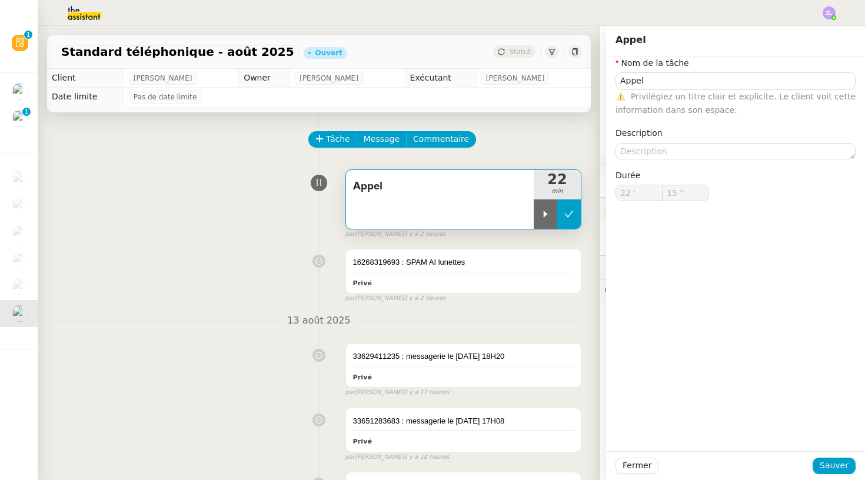
type input "15 ""
click at [542, 221] on div at bounding box center [545, 213] width 24 height 29
type input "Appel"
type input "22 '"
type input "16 ""
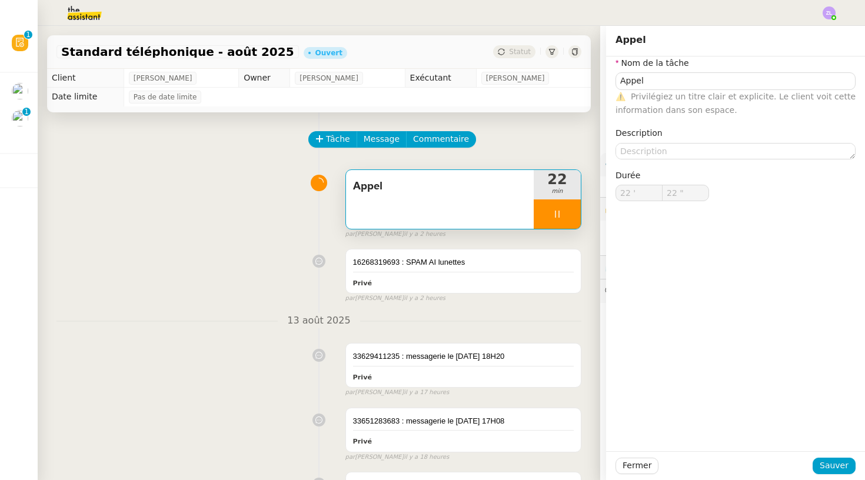
type input "23 ""
click at [430, 141] on span "Commentaire" at bounding box center [441, 139] width 56 height 14
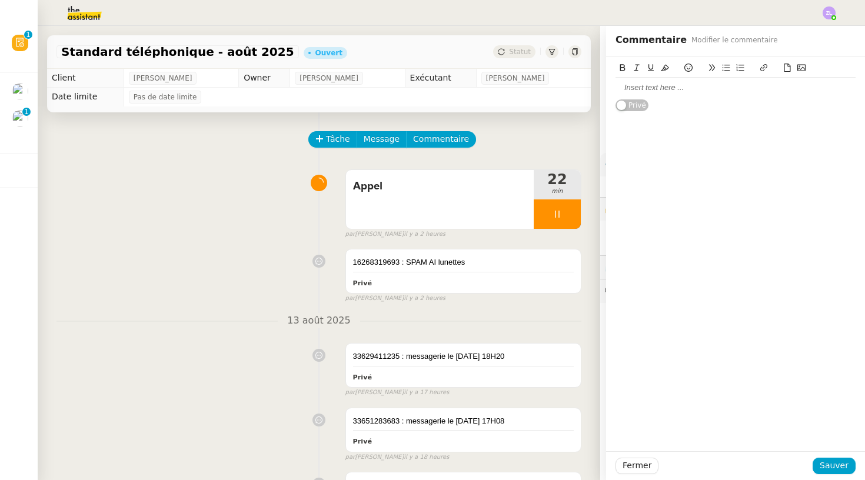
click at [646, 85] on div at bounding box center [735, 87] width 240 height 11
click at [849, 465] on button "Sauver" at bounding box center [833, 466] width 43 height 16
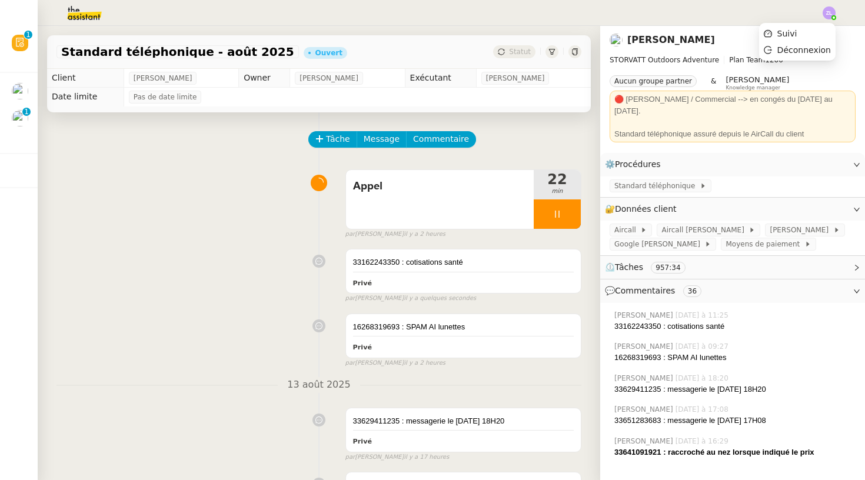
click at [826, 15] on img at bounding box center [828, 12] width 13 height 13
click at [818, 31] on li "Suivi" at bounding box center [797, 33] width 76 height 16
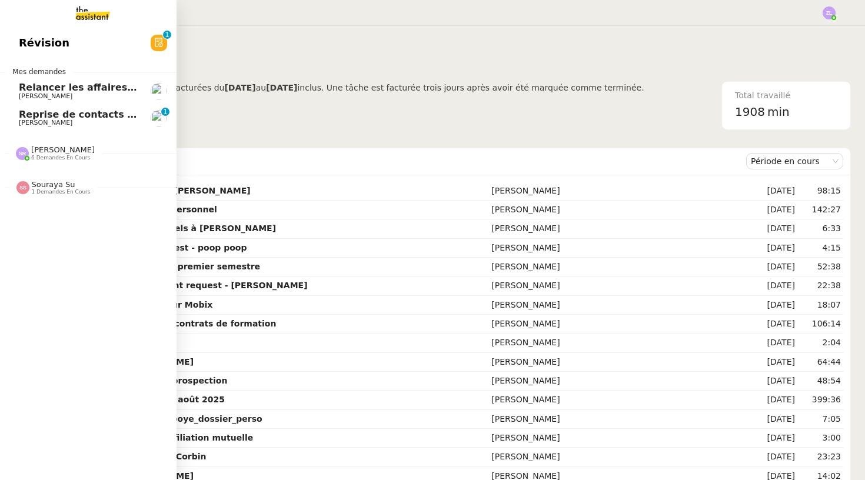
click at [59, 82] on span "Relancer les affaires de [PERSON_NAME]" at bounding box center [127, 87] width 216 height 11
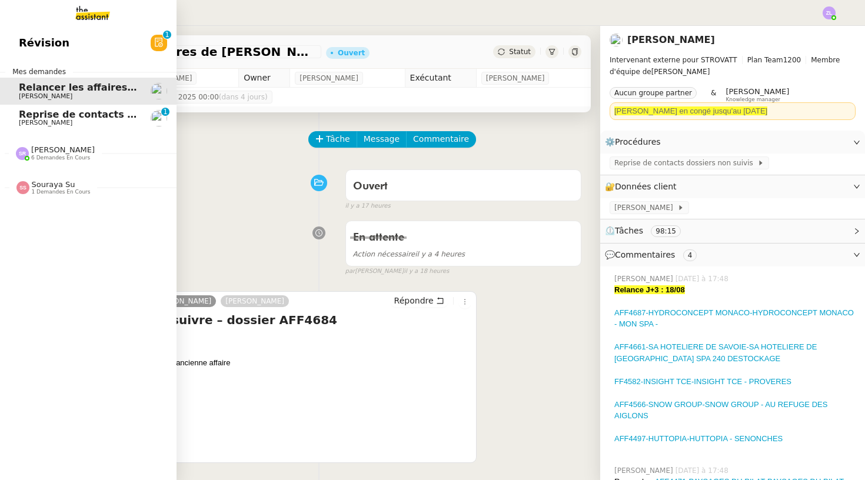
click at [66, 152] on span "[PERSON_NAME]" at bounding box center [63, 149] width 64 height 9
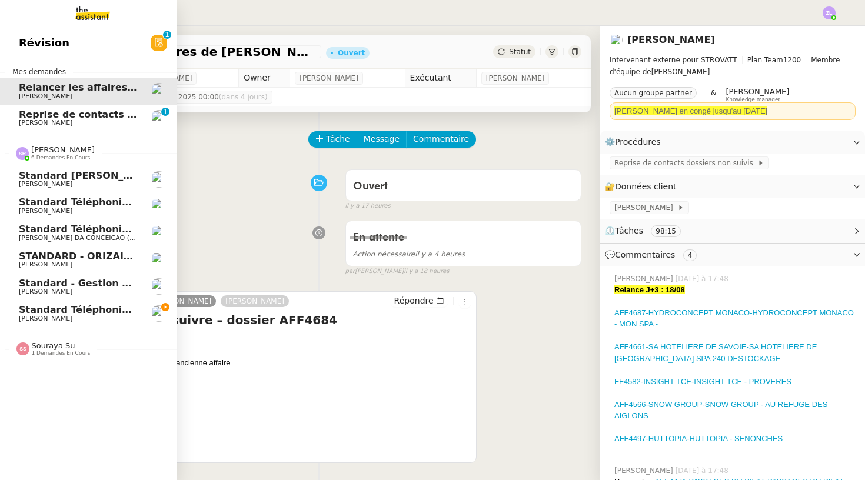
click at [100, 315] on span "[PERSON_NAME]" at bounding box center [78, 318] width 119 height 7
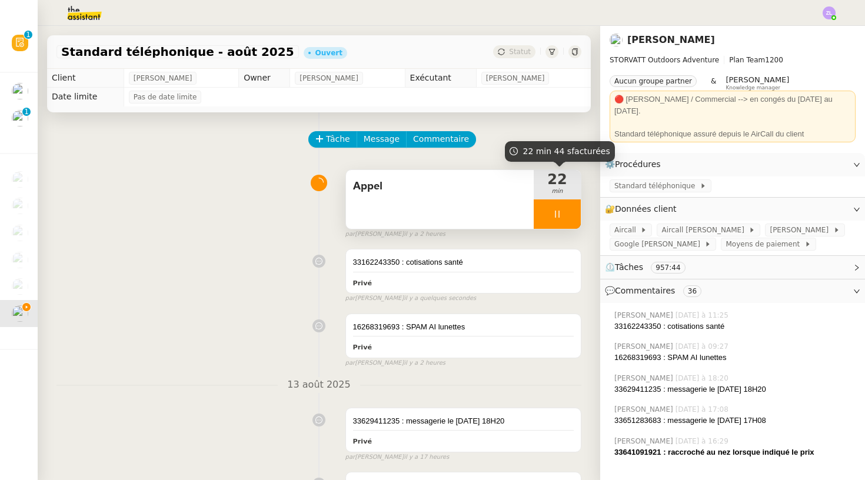
click at [542, 222] on div at bounding box center [556, 213] width 47 height 29
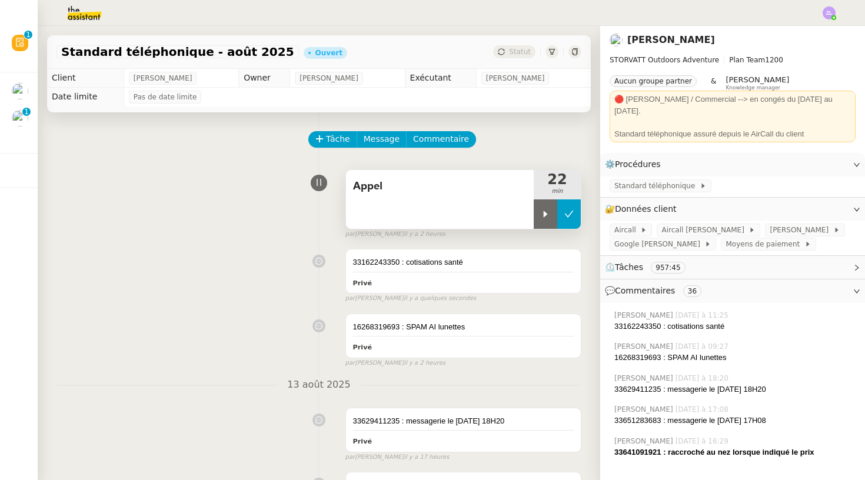
click at [568, 220] on button at bounding box center [569, 213] width 24 height 29
click at [545, 214] on button at bounding box center [556, 213] width 47 height 29
click at [545, 214] on icon at bounding box center [545, 214] width 4 height 6
click at [542, 209] on div at bounding box center [556, 213] width 47 height 29
click at [566, 212] on icon at bounding box center [568, 213] width 9 height 9
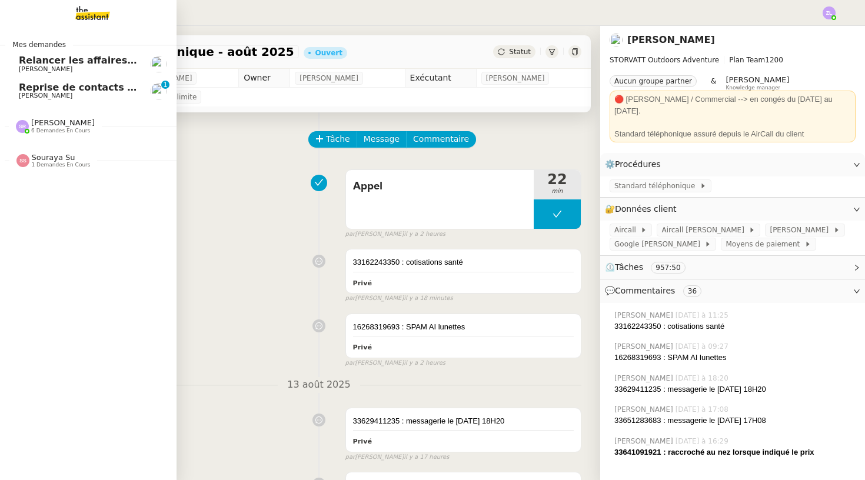
click at [52, 128] on span "6 demandes en cours" at bounding box center [60, 131] width 59 height 6
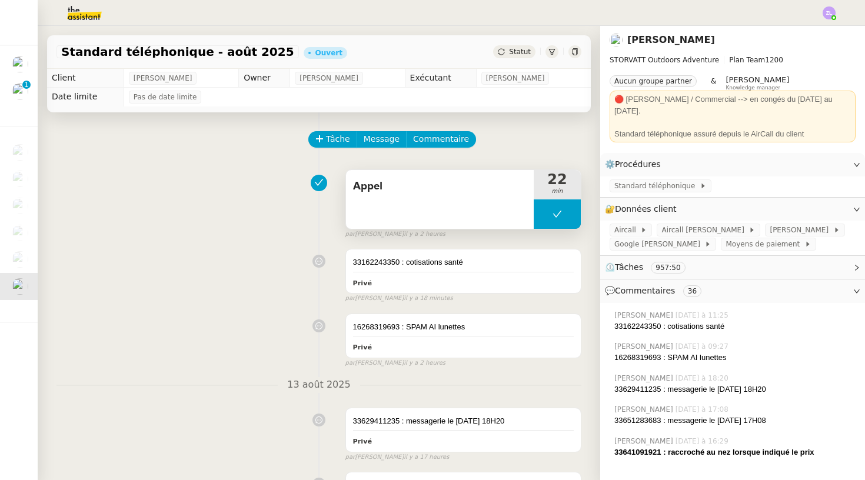
click at [552, 222] on button at bounding box center [556, 213] width 47 height 29
click at [552, 222] on div at bounding box center [545, 213] width 24 height 29
click at [553, 221] on div at bounding box center [556, 213] width 47 height 29
click at [568, 221] on button at bounding box center [569, 213] width 24 height 29
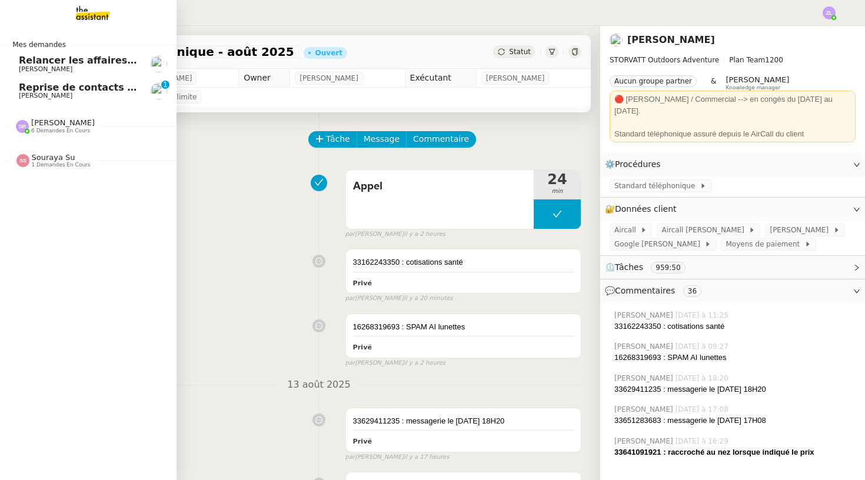
click at [37, 89] on span "Reprise de contacts dossiers non suivis - [DATE]" at bounding box center [147, 87] width 256 height 11
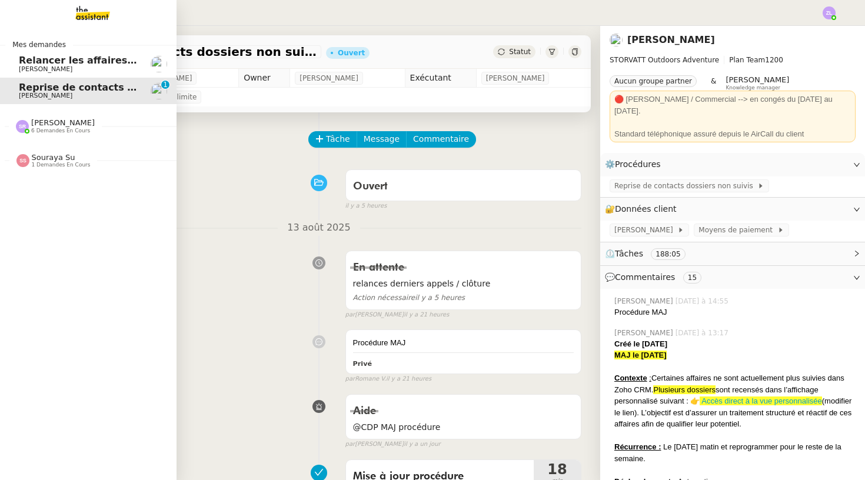
click at [54, 67] on span "[PERSON_NAME]" at bounding box center [46, 69] width 54 height 8
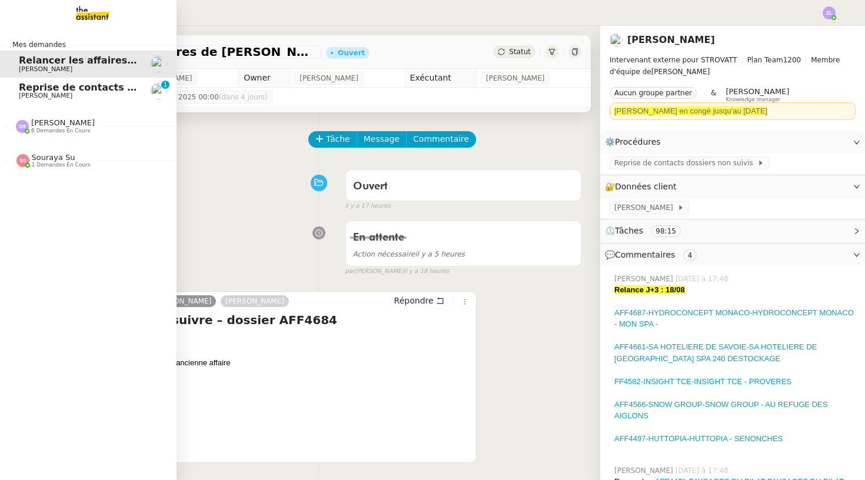
click at [59, 123] on span "[PERSON_NAME]" at bounding box center [63, 122] width 64 height 9
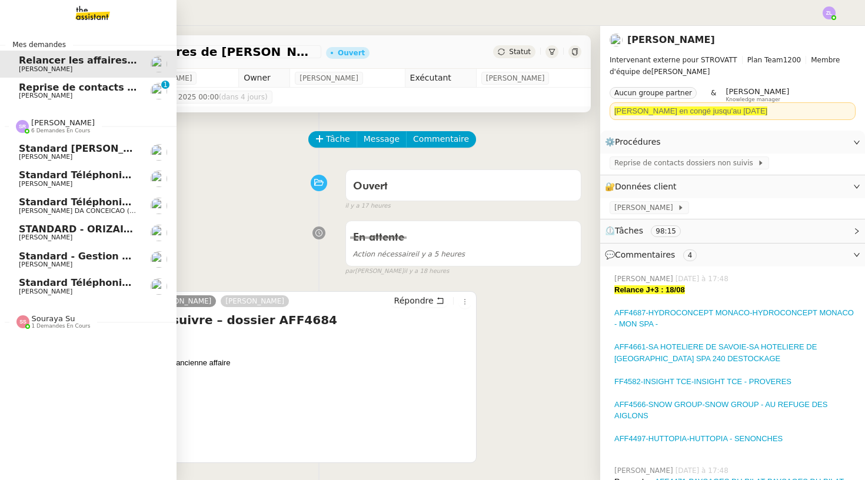
click at [146, 284] on link "Standard téléphonique - août 2025 Franck MUFFAT-JEANDET" at bounding box center [88, 286] width 176 height 27
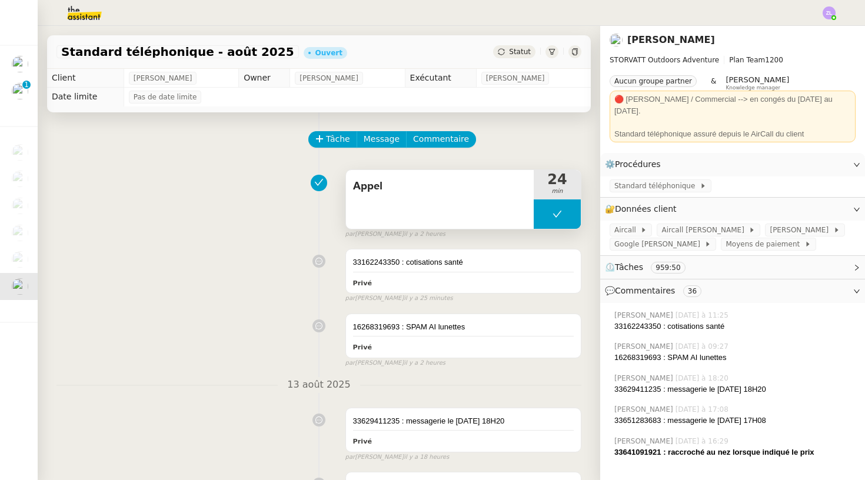
click at [550, 218] on button at bounding box center [556, 213] width 47 height 29
click at [550, 218] on div at bounding box center [545, 213] width 24 height 29
click at [546, 214] on div at bounding box center [556, 213] width 47 height 29
click at [569, 214] on icon at bounding box center [568, 213] width 9 height 9
